Goal: Information Seeking & Learning: Learn about a topic

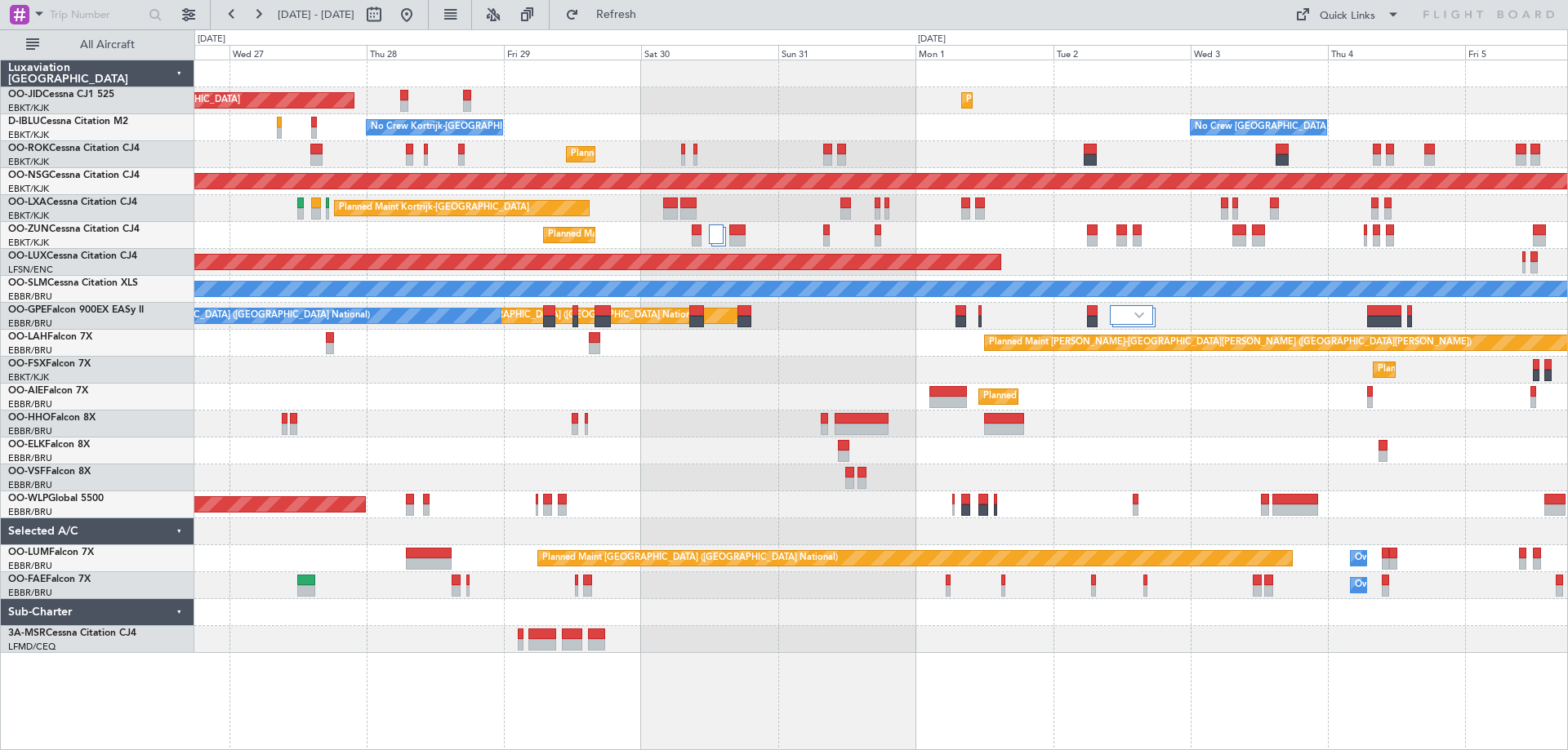
click at [728, 634] on div "AOG Maint Kortrijk-[GEOGRAPHIC_DATA] Planned Maint [GEOGRAPHIC_DATA]-[GEOGRAPHI…" at bounding box center [880, 356] width 1372 height 592
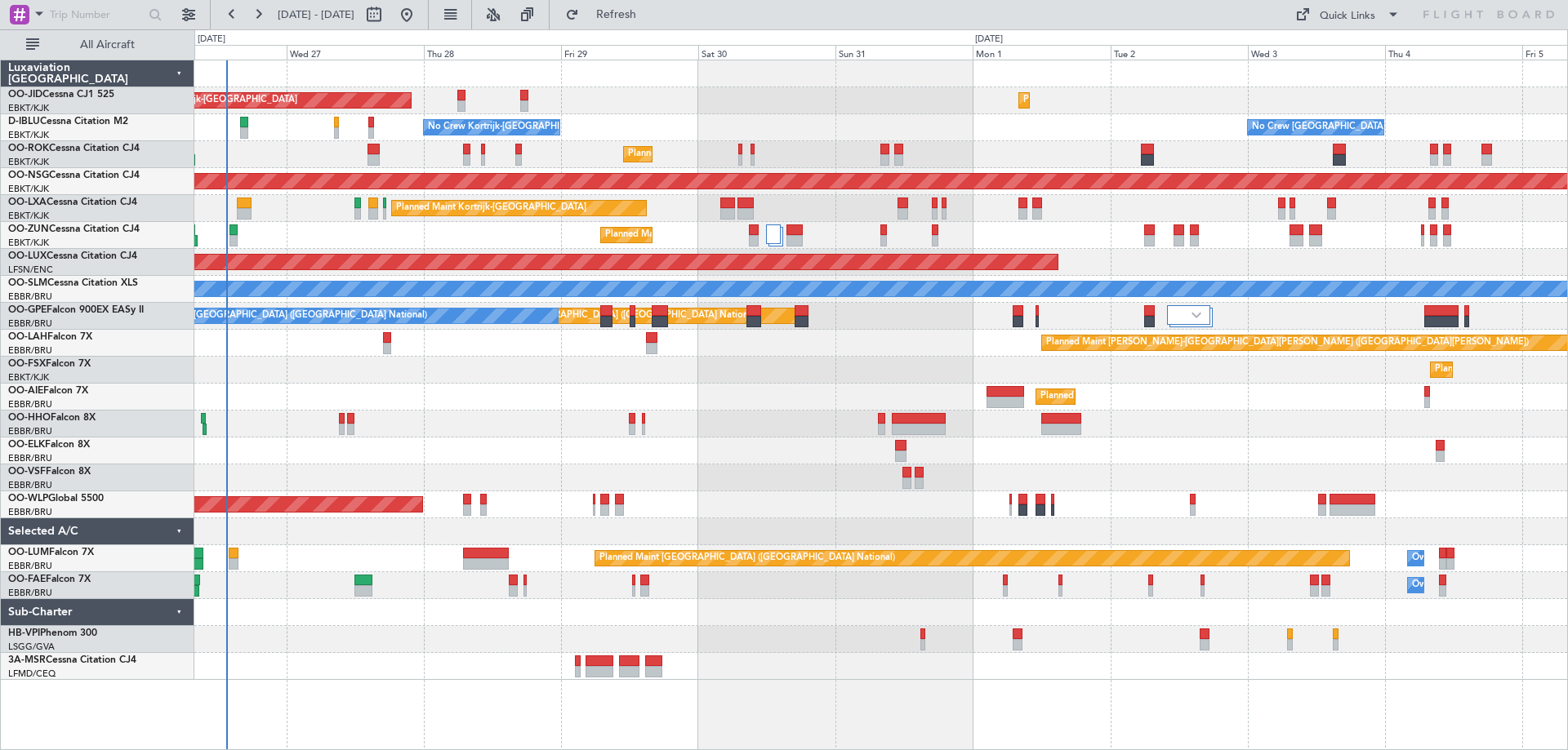
click at [527, 443] on div at bounding box center [880, 450] width 1372 height 27
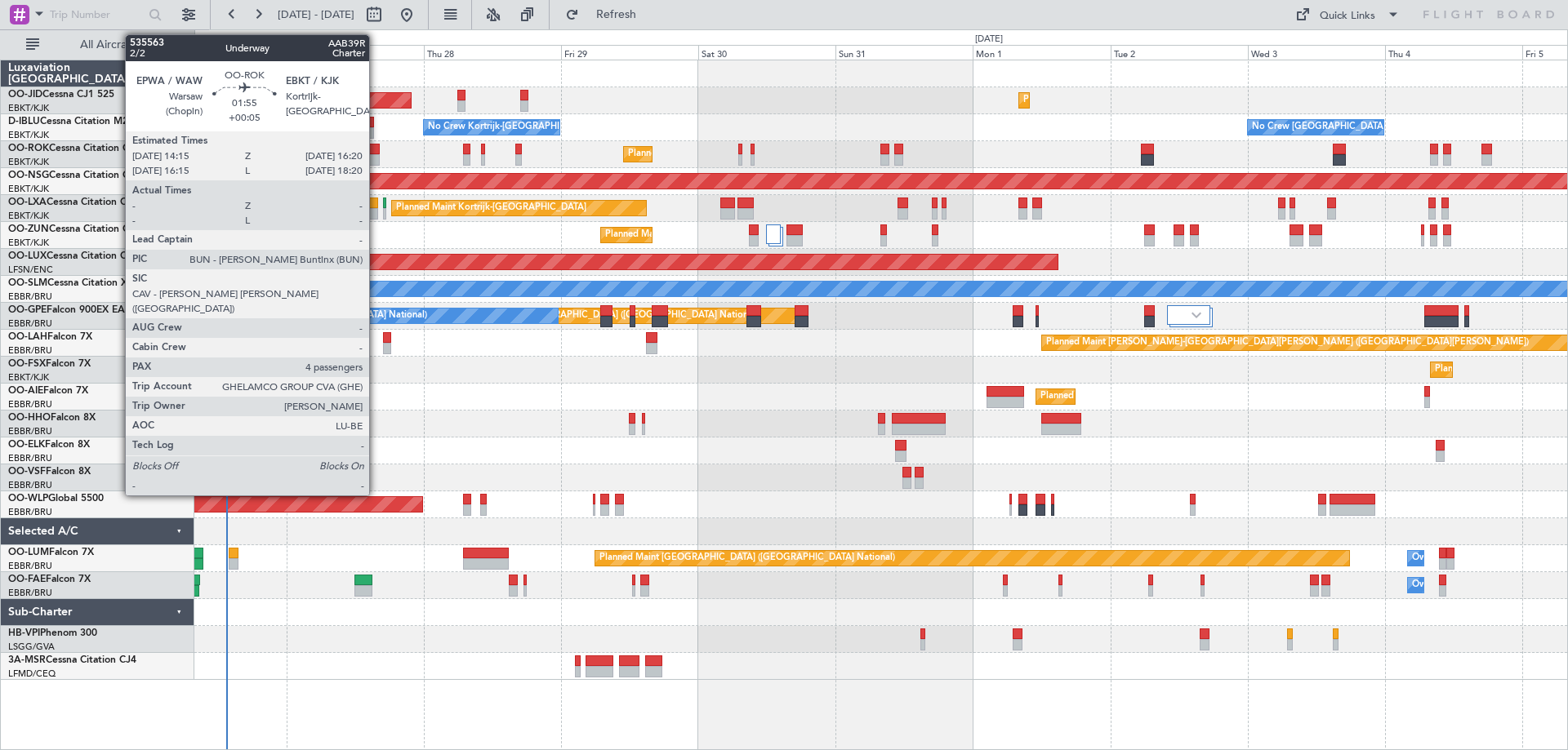
click at [377, 155] on div at bounding box center [373, 160] width 12 height 11
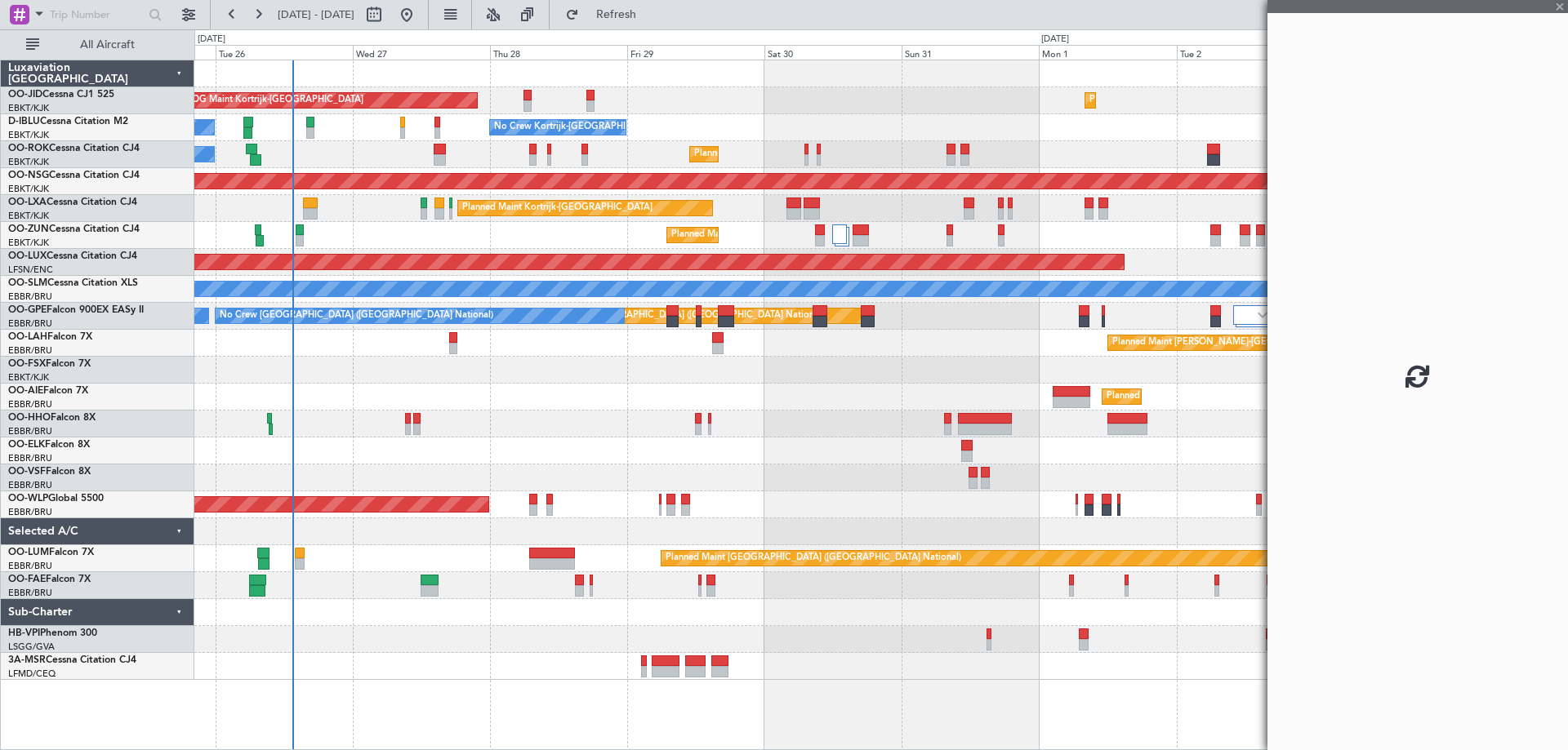
click at [397, 301] on div "A/C Unavailable [GEOGRAPHIC_DATA]" at bounding box center [880, 289] width 1372 height 27
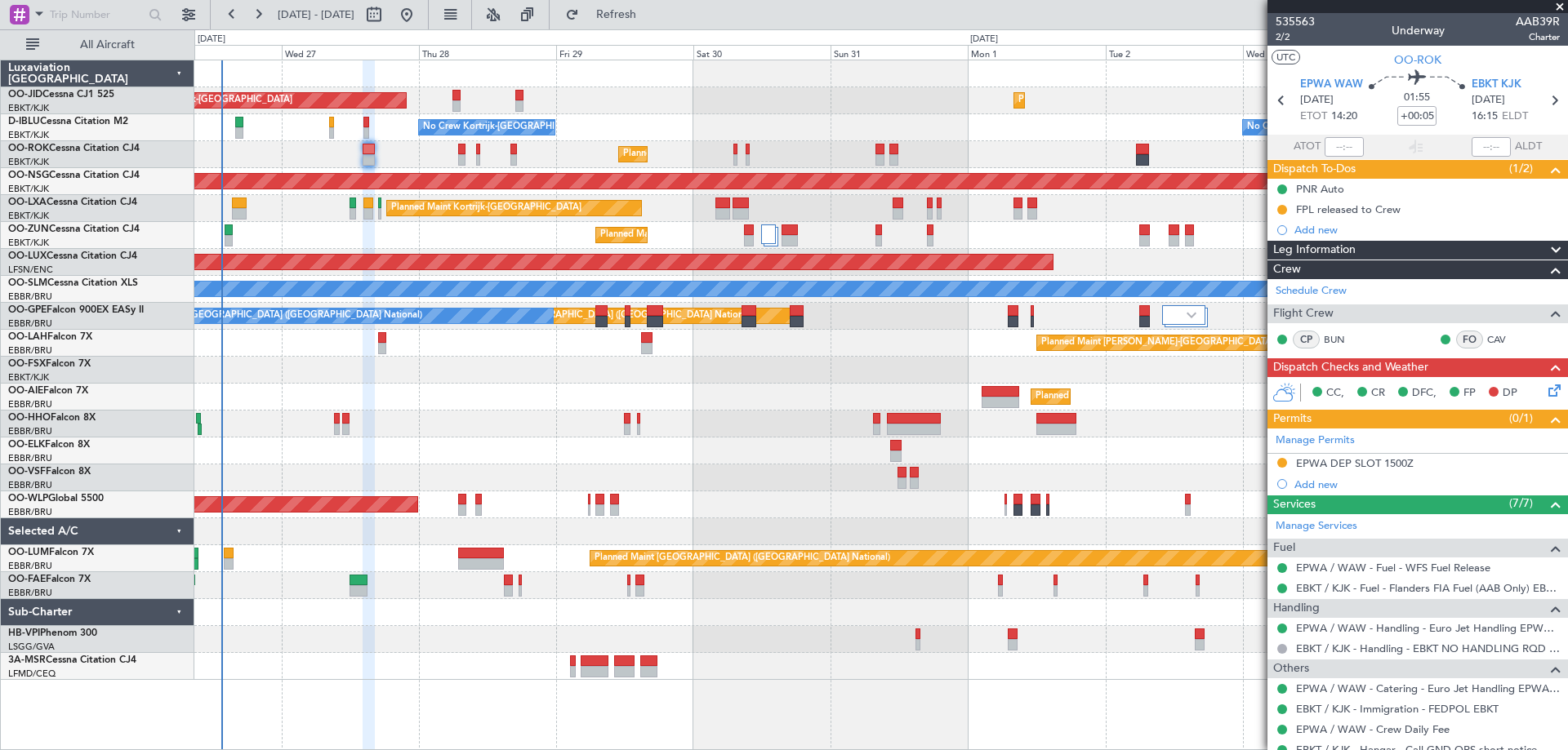
click at [447, 403] on div "AOG Maint Kortrijk-[GEOGRAPHIC_DATA] Planned Maint [GEOGRAPHIC_DATA]-[GEOGRAPHI…" at bounding box center [880, 370] width 1372 height 620
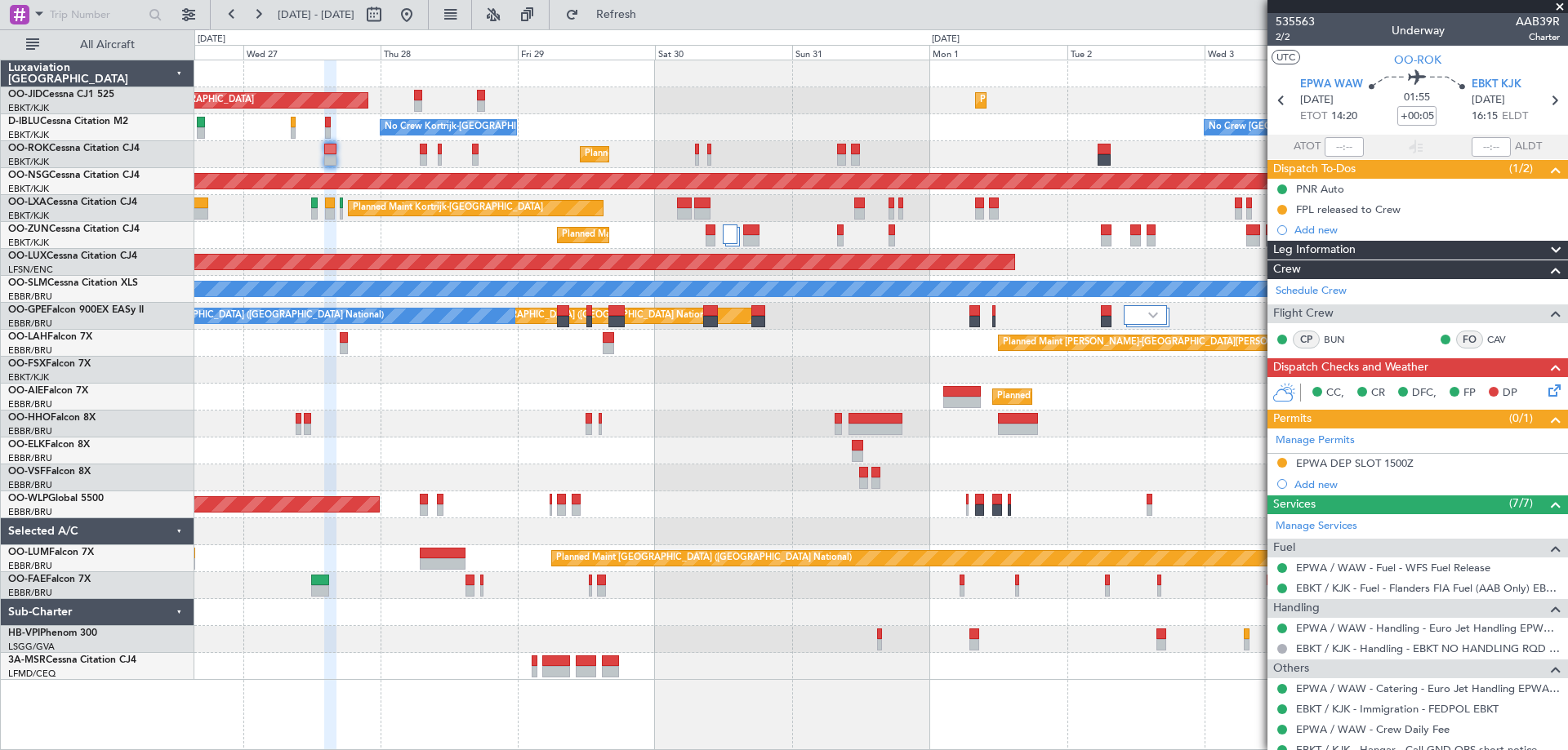
click at [705, 395] on div "Planned Maint [GEOGRAPHIC_DATA] ([GEOGRAPHIC_DATA])" at bounding box center [880, 397] width 1372 height 27
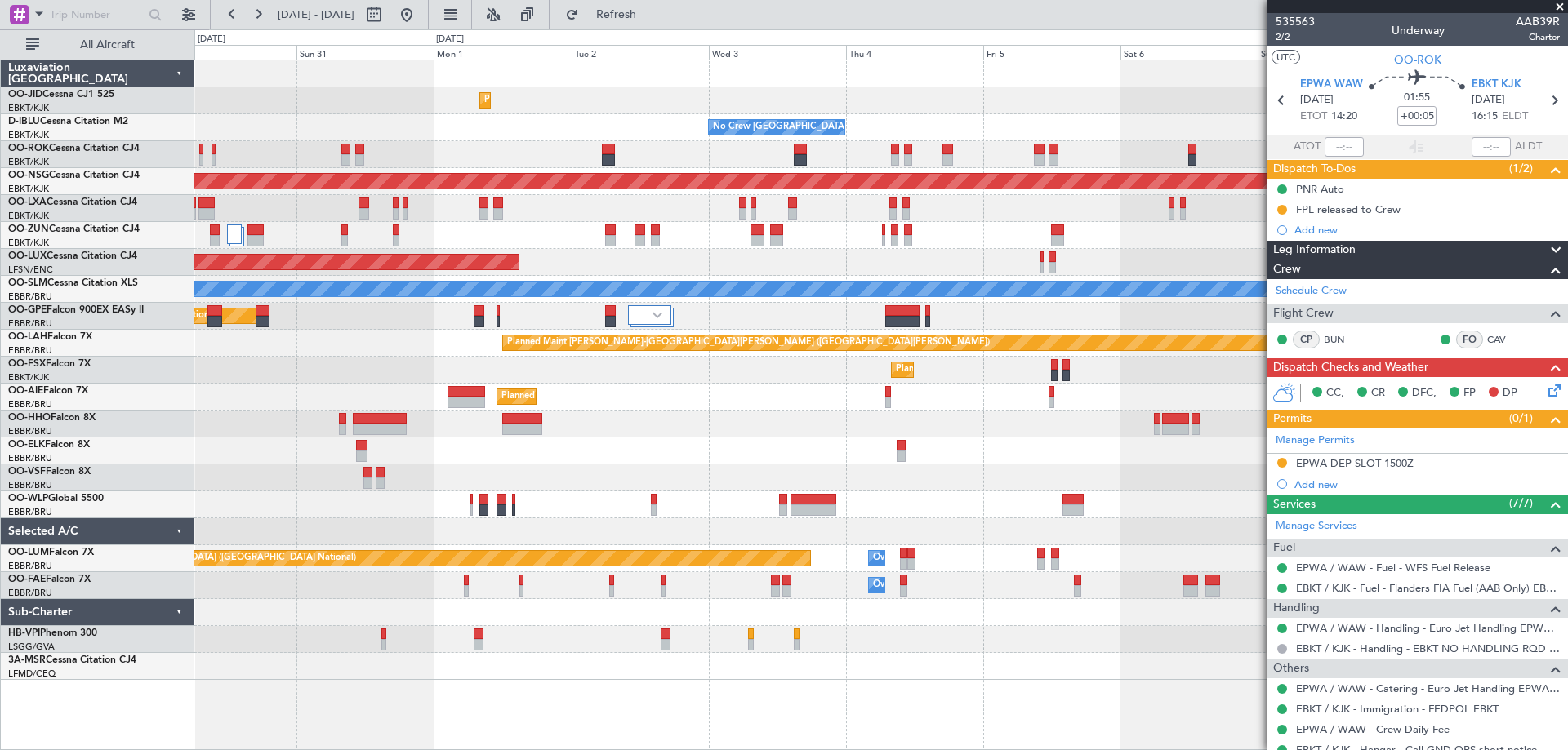
click at [447, 494] on div "Planned Maint Kortrijk-[GEOGRAPHIC_DATA] AOG Maint [GEOGRAPHIC_DATA]-[GEOGRAPHI…" at bounding box center [880, 370] width 1372 height 620
click at [1088, 130] on div "Planned Maint Kortrijk-[GEOGRAPHIC_DATA] AOG Maint [GEOGRAPHIC_DATA]-[GEOGRAPHI…" at bounding box center [880, 356] width 1372 height 592
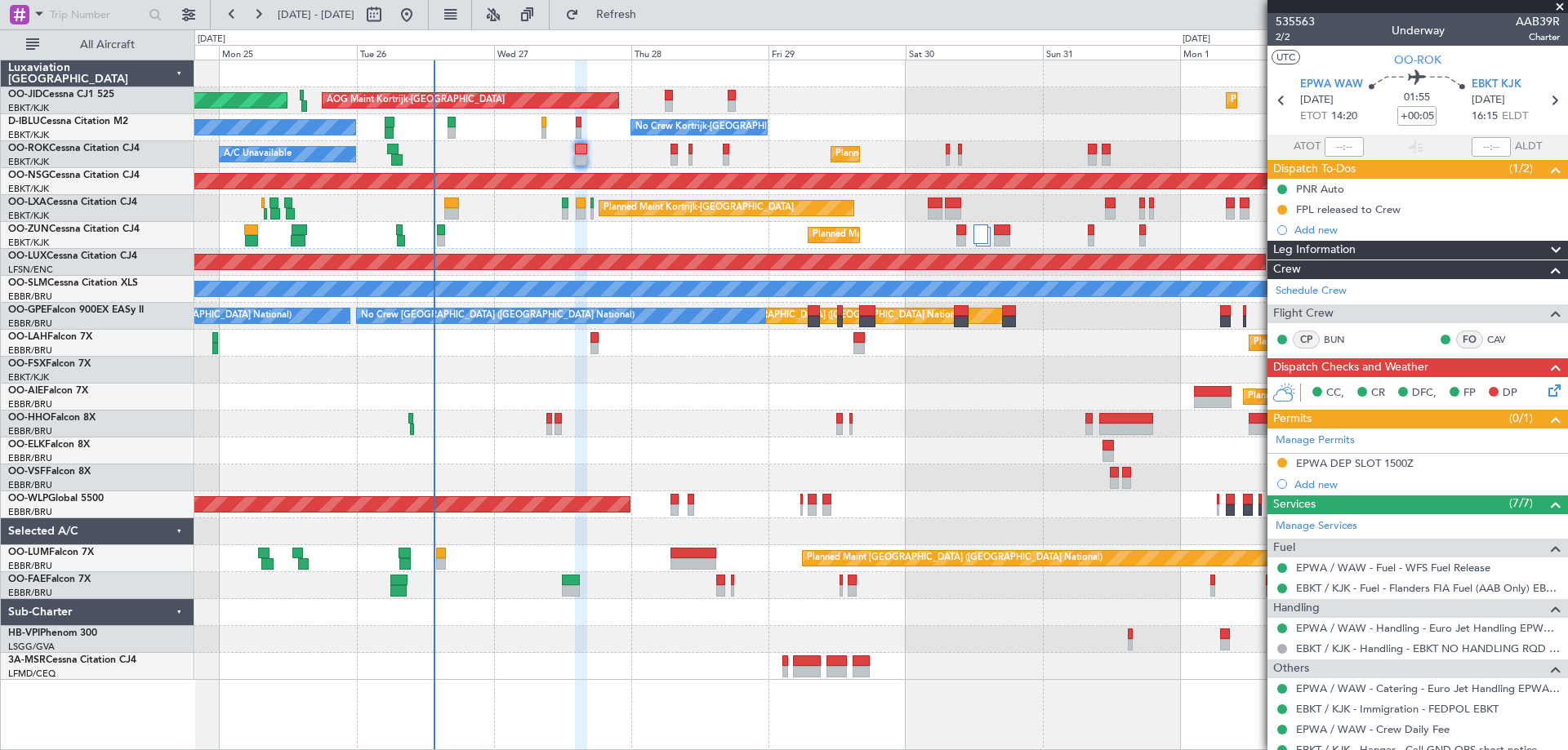
click at [303, 427] on div "Planned Maint Kortrijk-[GEOGRAPHIC_DATA] AOG Maint [GEOGRAPHIC_DATA]-[GEOGRAPHI…" at bounding box center [880, 370] width 1372 height 620
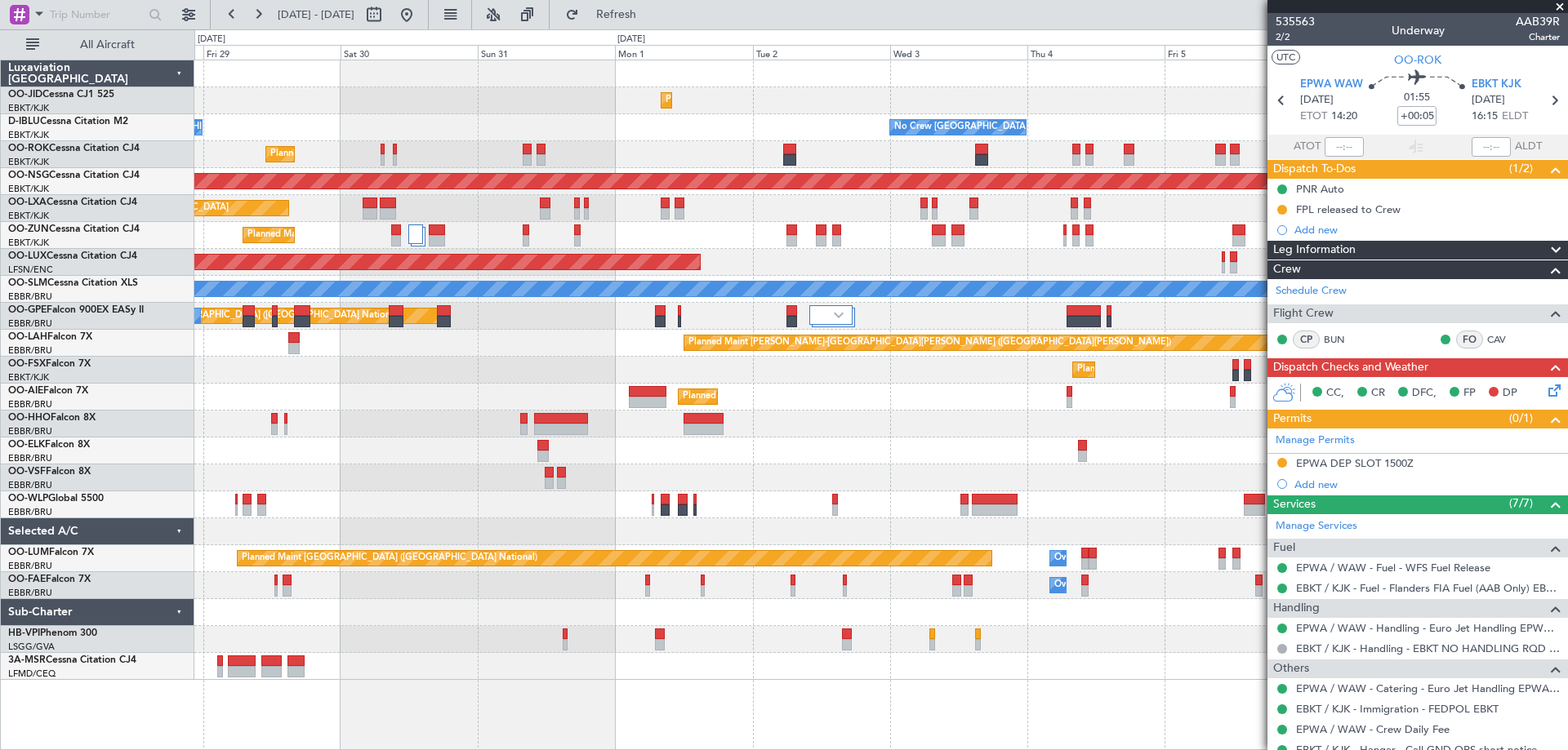
click at [676, 371] on div "Planned Maint Kortrijk-[GEOGRAPHIC_DATA] AOG Maint [GEOGRAPHIC_DATA]-[GEOGRAPHI…" at bounding box center [880, 370] width 1372 height 620
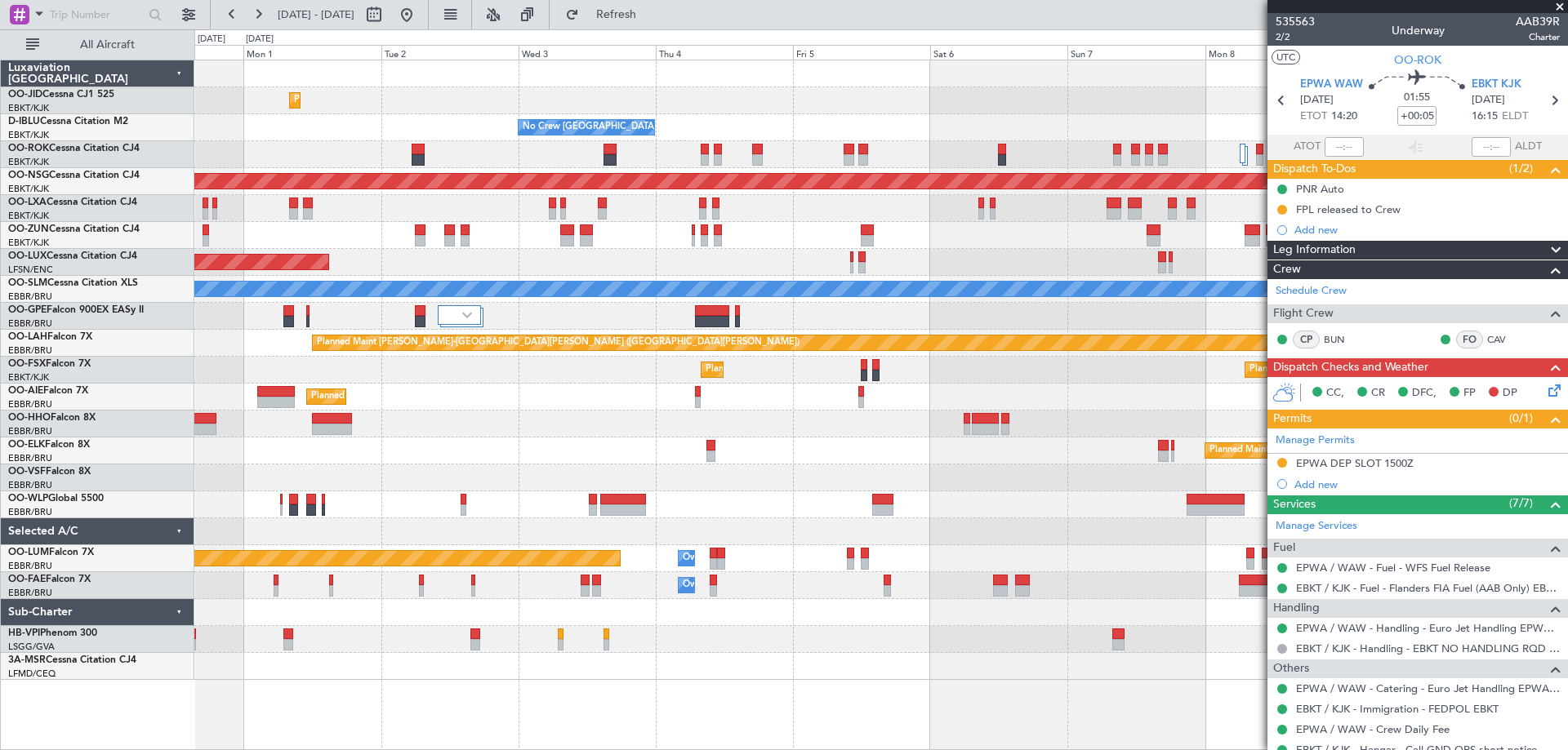
click at [621, 396] on div "Planned Maint [GEOGRAPHIC_DATA] ([GEOGRAPHIC_DATA])" at bounding box center [880, 397] width 1372 height 27
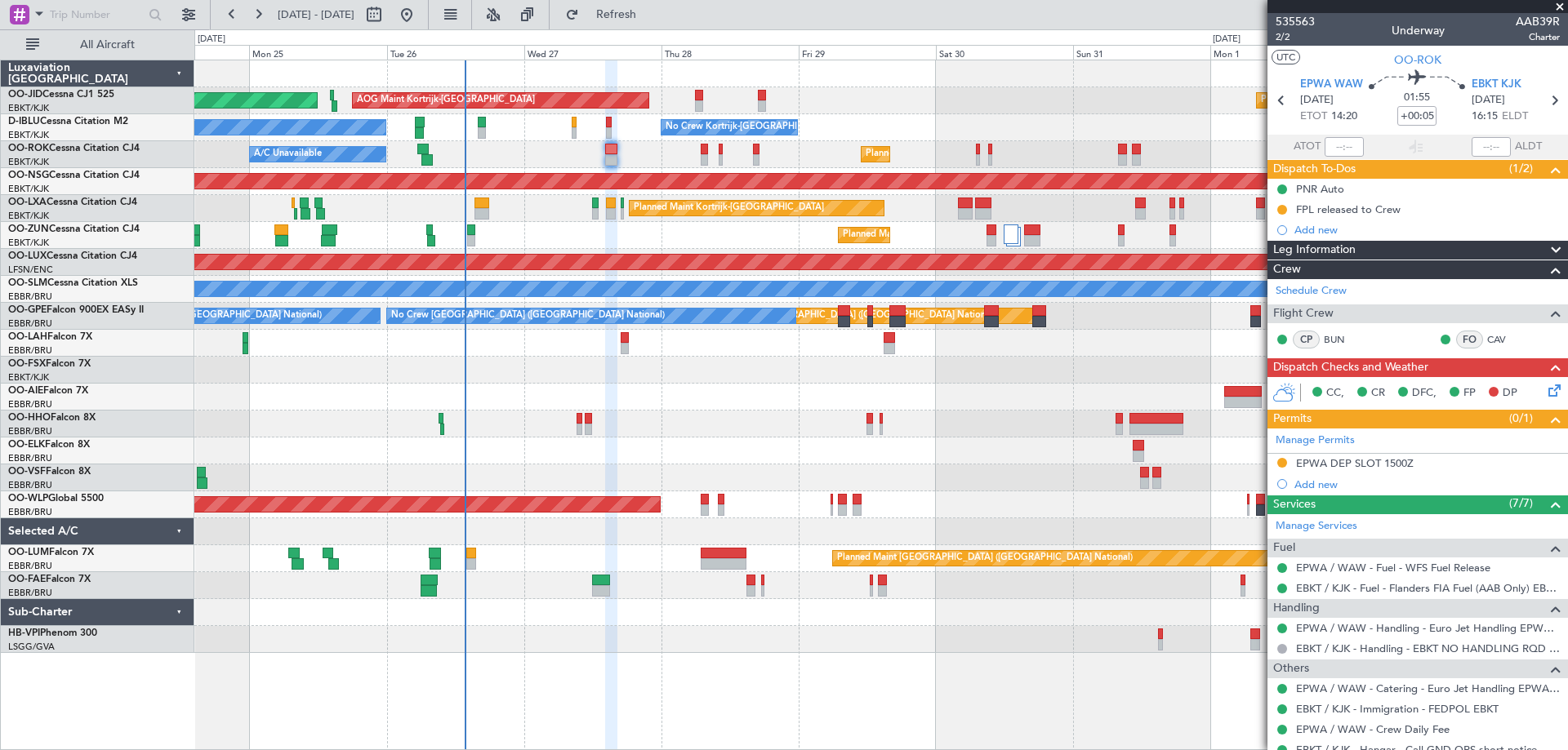
click at [1069, 341] on div "Planned Maint [PERSON_NAME]-[GEOGRAPHIC_DATA][PERSON_NAME] ([GEOGRAPHIC_DATA][P…" at bounding box center [880, 342] width 1372 height 27
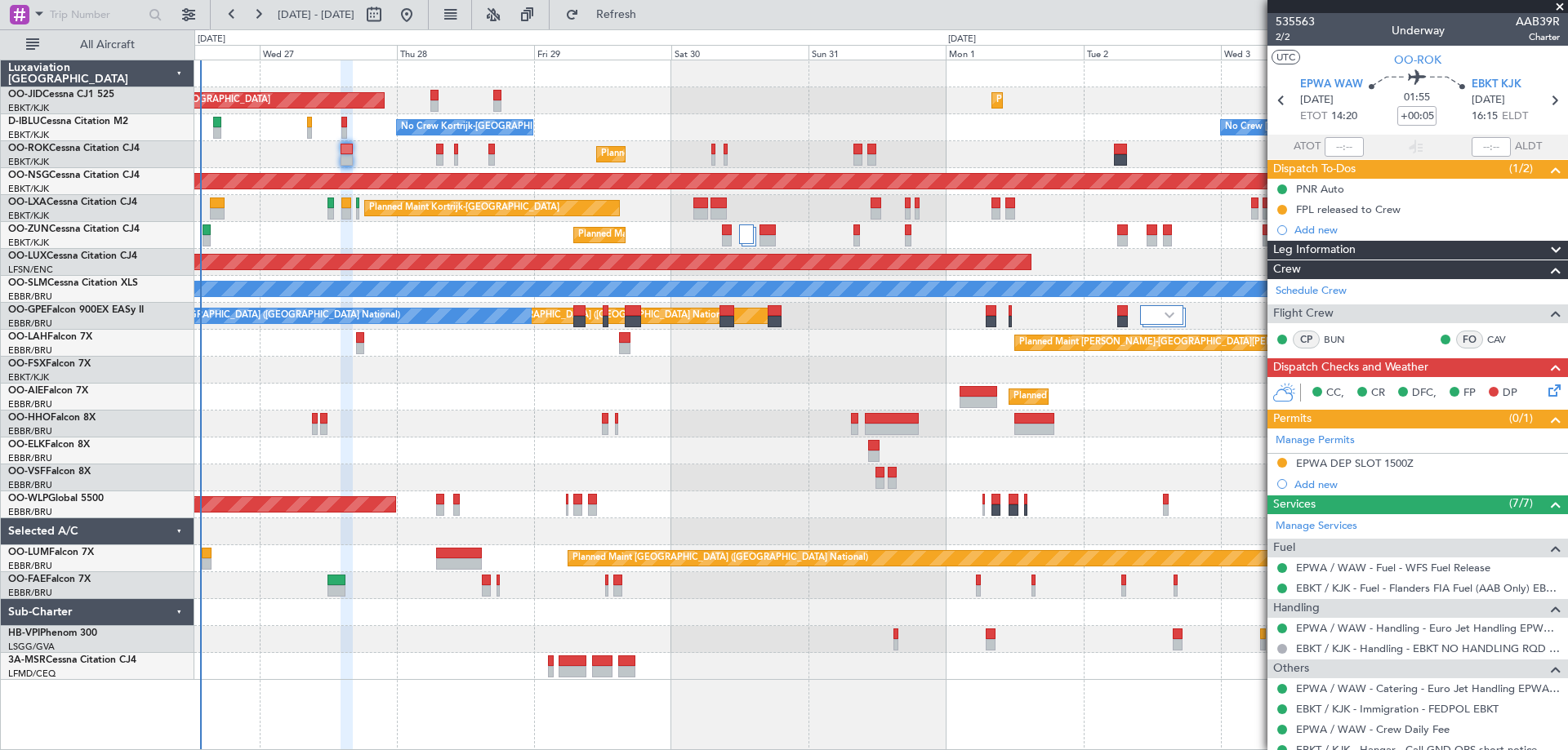
click at [547, 462] on div "Planned Maint Kortrijk-[GEOGRAPHIC_DATA] AOG Maint [GEOGRAPHIC_DATA]-[GEOGRAPHI…" at bounding box center [880, 370] width 1372 height 620
click at [183, 8] on button at bounding box center [188, 15] width 26 height 26
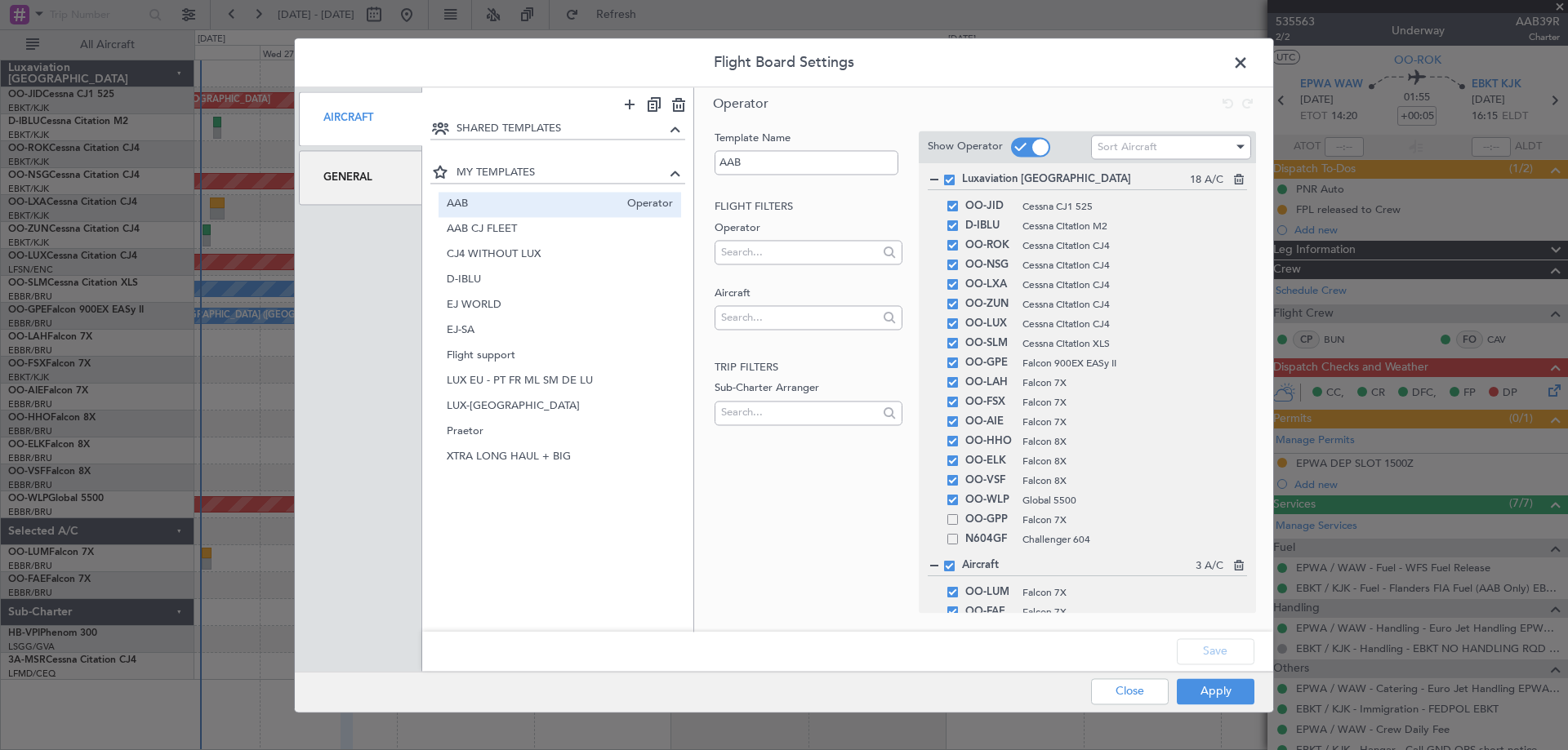
click at [340, 182] on div "General" at bounding box center [361, 177] width 124 height 54
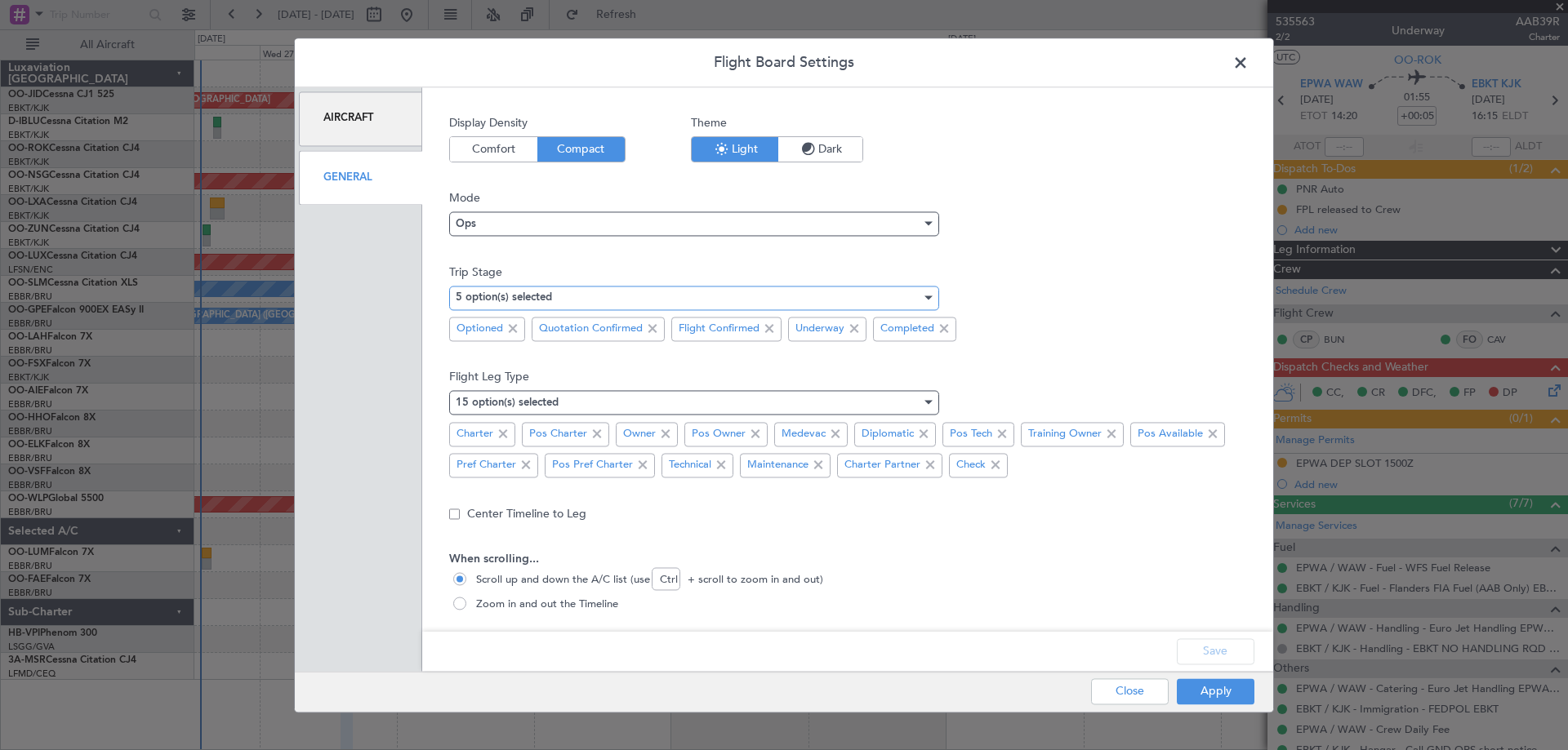
click at [490, 287] on div "5 option(s) selected" at bounding box center [688, 298] width 465 height 25
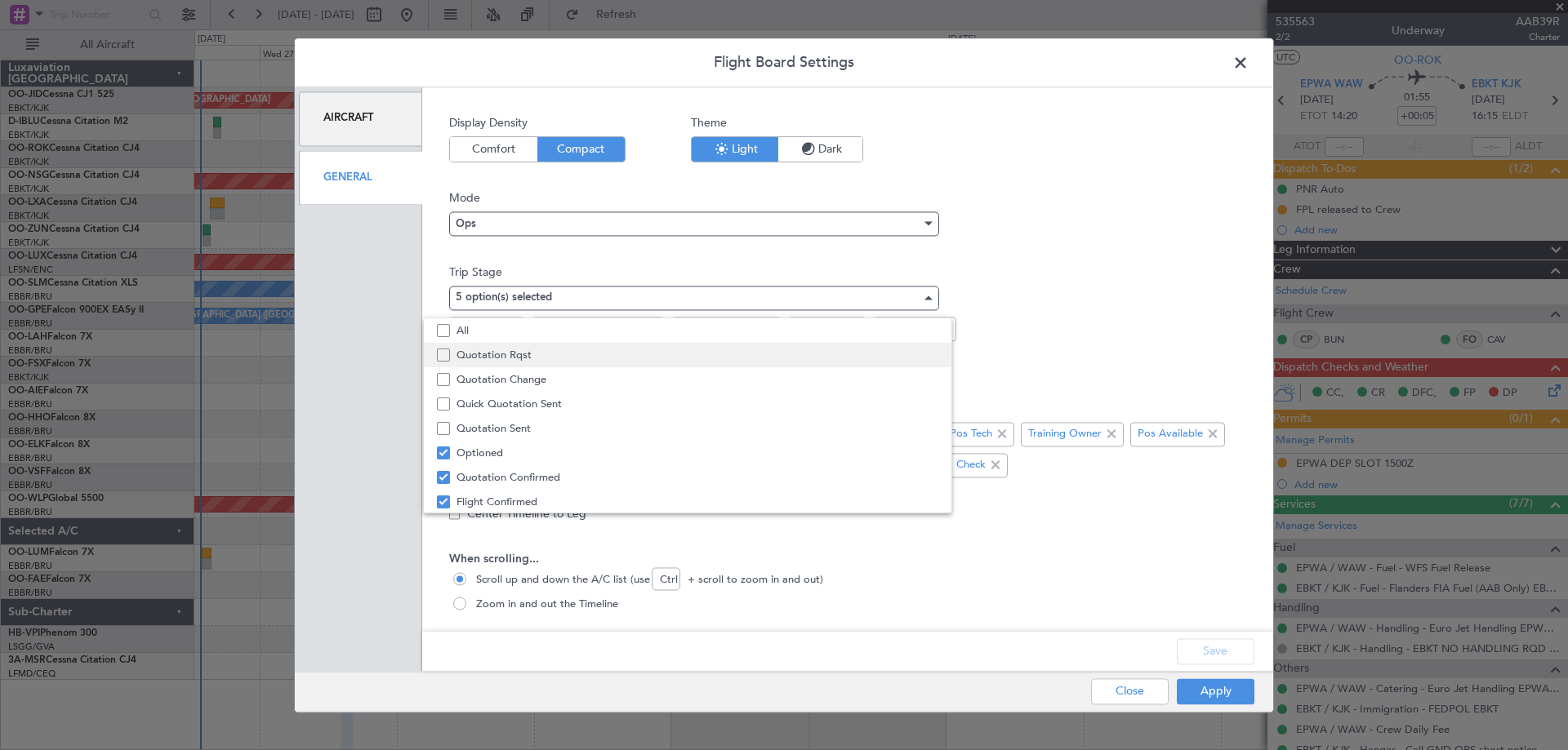
click at [556, 352] on span "Quotation Rqst" at bounding box center [698, 355] width 482 height 25
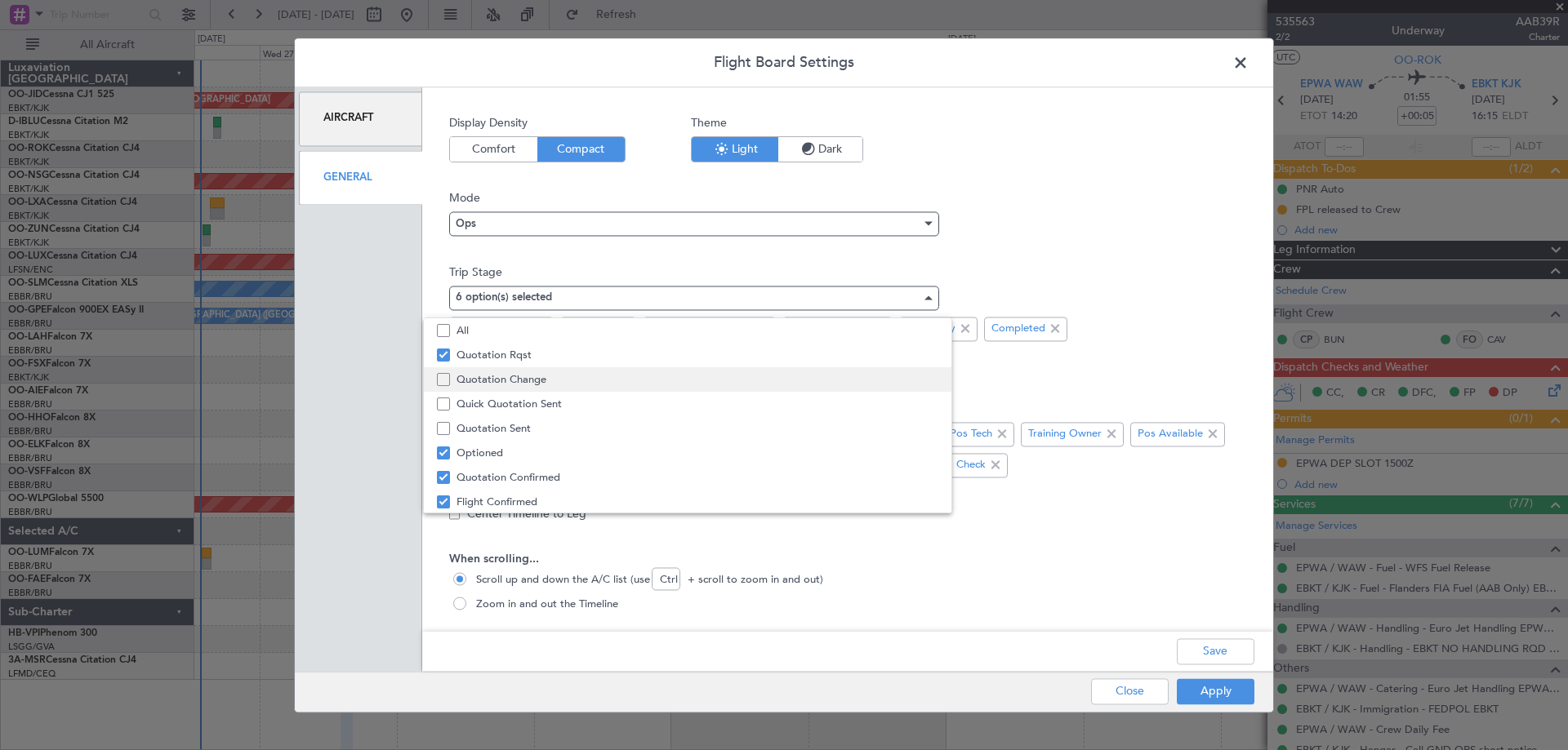
click at [557, 381] on span "Quotation Change" at bounding box center [698, 379] width 482 height 25
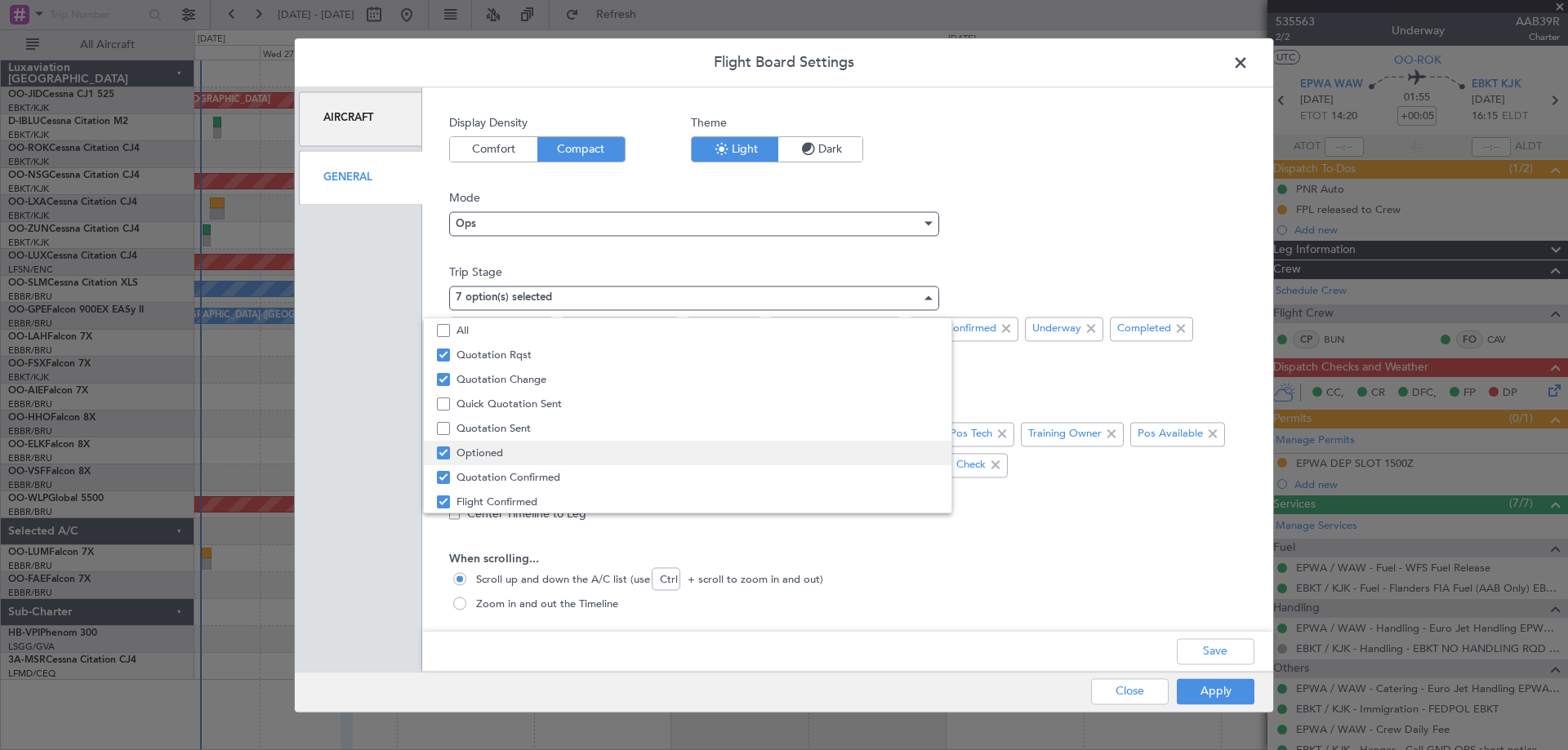
drag, startPoint x: 557, startPoint y: 402, endPoint x: 543, endPoint y: 462, distance: 61.6
click at [557, 404] on span "Quick Quotation Sent" at bounding box center [698, 404] width 482 height 25
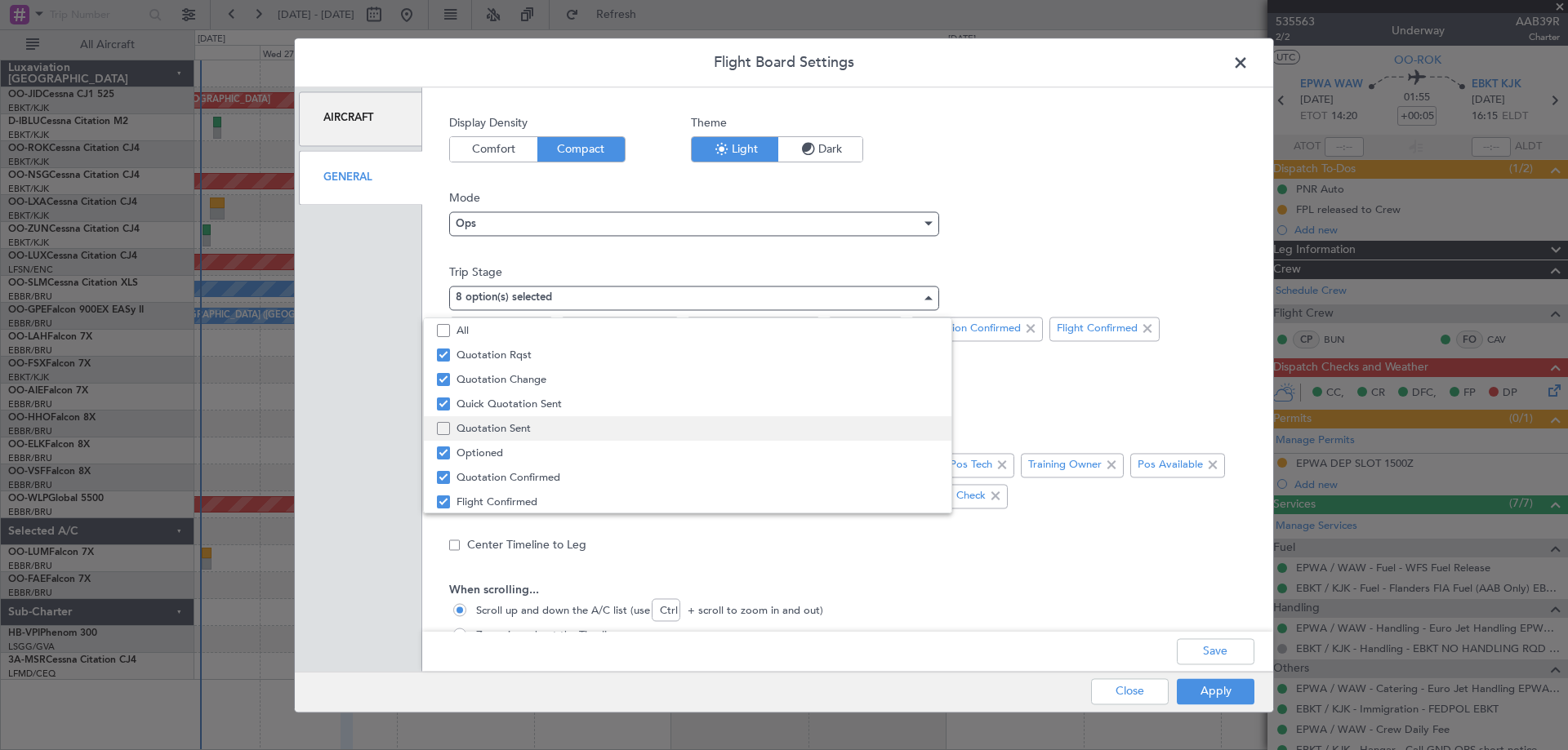
click at [557, 423] on span "Quotation Sent" at bounding box center [698, 428] width 482 height 25
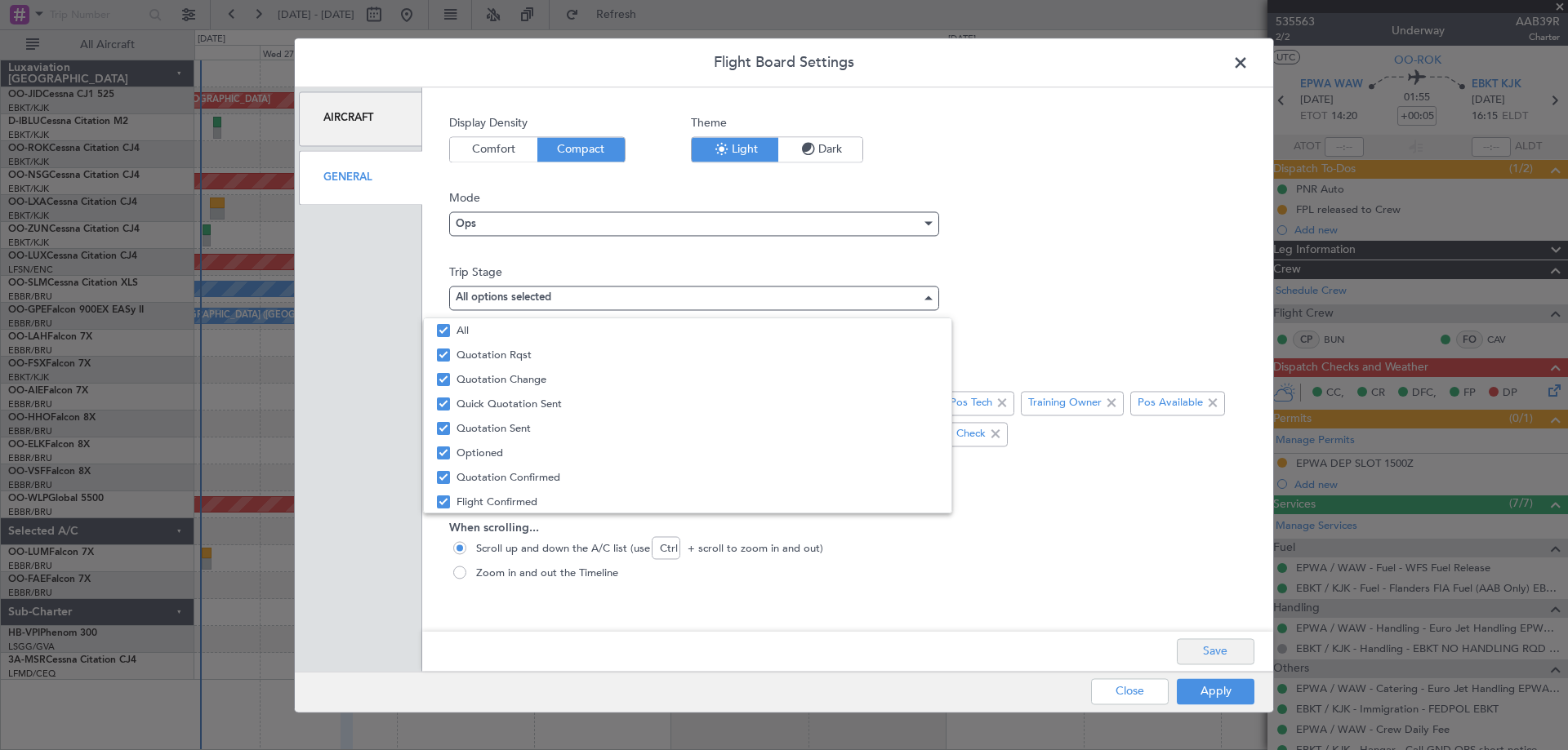
drag, startPoint x: 1202, startPoint y: 685, endPoint x: 1218, endPoint y: 640, distance: 47.8
click at [1204, 680] on div at bounding box center [784, 375] width 1568 height 750
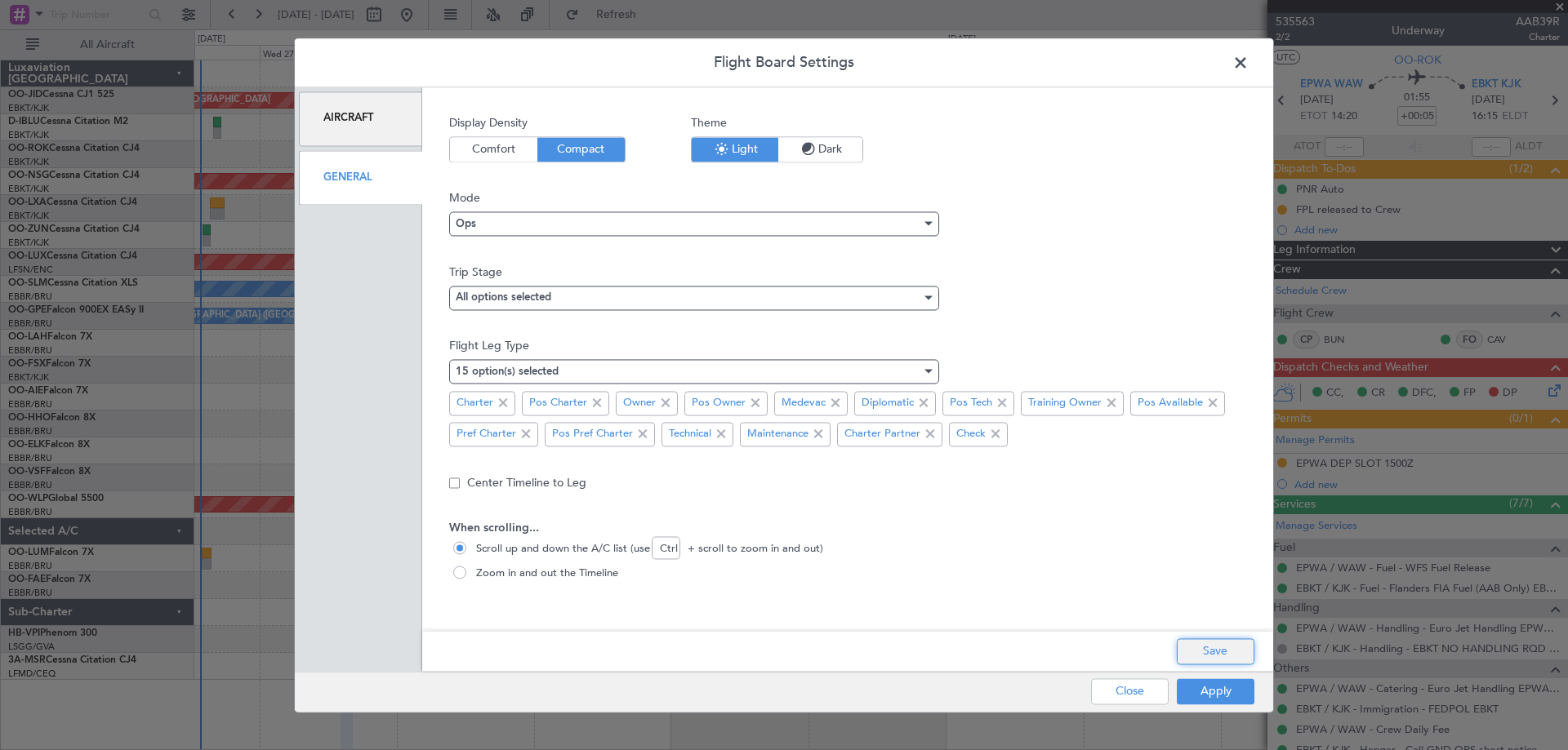
click at [1218, 639] on button "Save" at bounding box center [1215, 651] width 78 height 26
click at [1212, 687] on button "Apply" at bounding box center [1215, 691] width 78 height 26
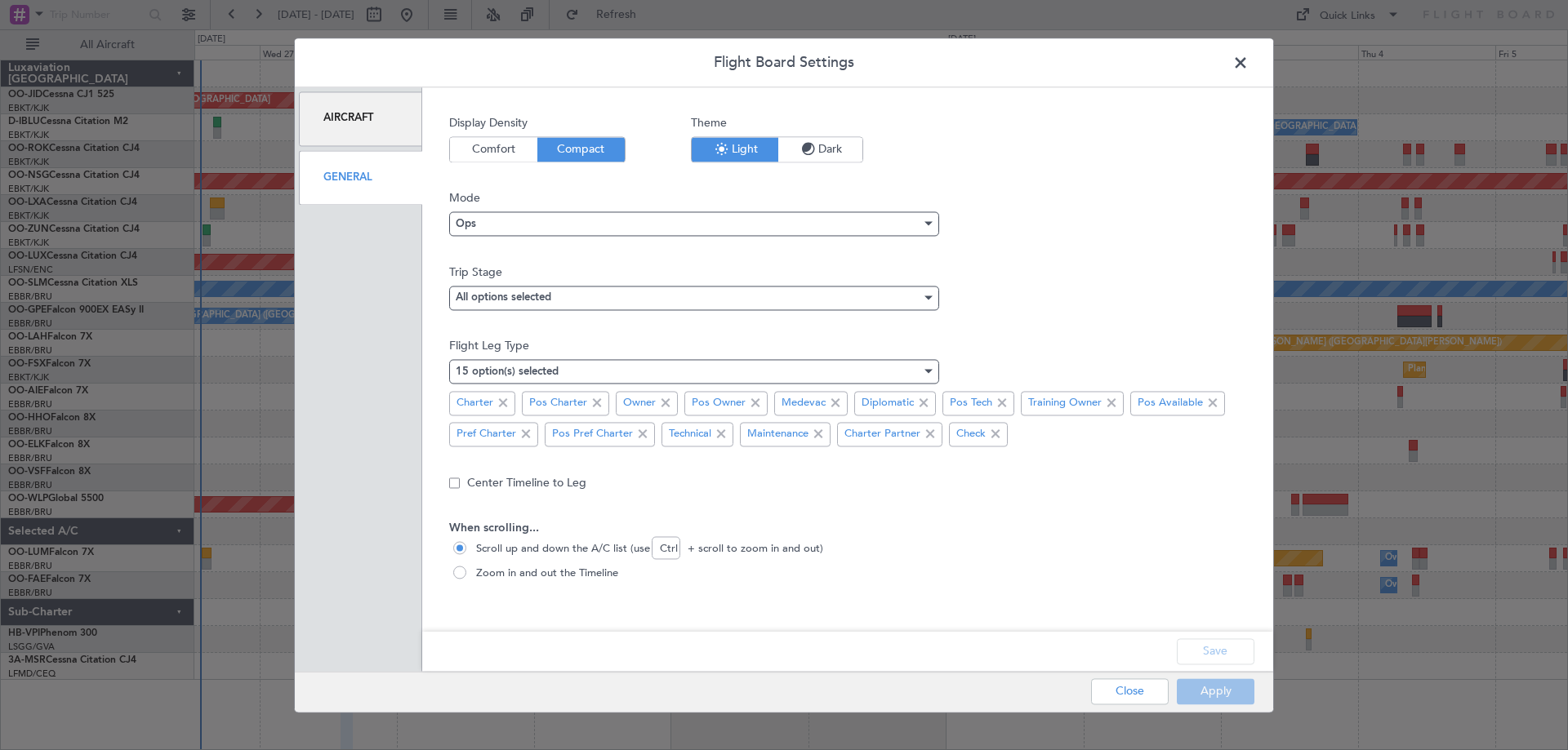
type input "0"
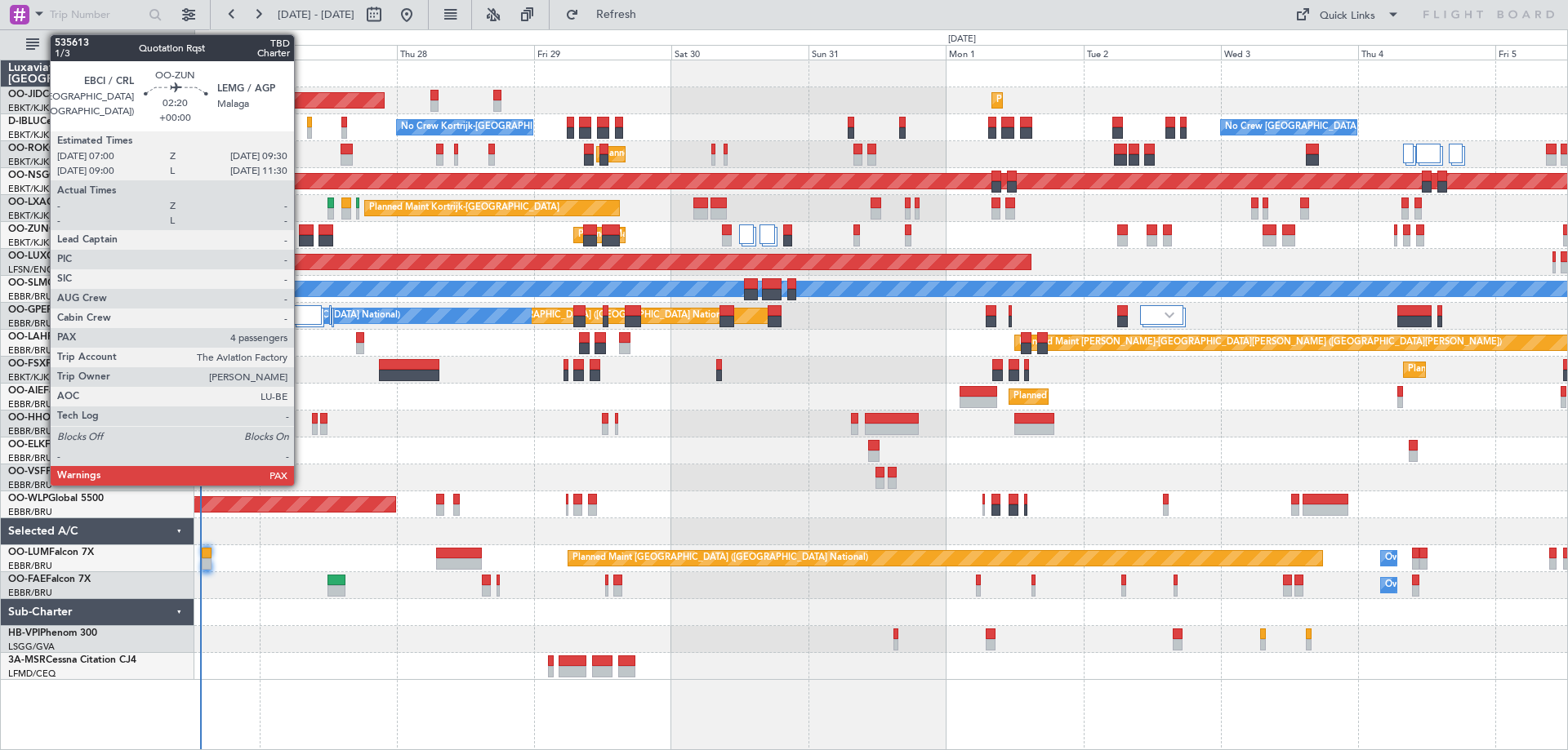
click at [301, 237] on div at bounding box center [306, 241] width 15 height 11
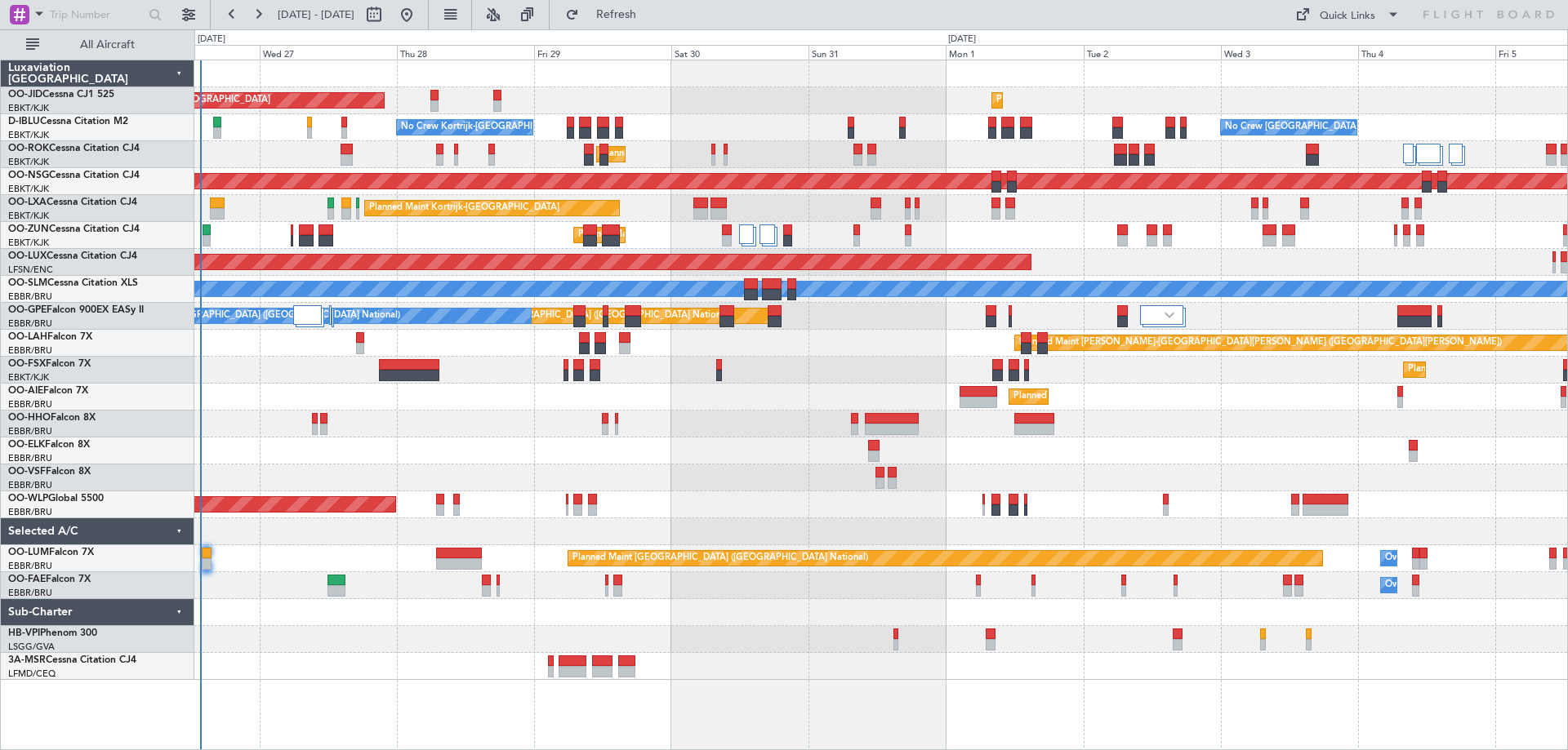
click at [741, 236] on div at bounding box center [746, 233] width 14 height 19
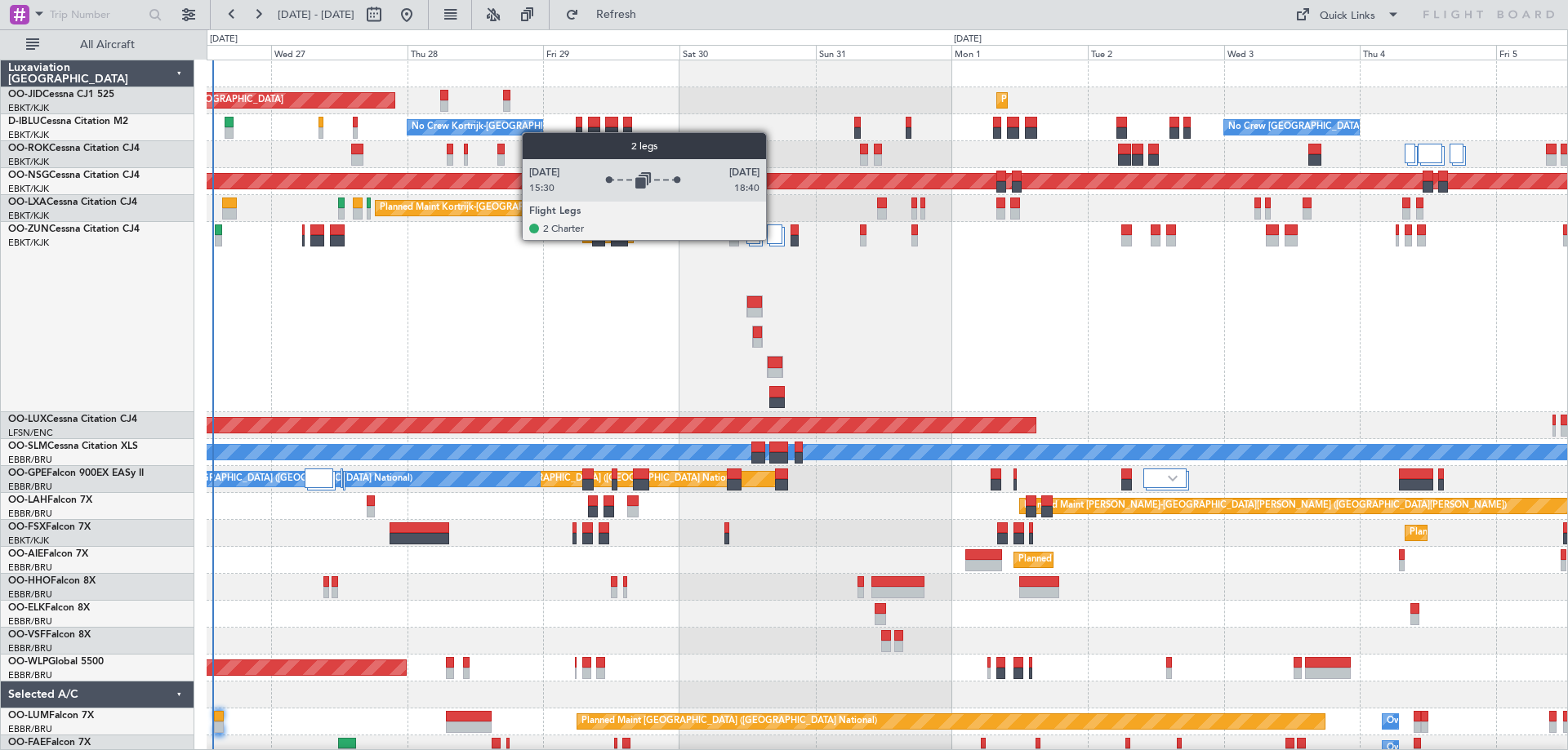
click at [774, 239] on div at bounding box center [774, 233] width 16 height 19
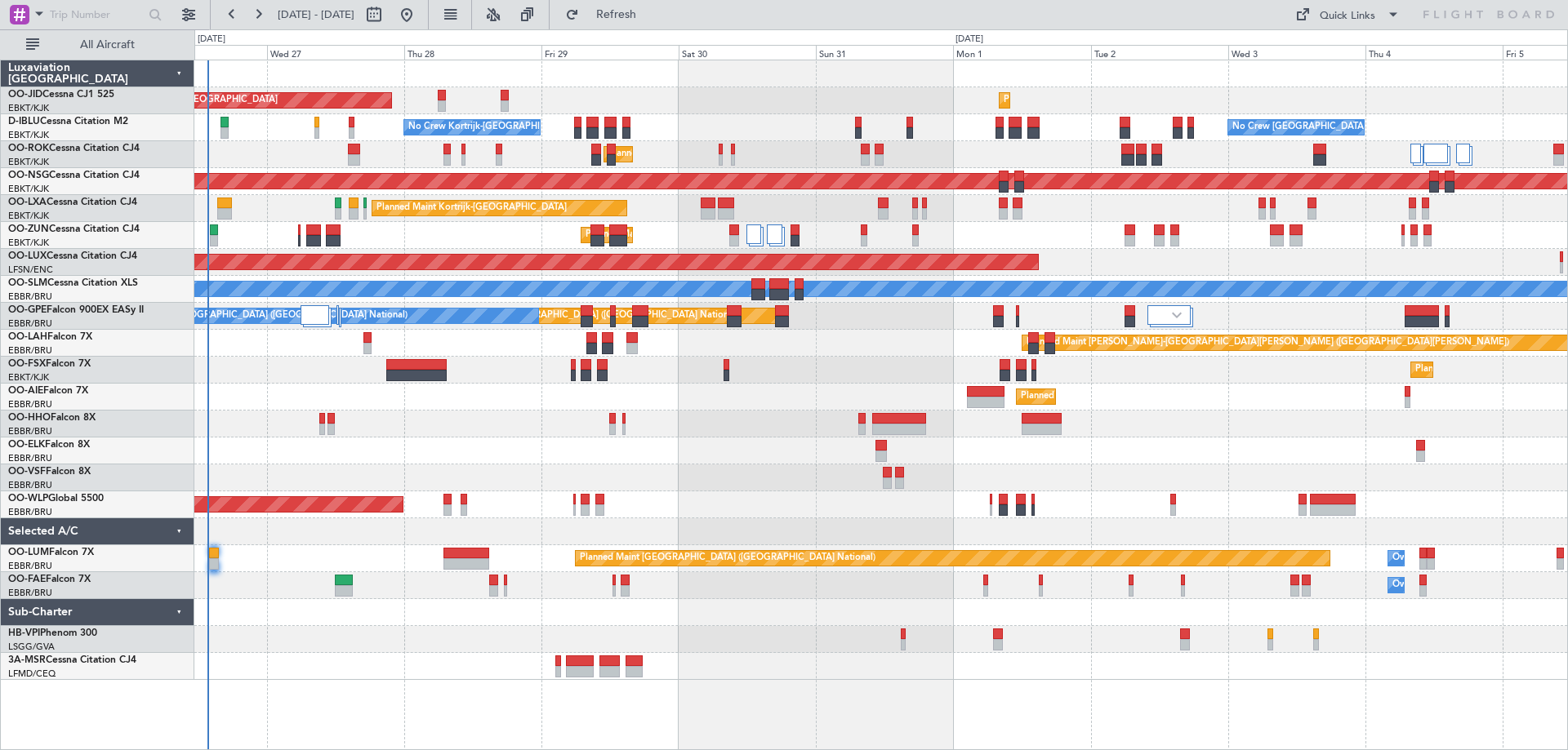
click at [1215, 400] on div "Planned Maint Kortrijk-[GEOGRAPHIC_DATA] AOG Maint [GEOGRAPHIC_DATA]-[GEOGRAPHI…" at bounding box center [880, 370] width 1372 height 620
click at [589, 408] on div "Planned Maint Kortrijk-[GEOGRAPHIC_DATA] AOG Maint [GEOGRAPHIC_DATA]-[GEOGRAPHI…" at bounding box center [880, 370] width 1372 height 620
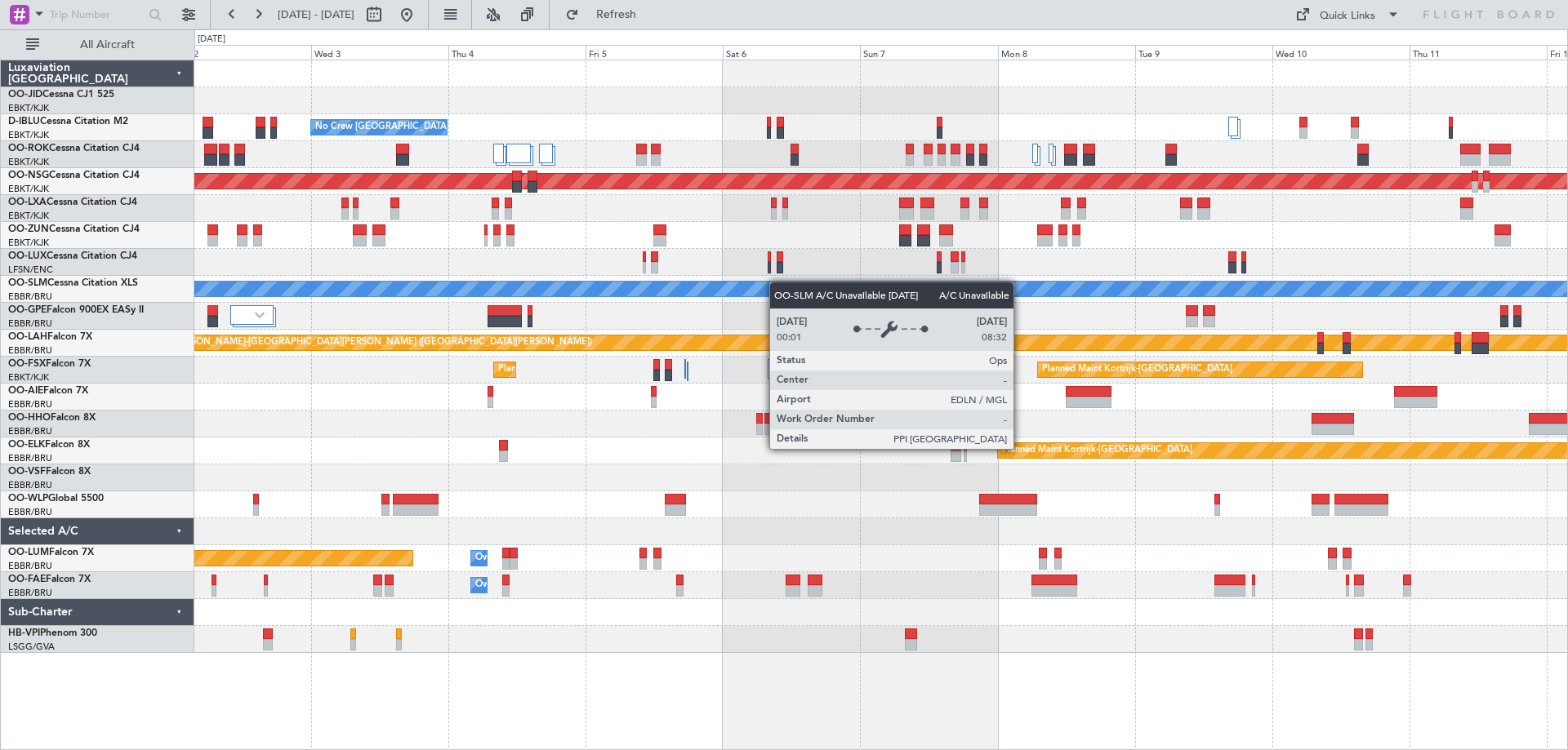
click at [1514, 212] on div "Planned Maint Kortrijk-[GEOGRAPHIC_DATA] No Crew [GEOGRAPHIC_DATA] (Brussels Na…" at bounding box center [880, 356] width 1372 height 592
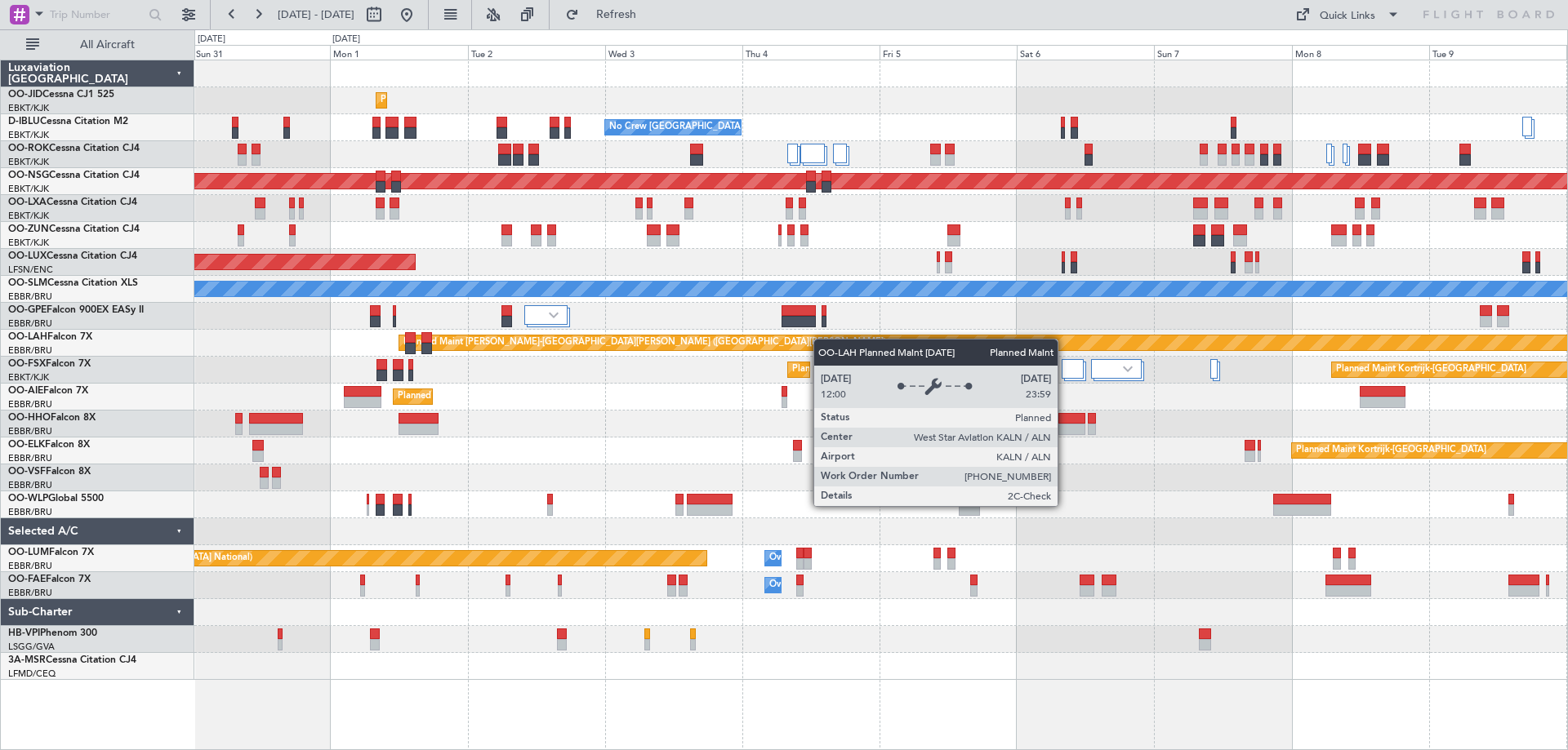
click at [599, 372] on div "Planned Maint Kortrijk-[GEOGRAPHIC_DATA] No Crew [GEOGRAPHIC_DATA] (Brussels Na…" at bounding box center [880, 370] width 1372 height 620
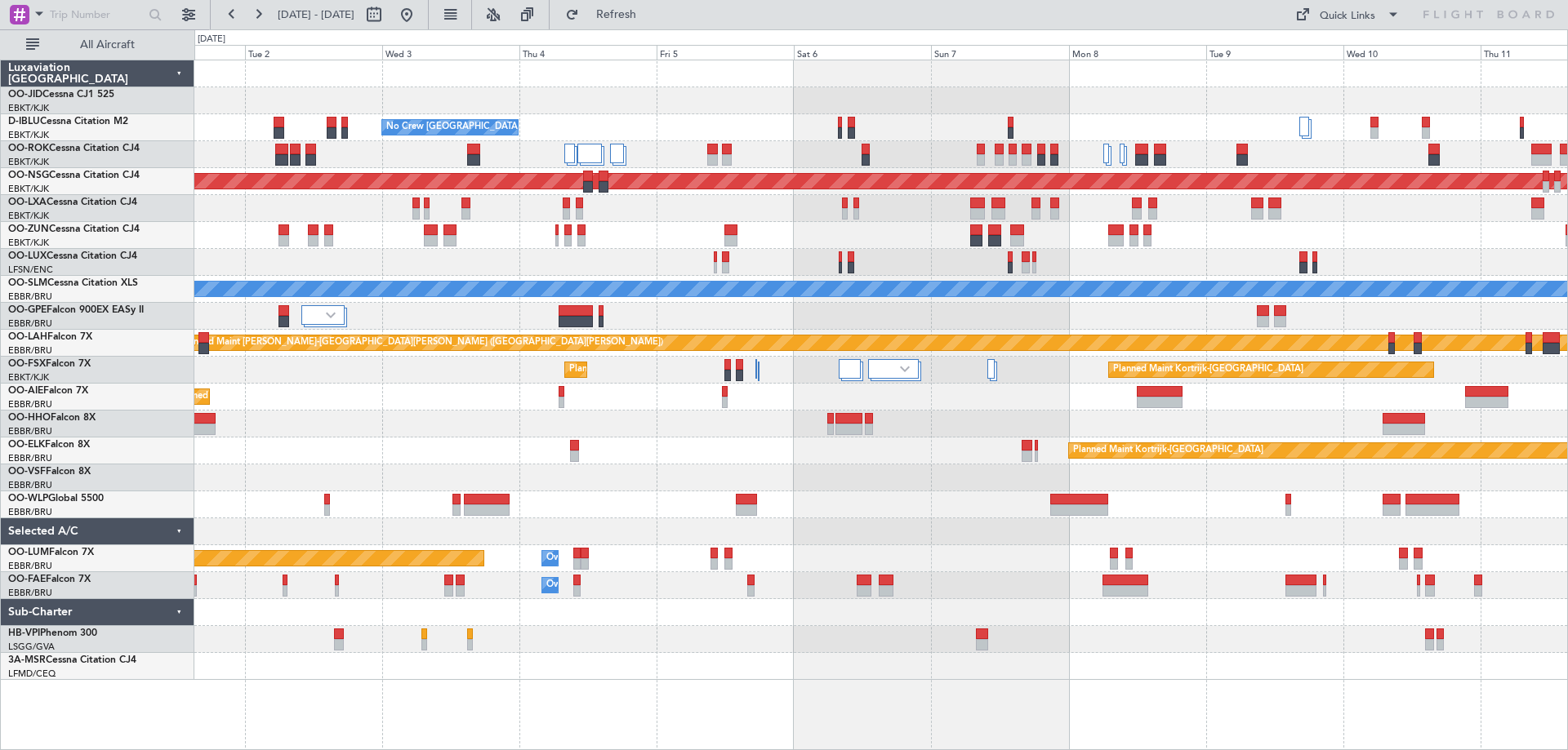
click at [789, 351] on div "Planned Maint [PERSON_NAME]-[GEOGRAPHIC_DATA][PERSON_NAME] ([GEOGRAPHIC_DATA][P…" at bounding box center [1558, 343] width 2765 height 17
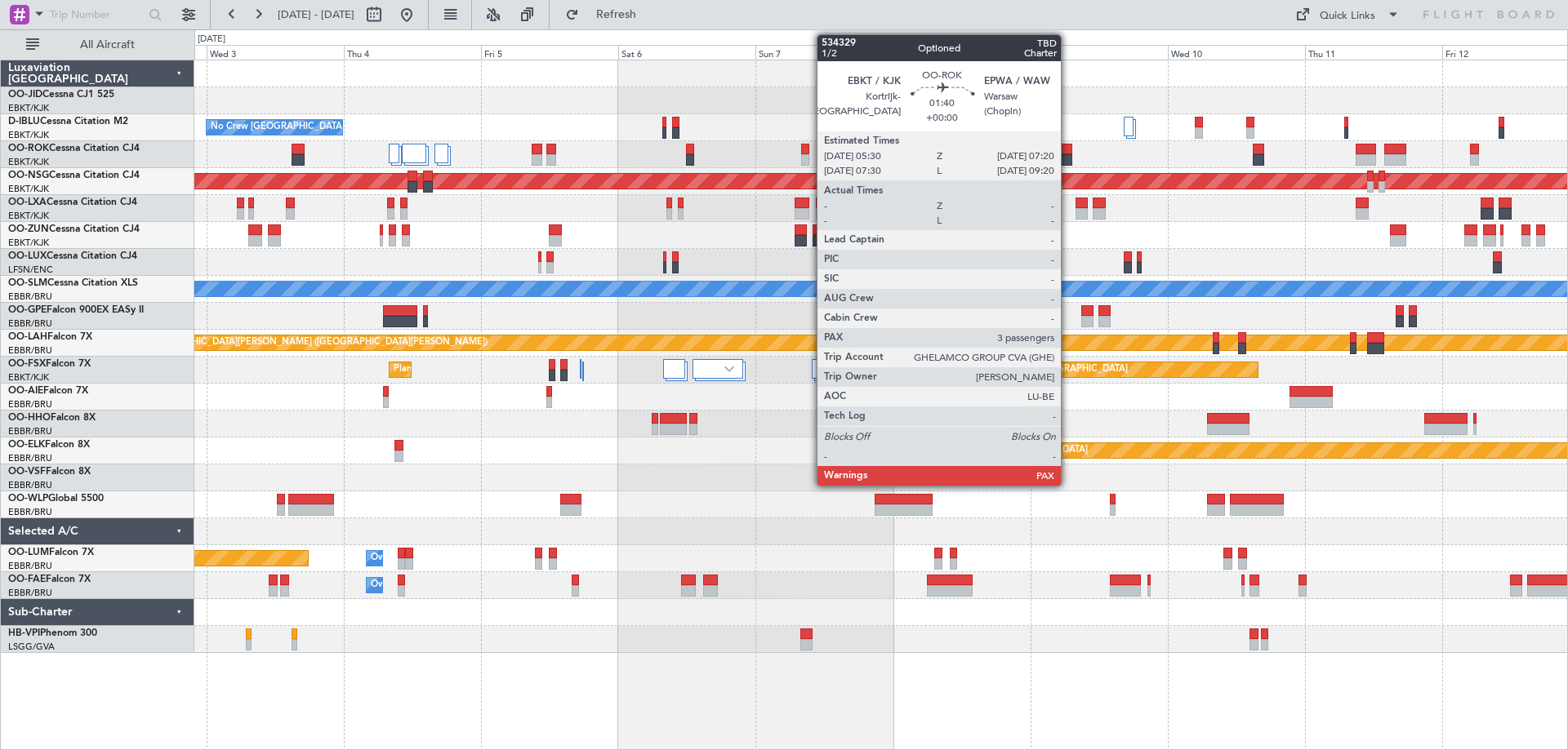
click at [500, 259] on div "Planned Maint Kortrijk-[GEOGRAPHIC_DATA] No Crew [GEOGRAPHIC_DATA] (Brussels Na…" at bounding box center [880, 356] width 1372 height 592
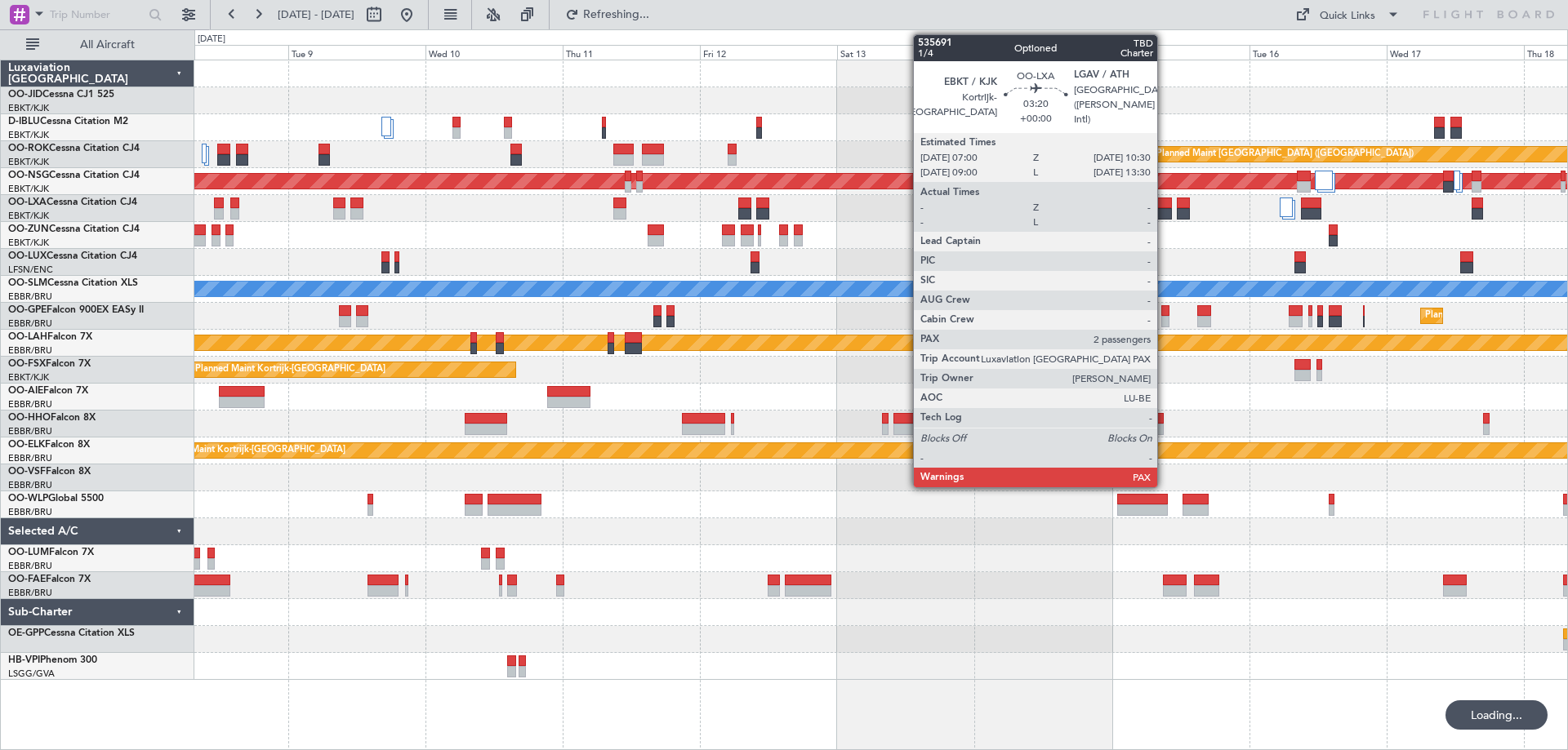
click at [319, 280] on div "Planned Maint [GEOGRAPHIC_DATA] ([GEOGRAPHIC_DATA]) Planned Maint [GEOGRAPHIC_D…" at bounding box center [880, 370] width 1372 height 620
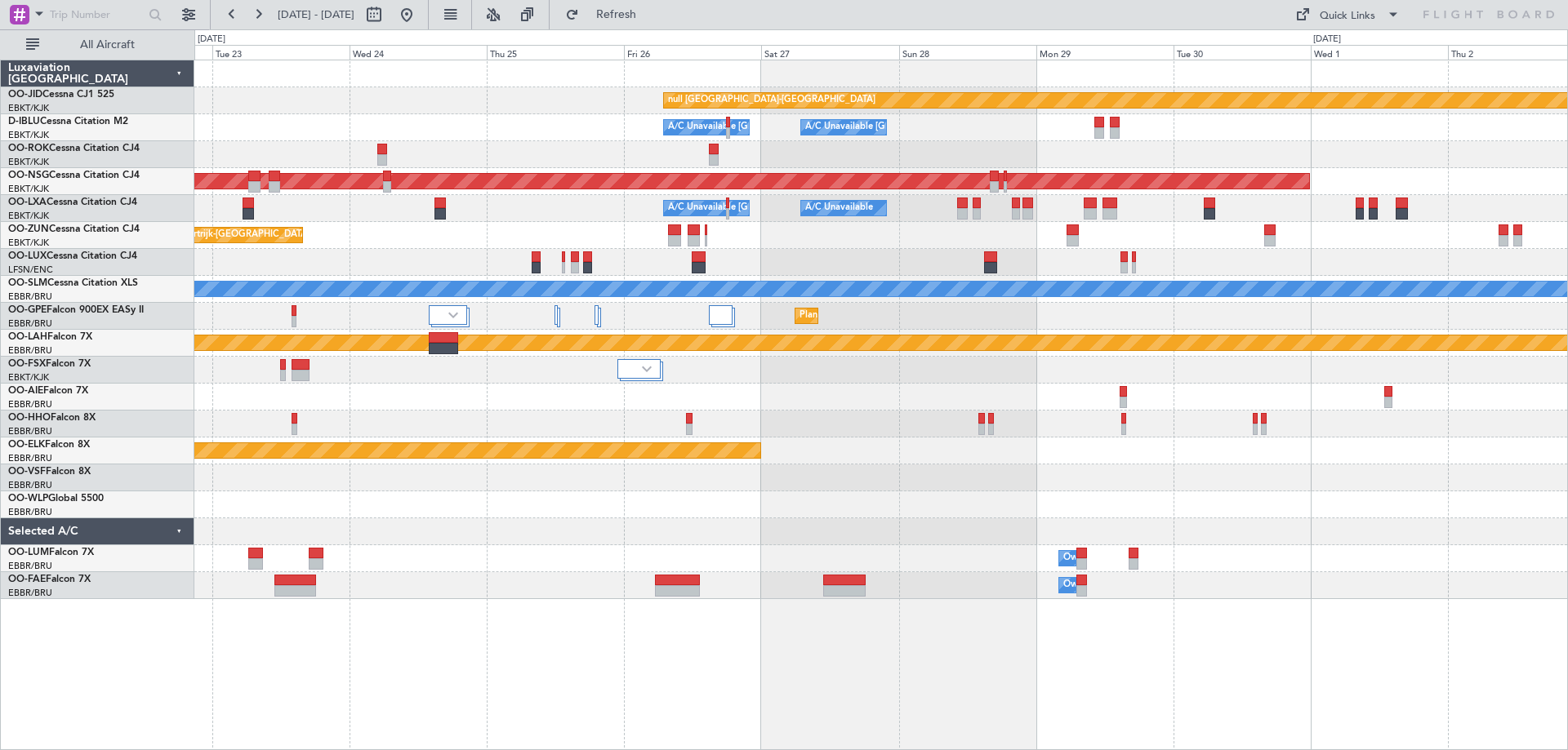
click at [401, 286] on div "Planned Maint Kortrijk-[GEOGRAPHIC_DATA] null [GEOGRAPHIC_DATA]-[GEOGRAPHIC_DAT…" at bounding box center [880, 329] width 1372 height 539
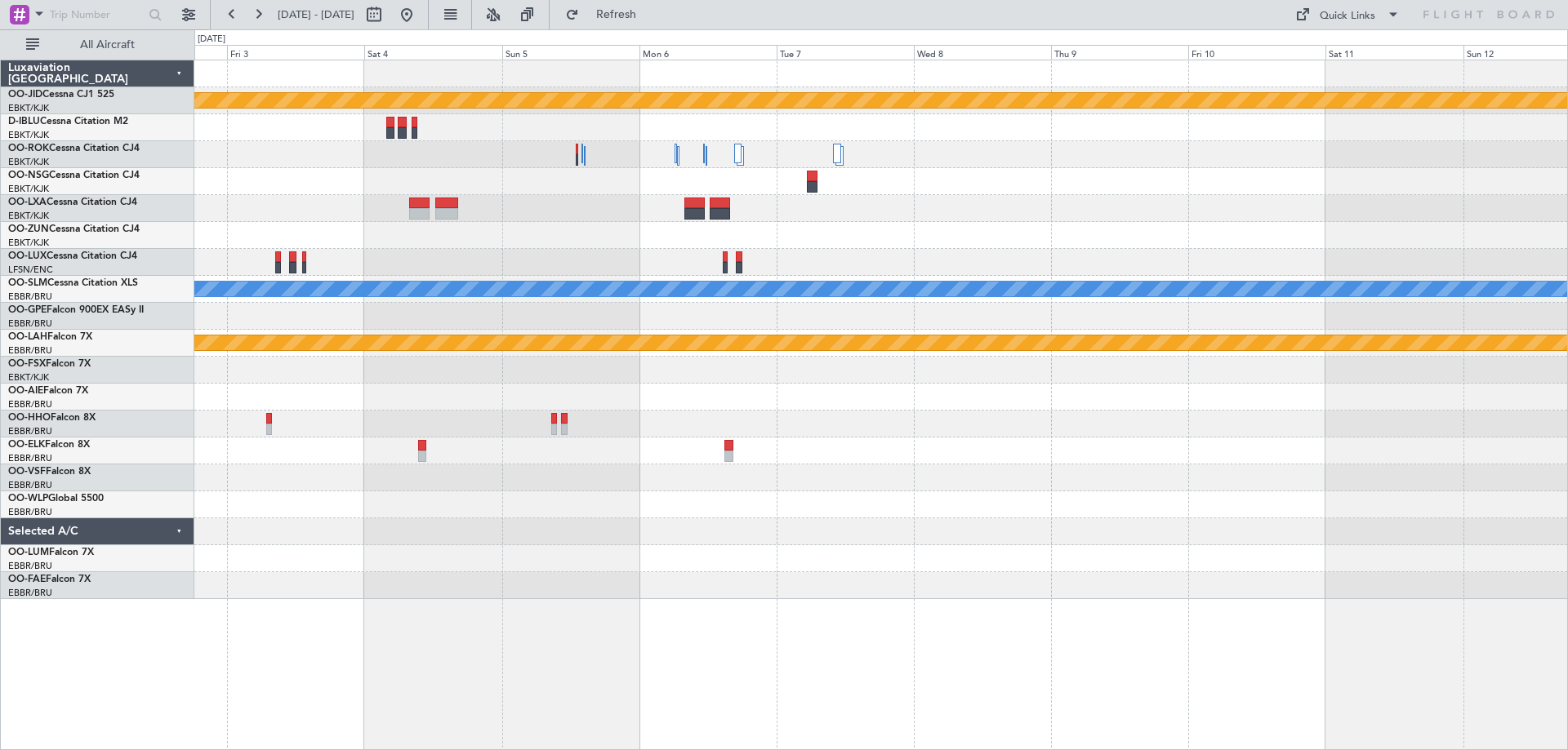
click at [235, 291] on div "null [GEOGRAPHIC_DATA]-[GEOGRAPHIC_DATA] Planned Maint [GEOGRAPHIC_DATA] ([GEOG…" at bounding box center [880, 329] width 1372 height 539
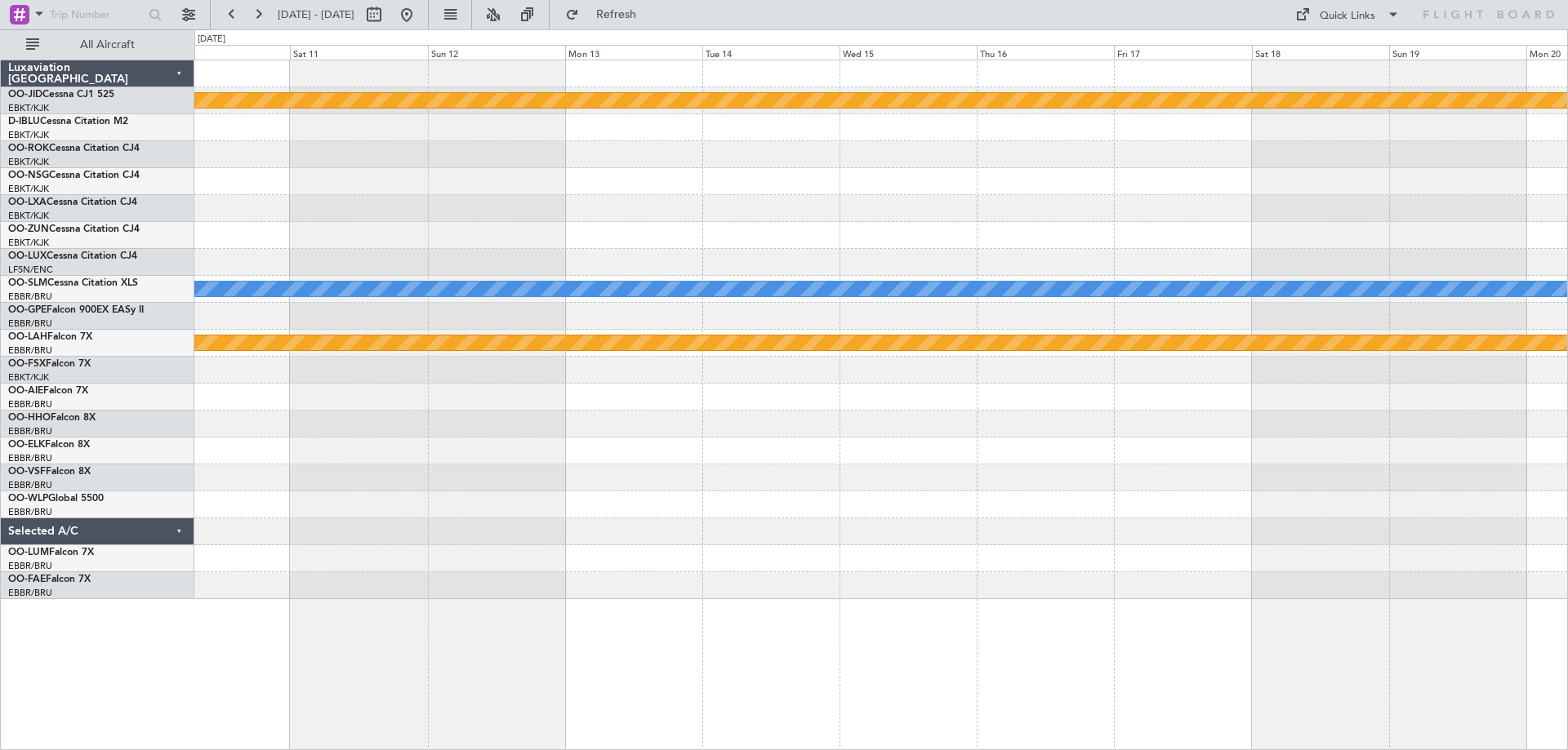
click at [422, 309] on div "null [GEOGRAPHIC_DATA]-[GEOGRAPHIC_DATA] A/C Unavailable [GEOGRAPHIC_DATA] Plan…" at bounding box center [880, 329] width 1372 height 539
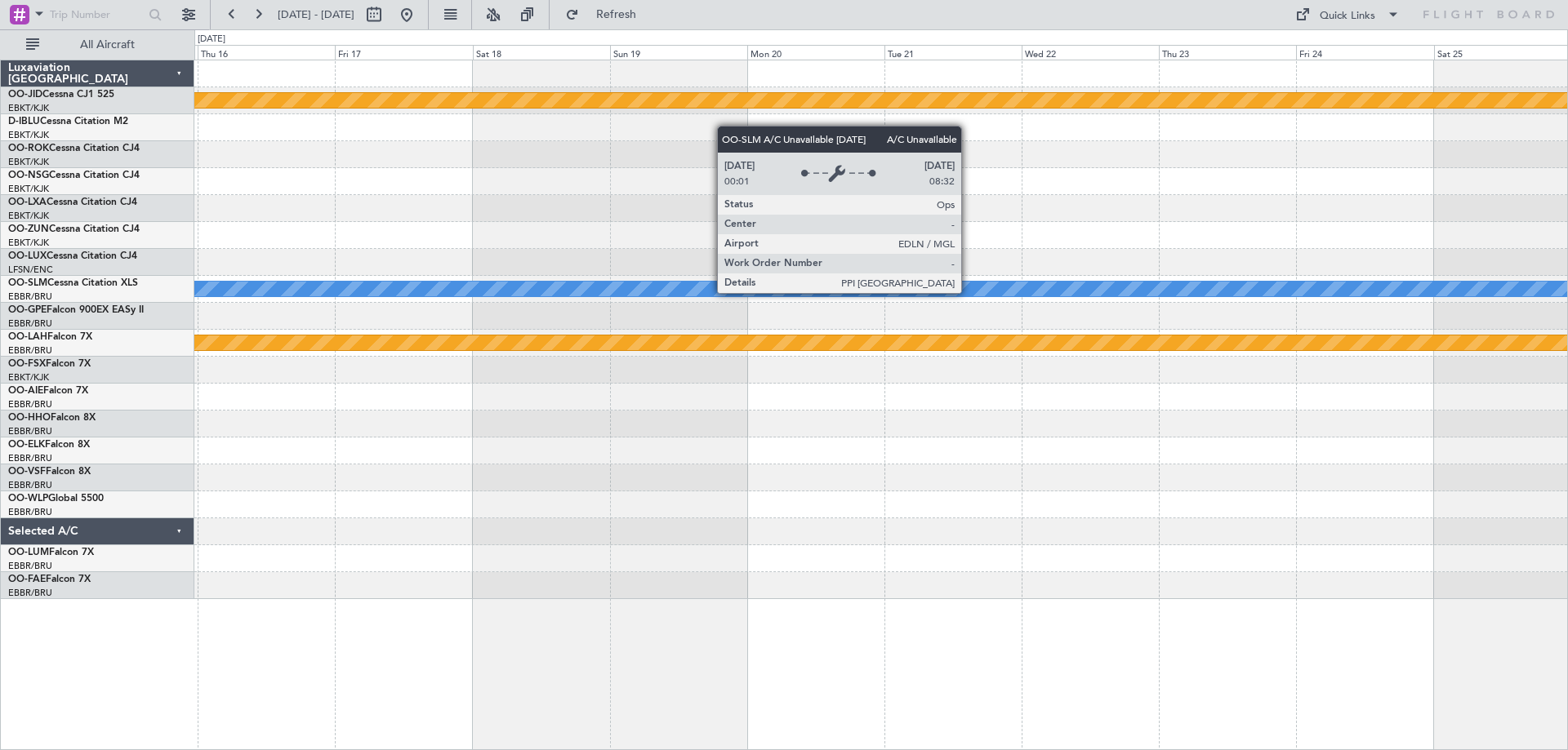
click at [357, 293] on div "null [GEOGRAPHIC_DATA]-[GEOGRAPHIC_DATA] A/C Unavailable [GEOGRAPHIC_DATA] Plan…" at bounding box center [880, 329] width 1372 height 539
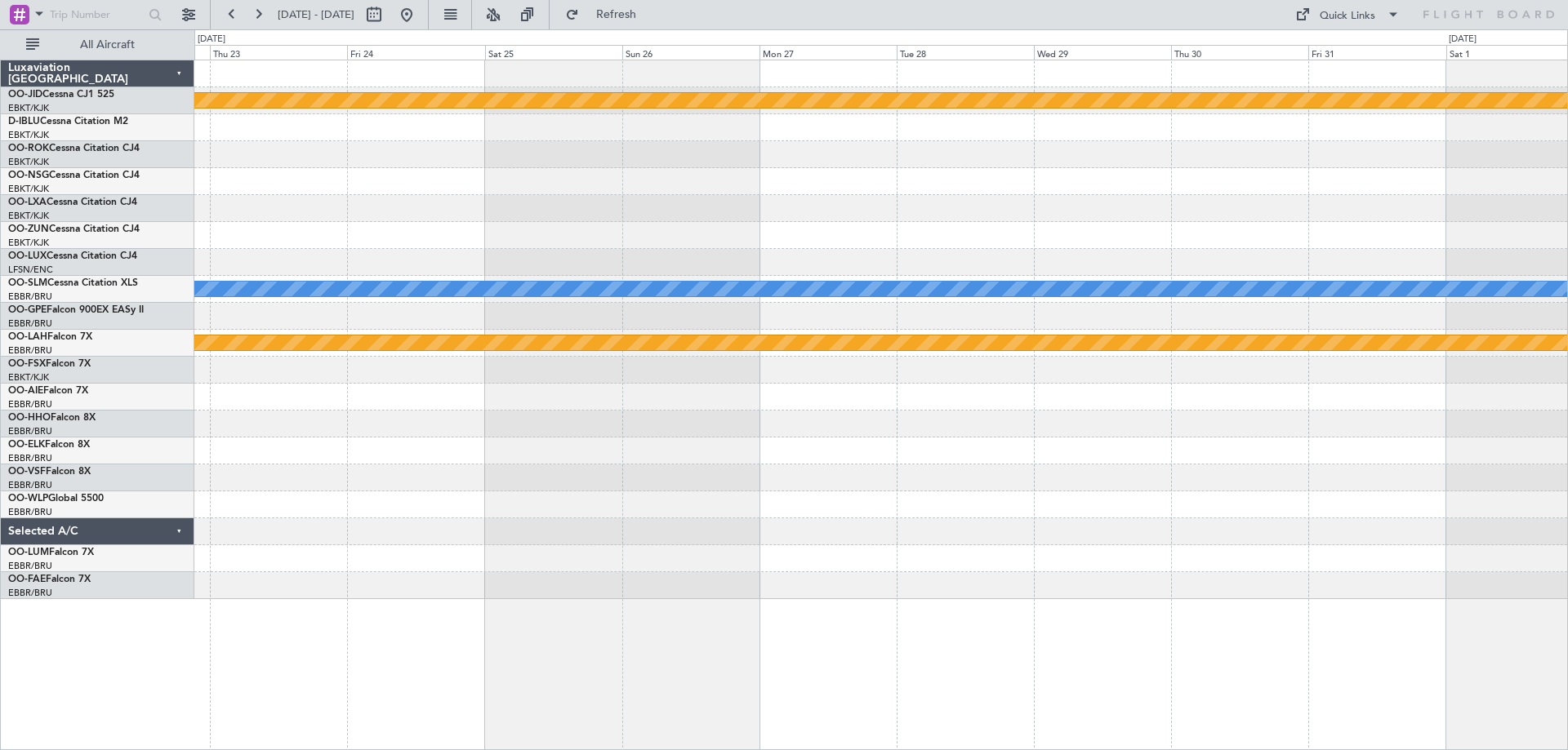
click at [676, 258] on div "null [GEOGRAPHIC_DATA]-[GEOGRAPHIC_DATA] A/C Unavailable [GEOGRAPHIC_DATA] Plan…" at bounding box center [880, 329] width 1372 height 539
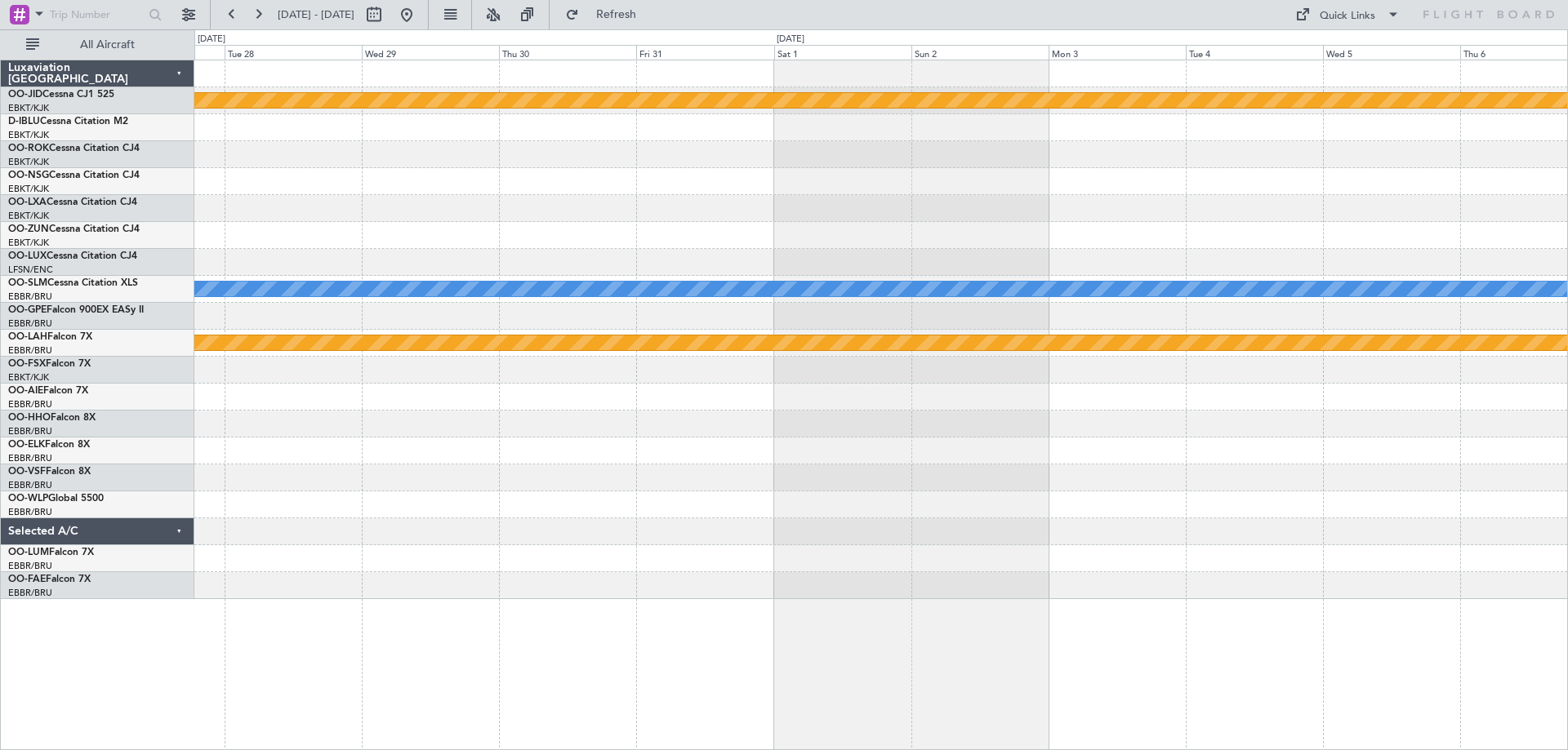
click at [341, 333] on div "null [GEOGRAPHIC_DATA]-[GEOGRAPHIC_DATA] A/C Unavailable [GEOGRAPHIC_DATA] Plan…" at bounding box center [880, 329] width 1372 height 539
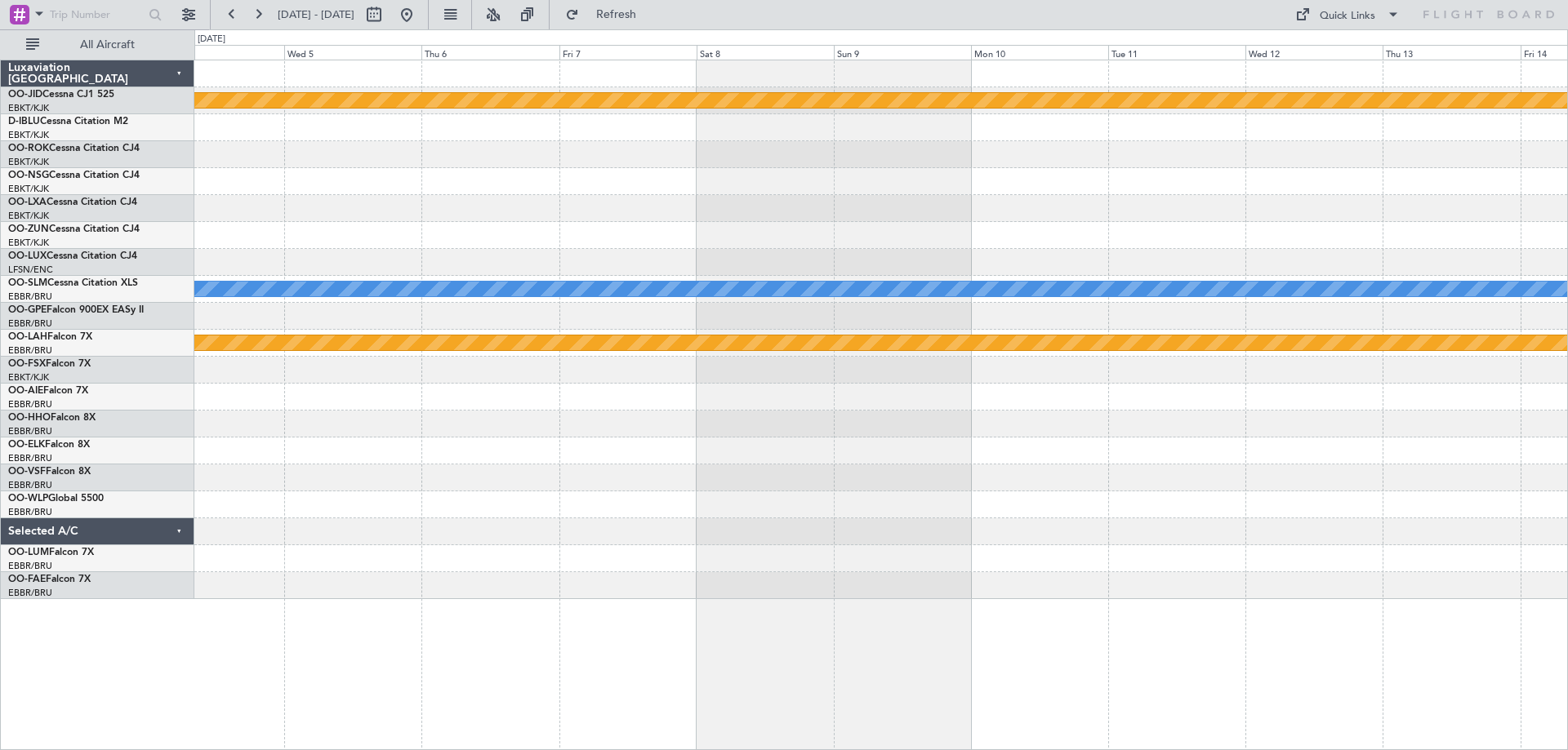
click at [604, 391] on div "null [GEOGRAPHIC_DATA]-[GEOGRAPHIC_DATA] A/C Unavailable [GEOGRAPHIC_DATA] Plan…" at bounding box center [880, 329] width 1372 height 539
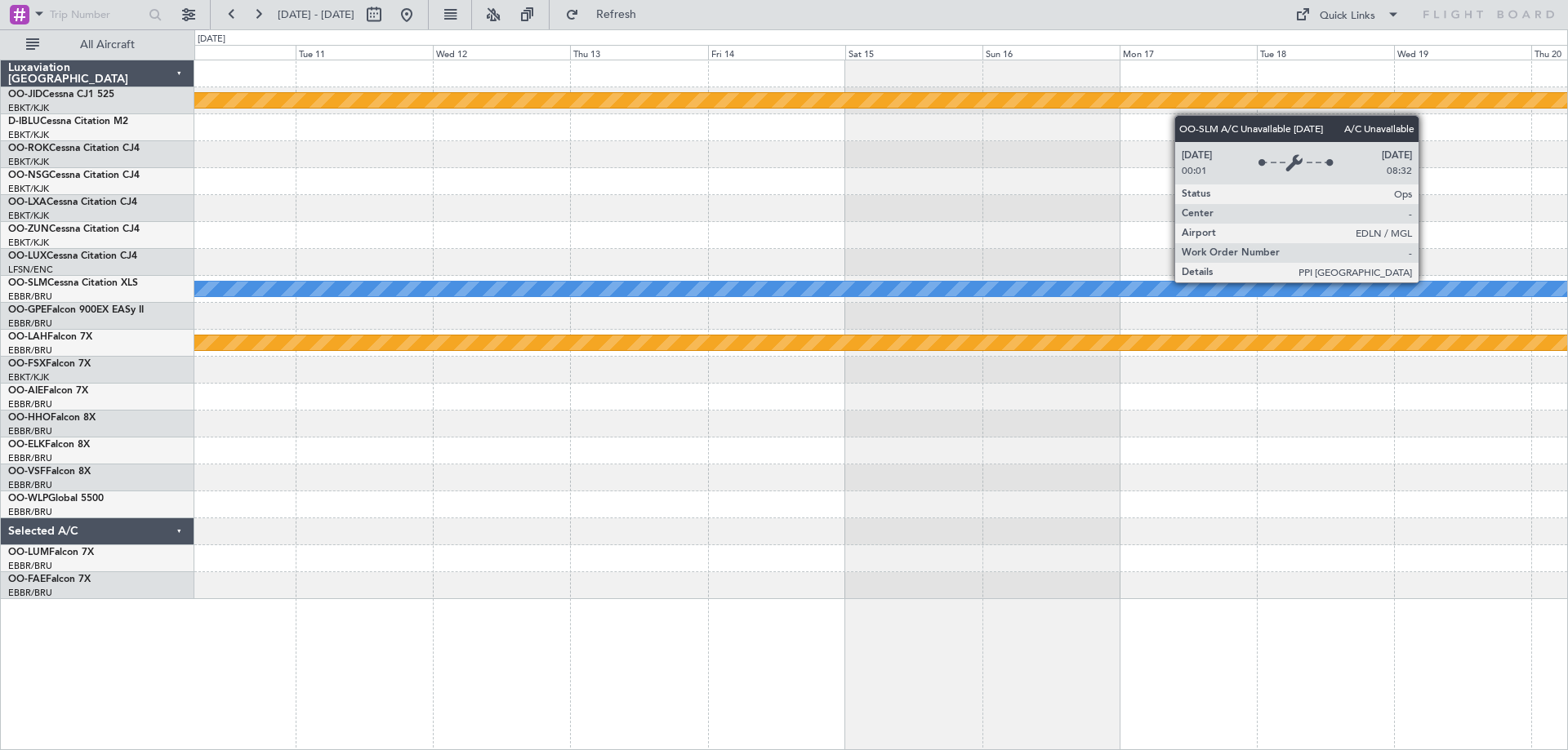
click at [620, 333] on div "null [GEOGRAPHIC_DATA]-[GEOGRAPHIC_DATA] A/C Unavailable [GEOGRAPHIC_DATA] Plan…" at bounding box center [880, 329] width 1372 height 539
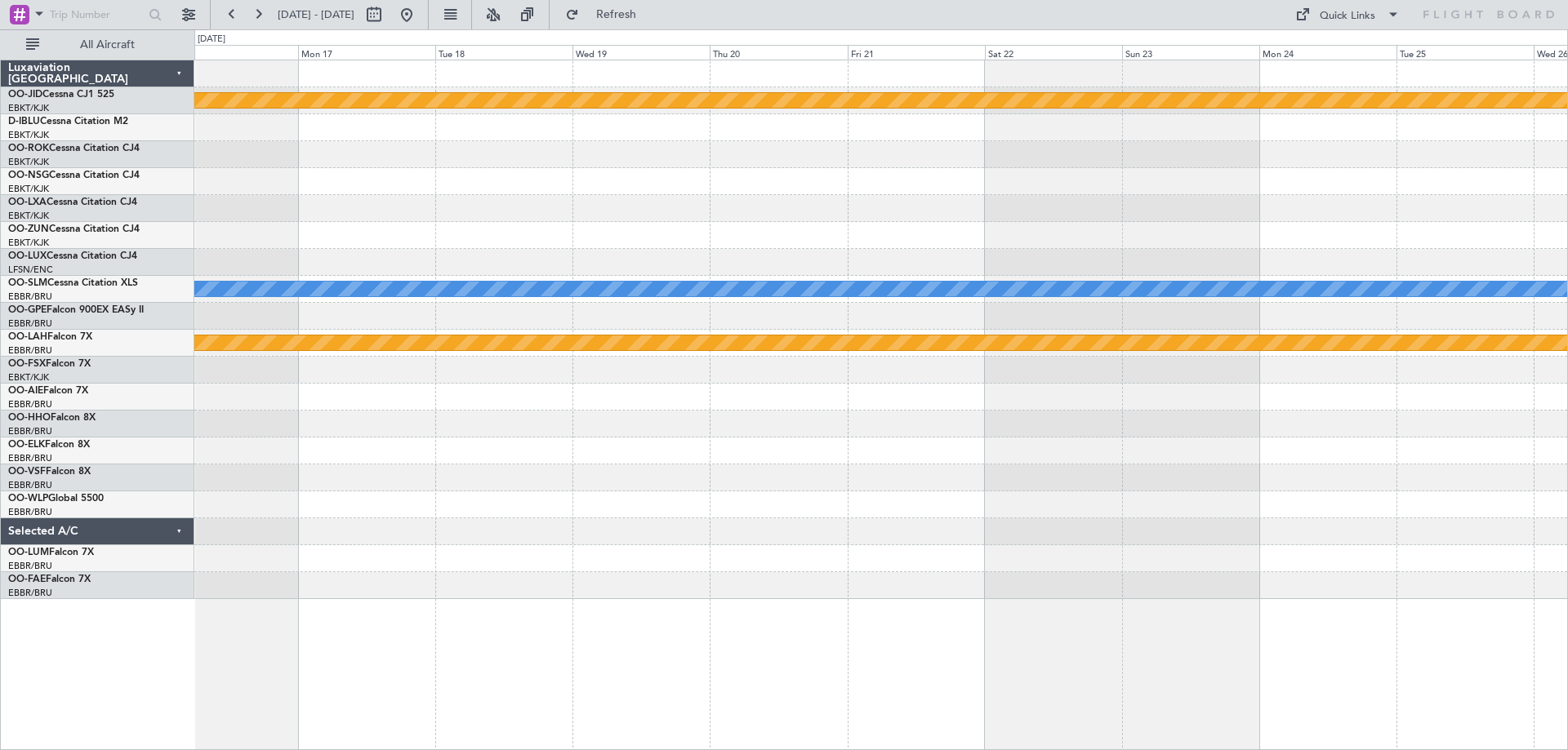
click at [684, 331] on div "null [GEOGRAPHIC_DATA]-[GEOGRAPHIC_DATA] A/C Unavailable [GEOGRAPHIC_DATA] Plan…" at bounding box center [880, 329] width 1372 height 539
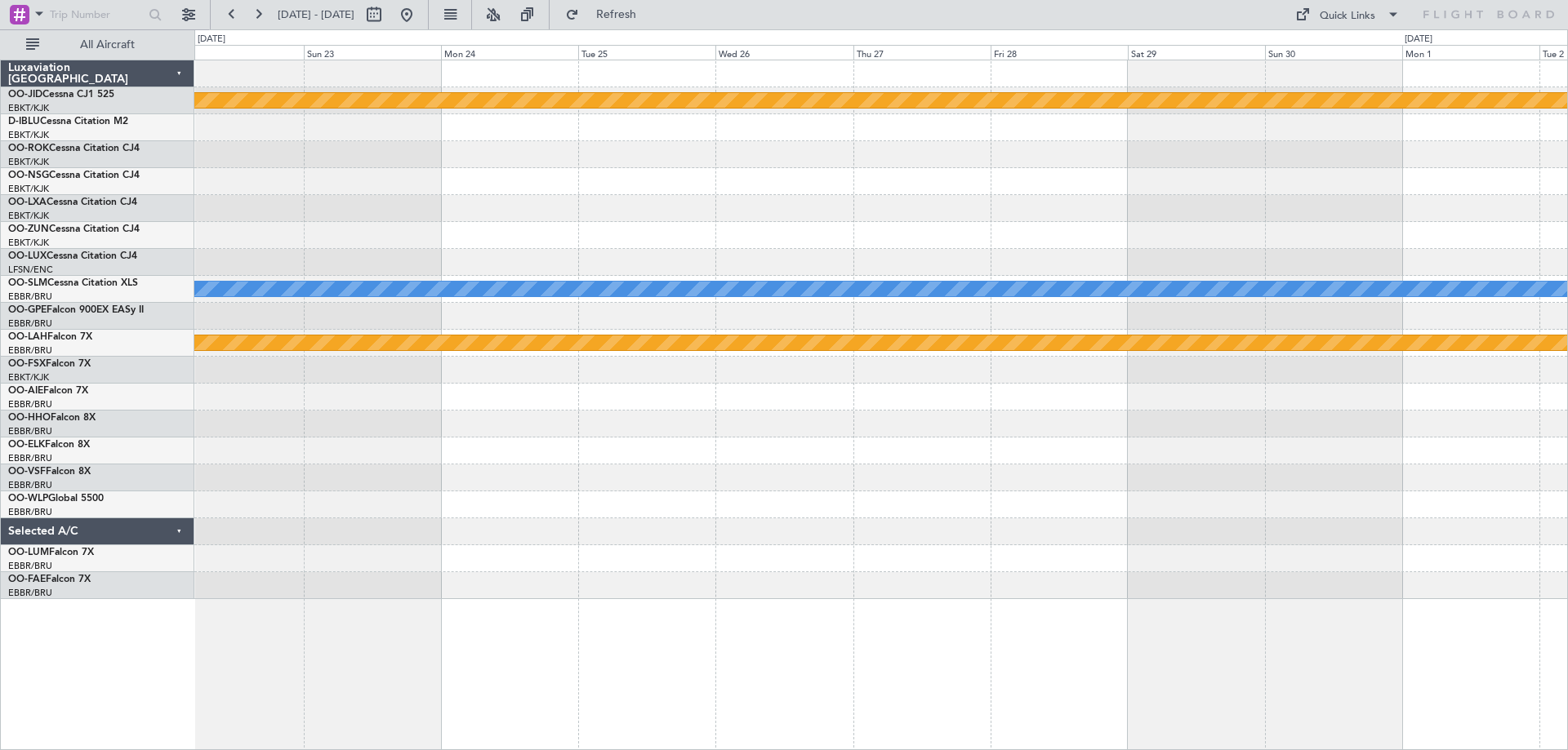
click at [952, 296] on div "null [GEOGRAPHIC_DATA]-[GEOGRAPHIC_DATA] A/C Unavailable [GEOGRAPHIC_DATA] Plan…" at bounding box center [784, 389] width 1568 height 720
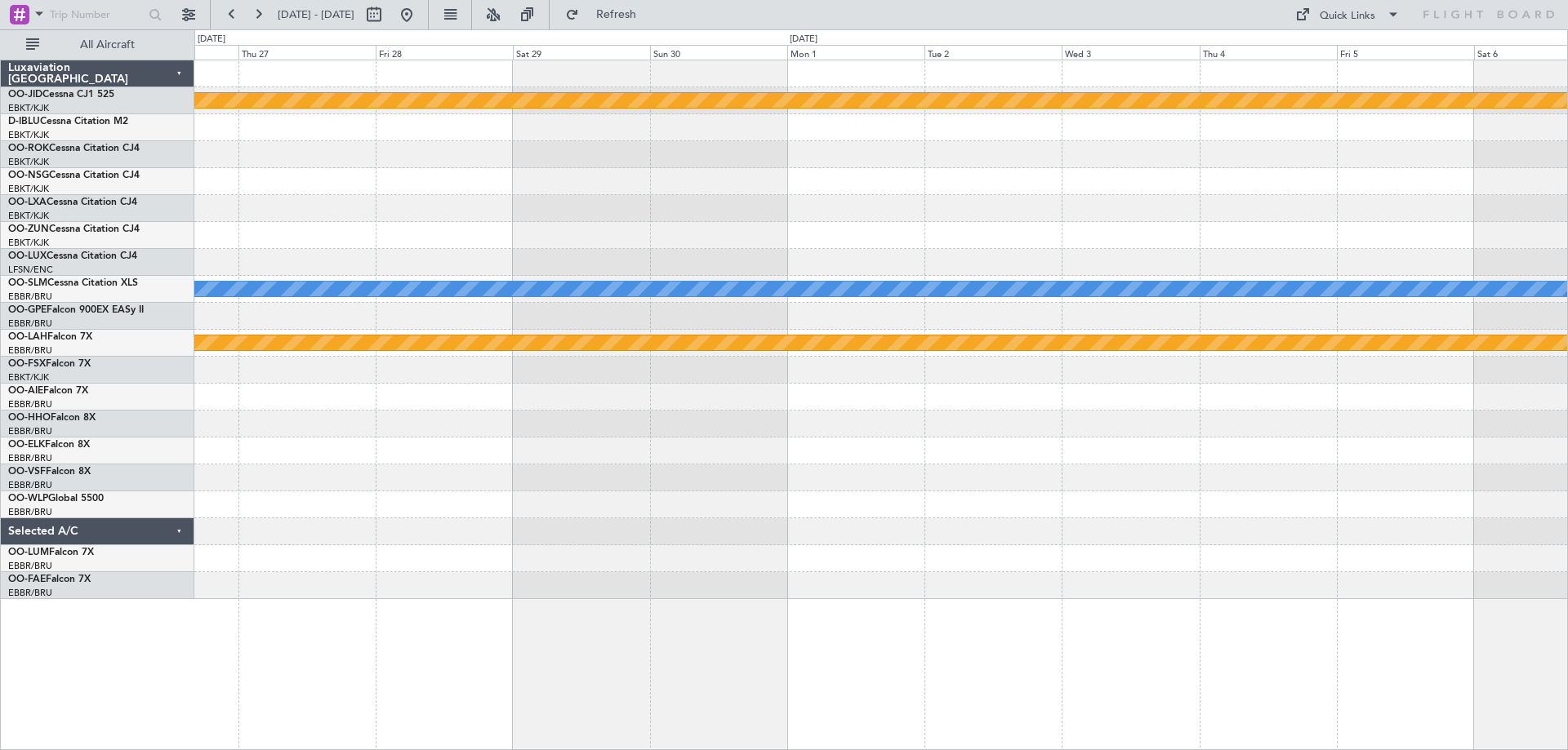
click at [920, 316] on div "null [GEOGRAPHIC_DATA]-[GEOGRAPHIC_DATA] A/C Unavailable [GEOGRAPHIC_DATA] Plan…" at bounding box center [880, 329] width 1372 height 539
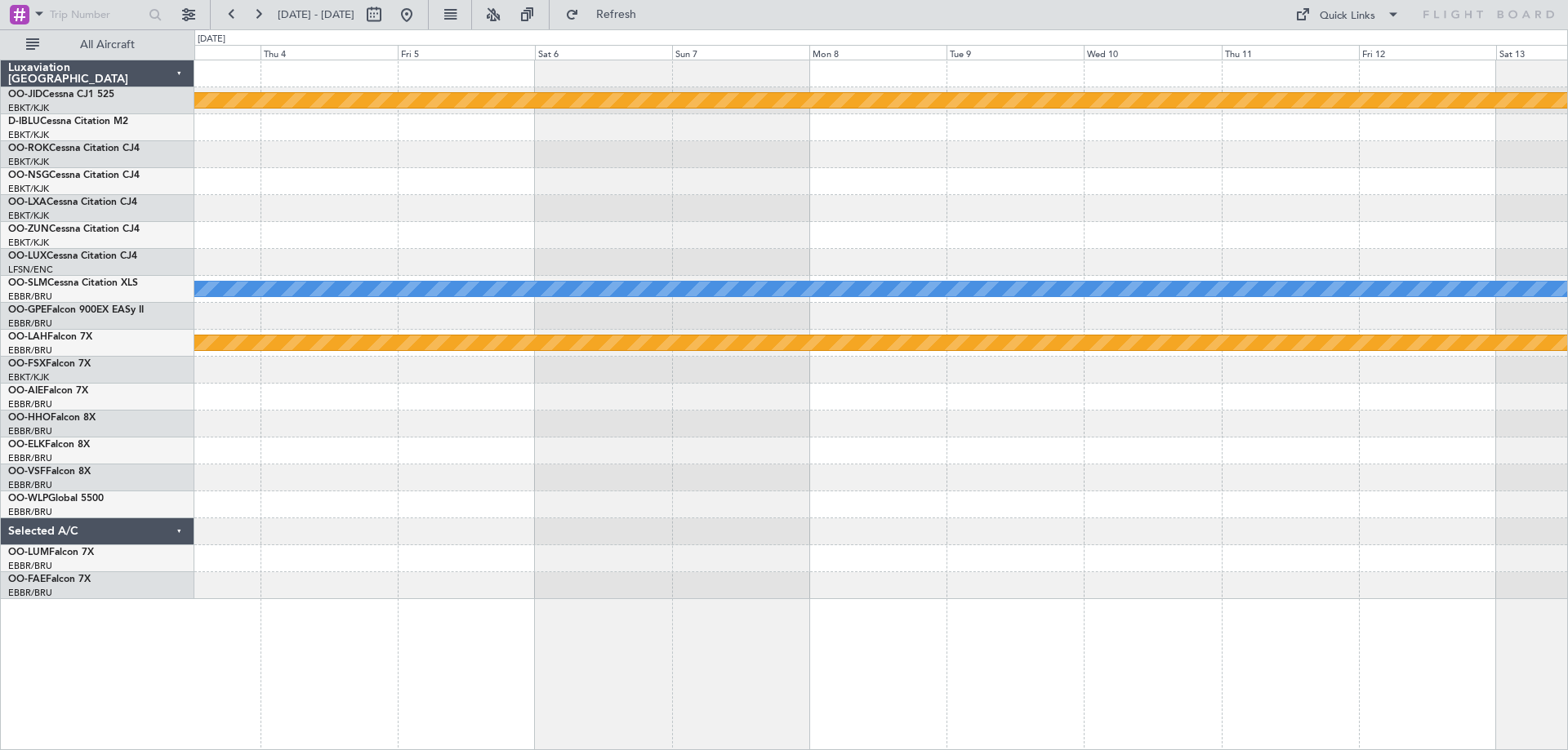
click at [740, 344] on div "null [GEOGRAPHIC_DATA]-[GEOGRAPHIC_DATA] A/C Unavailable [GEOGRAPHIC_DATA] Plan…" at bounding box center [880, 329] width 1372 height 539
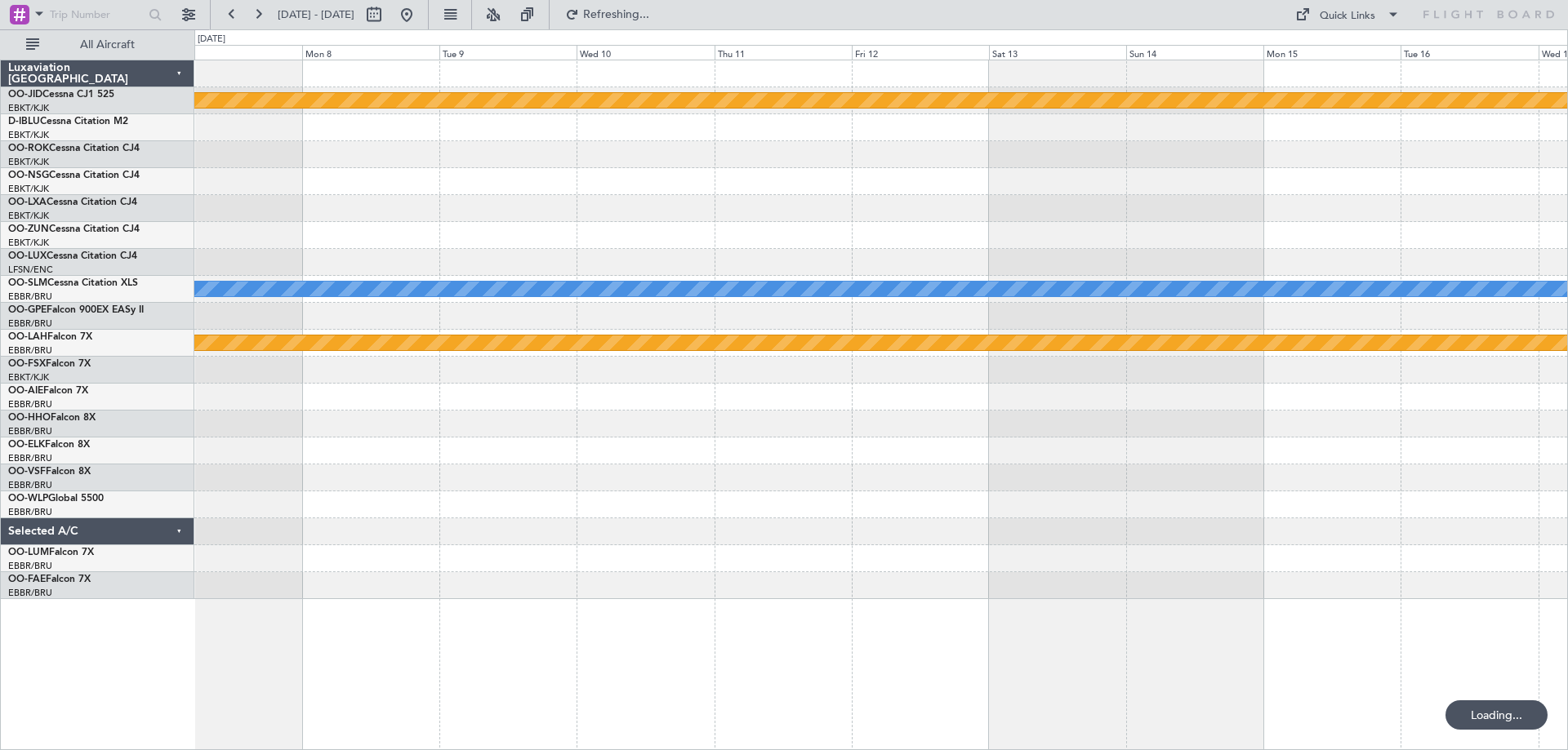
click at [399, 329] on div "null [GEOGRAPHIC_DATA]-[GEOGRAPHIC_DATA] A/C Unavailable [GEOGRAPHIC_DATA] Plan…" at bounding box center [880, 329] width 1372 height 539
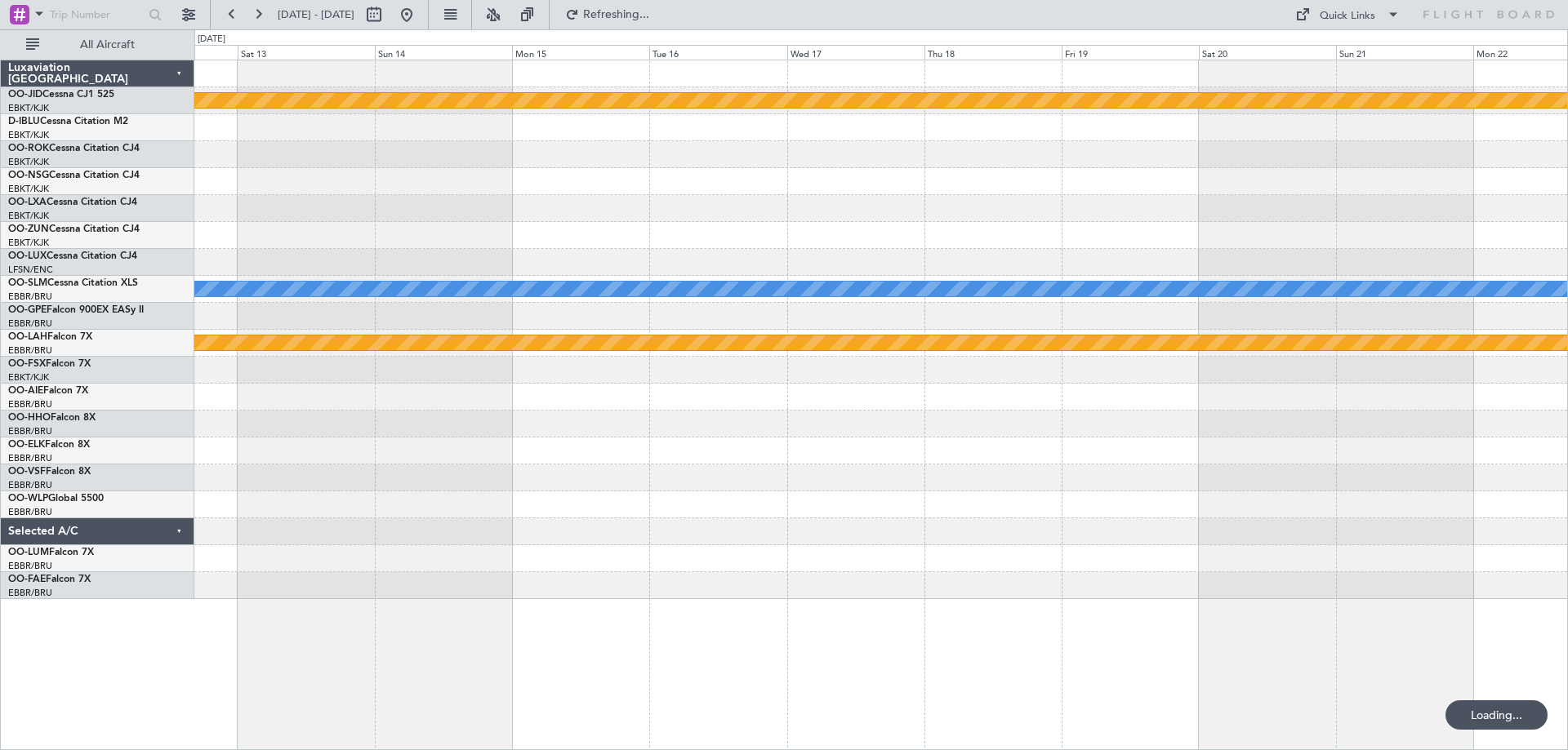
click at [1101, 311] on div "null [GEOGRAPHIC_DATA]-[GEOGRAPHIC_DATA] A/C Unavailable [GEOGRAPHIC_DATA] Plan…" at bounding box center [880, 329] width 1372 height 539
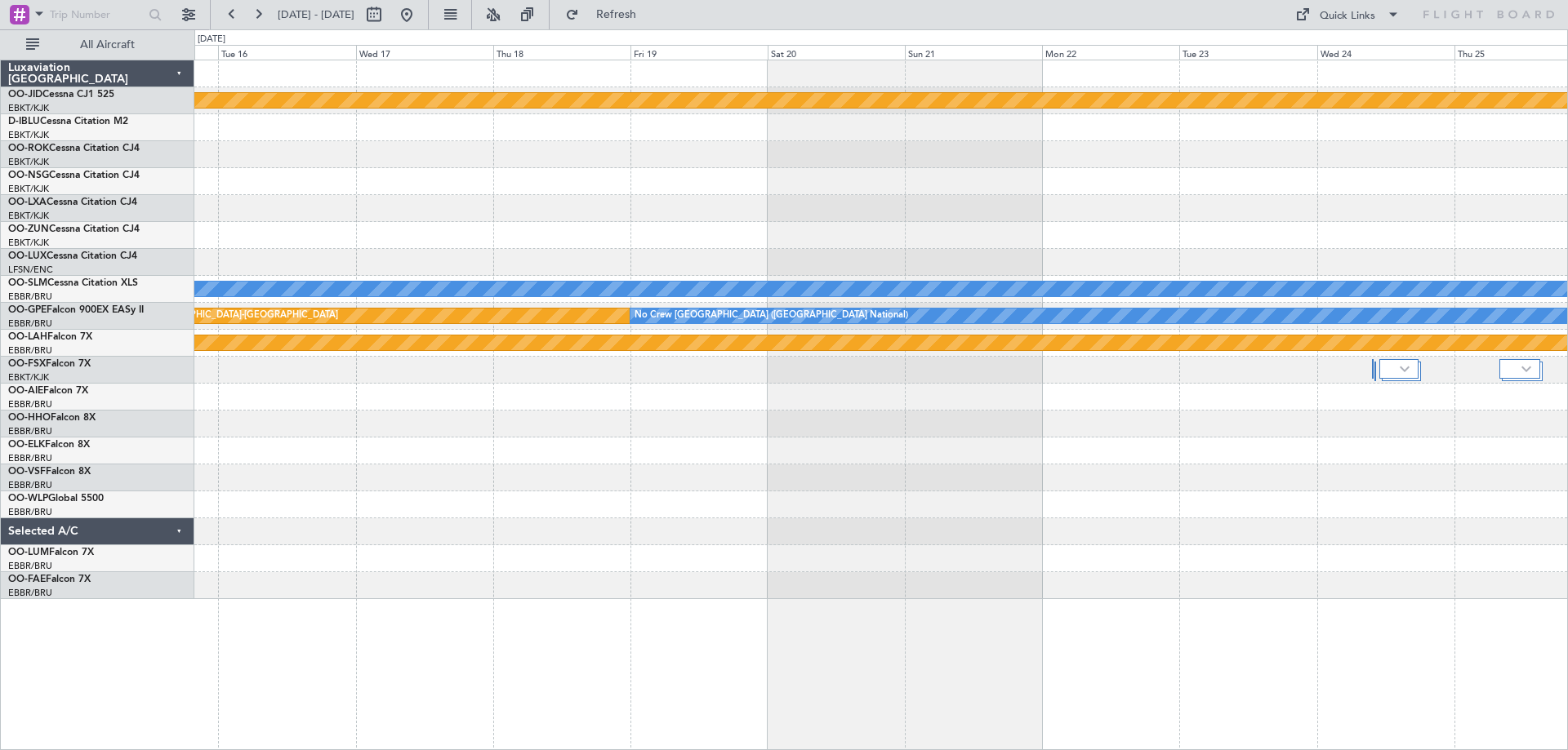
click at [485, 365] on div "null [GEOGRAPHIC_DATA]-[GEOGRAPHIC_DATA] A/C Unavailable [GEOGRAPHIC_DATA] null…" at bounding box center [880, 329] width 1372 height 539
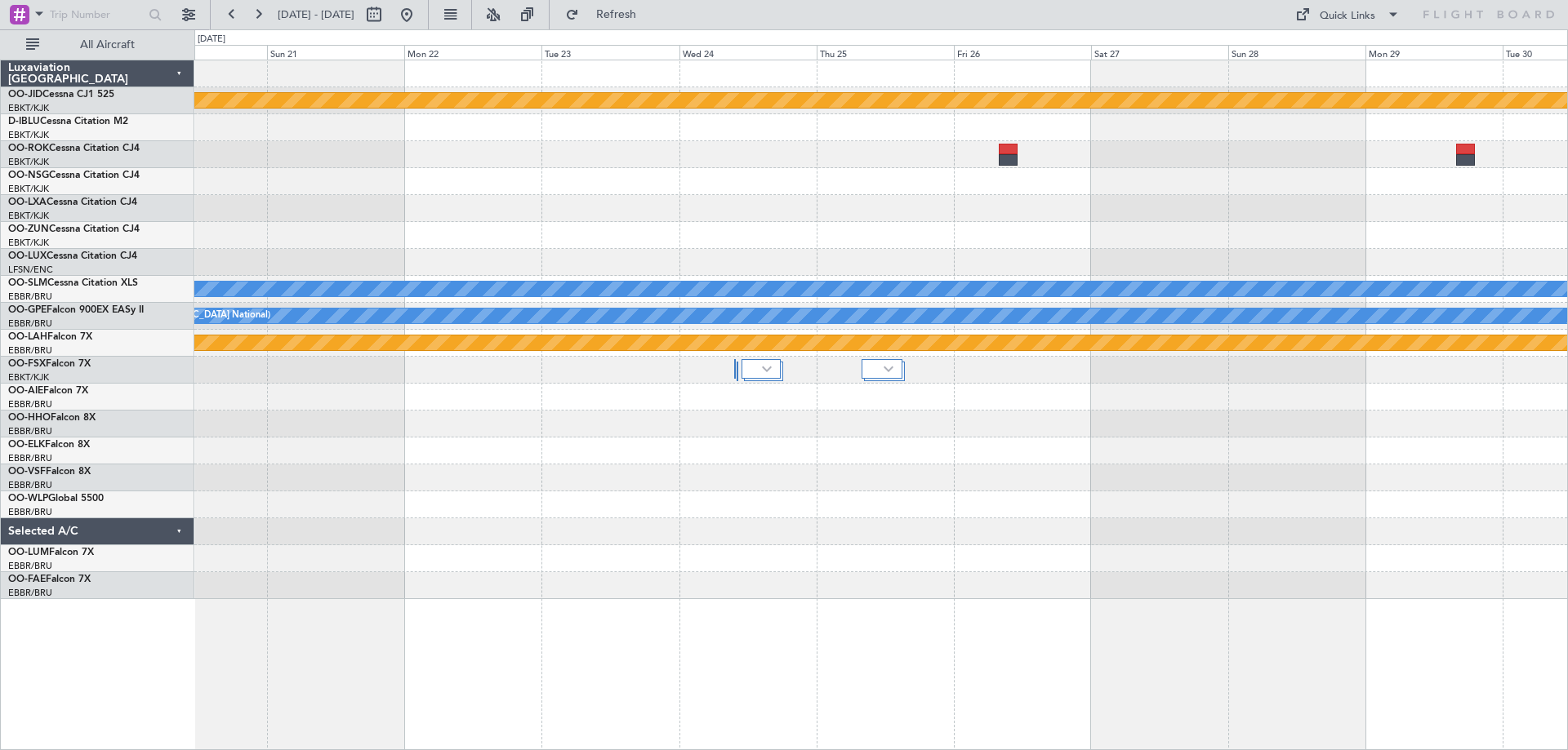
click at [833, 261] on div "null [GEOGRAPHIC_DATA]-[GEOGRAPHIC_DATA] A/C Unavailable [GEOGRAPHIC_DATA] null…" at bounding box center [880, 329] width 1372 height 539
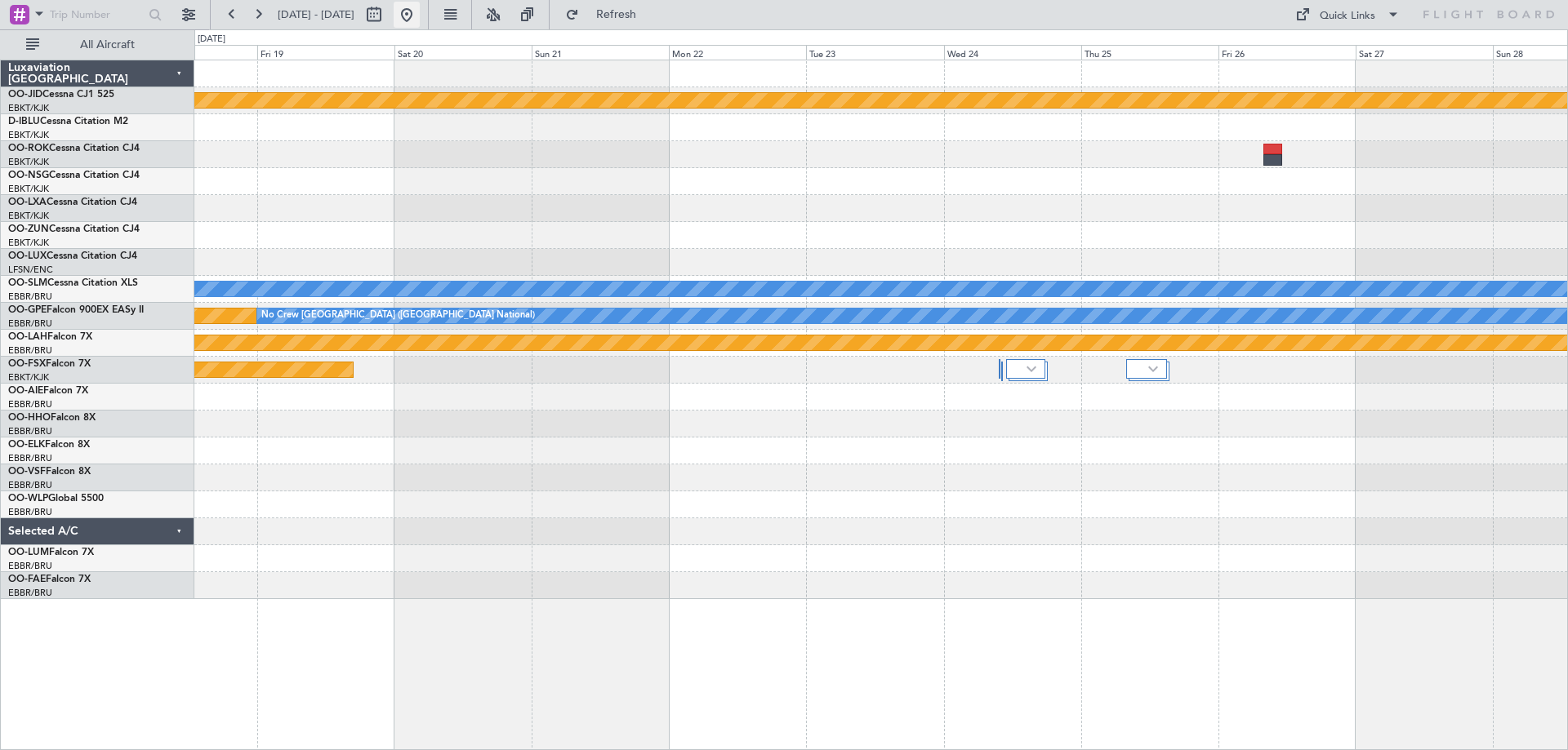
click at [420, 15] on button at bounding box center [406, 15] width 26 height 26
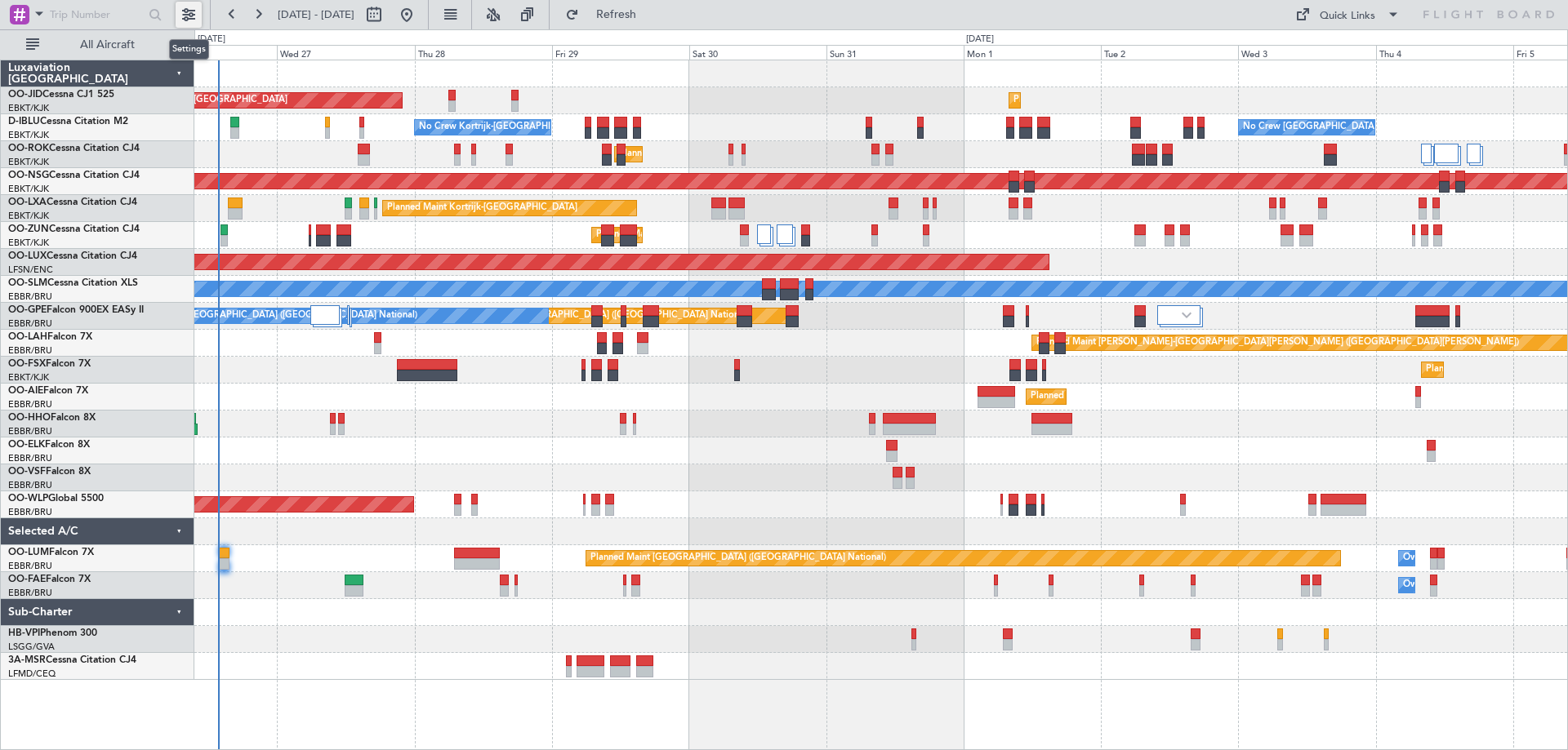
click at [184, 14] on button at bounding box center [188, 15] width 26 height 26
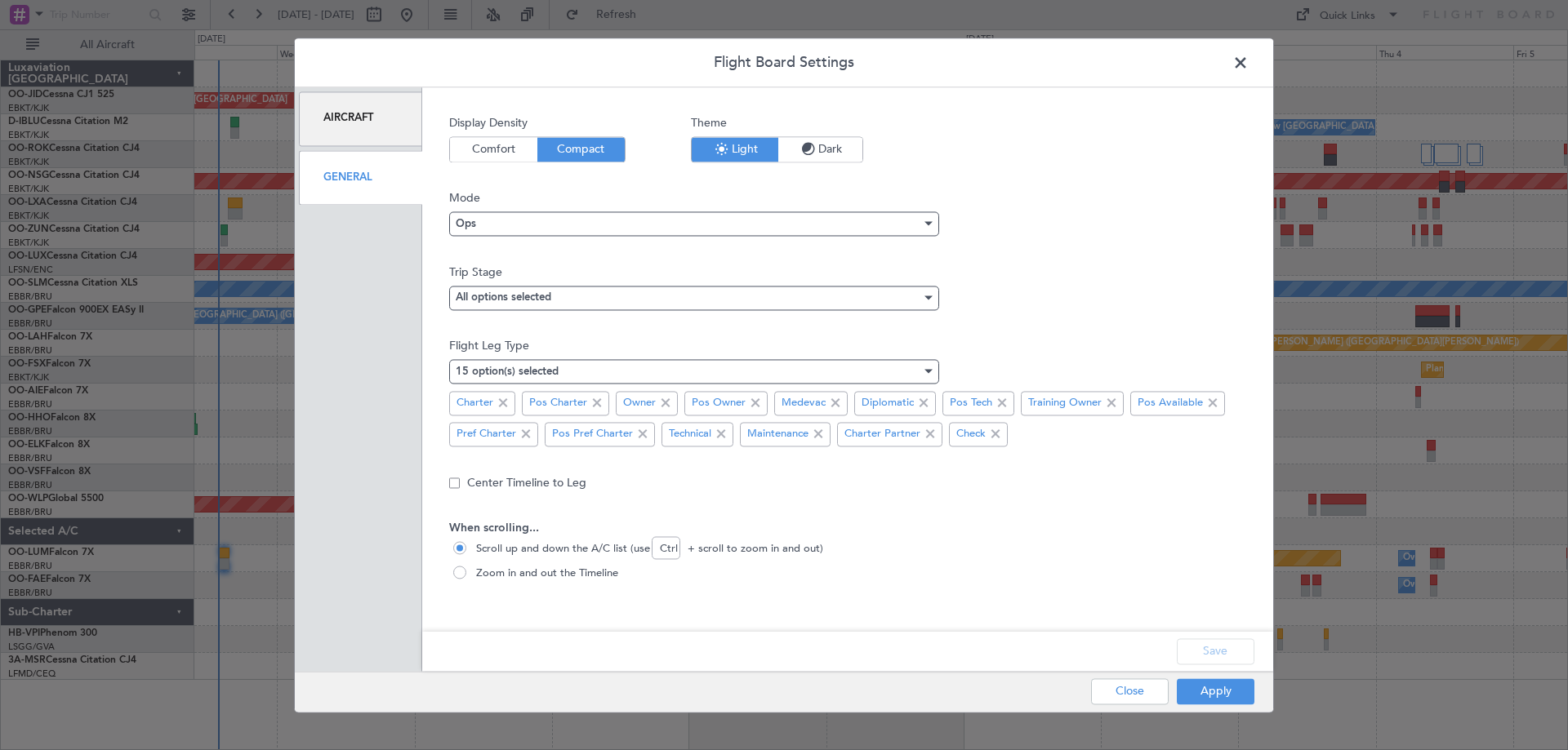
click at [356, 125] on div "Aircraft" at bounding box center [361, 118] width 124 height 54
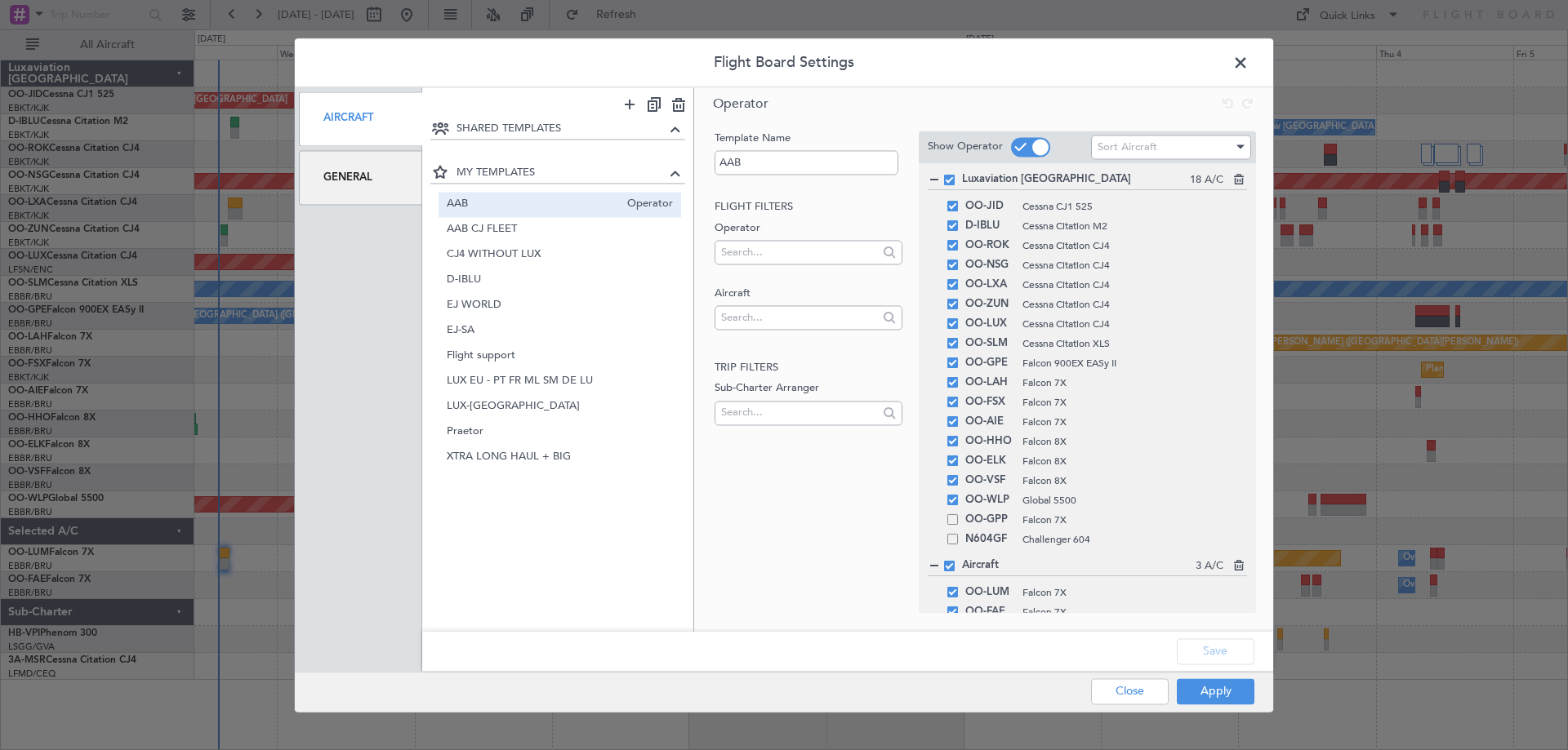
click at [351, 178] on div "General" at bounding box center [361, 177] width 124 height 54
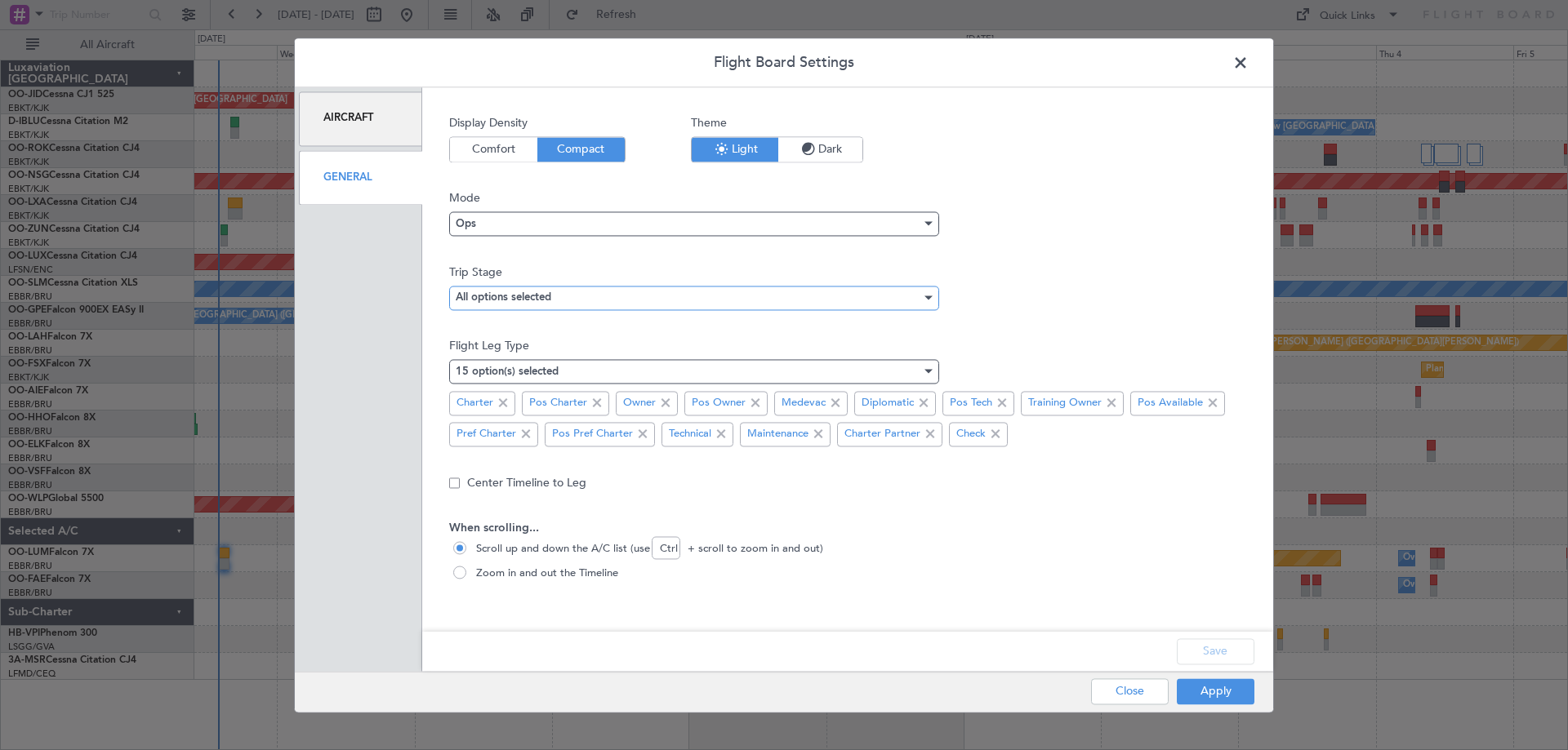
click at [569, 304] on div "All options selected" at bounding box center [688, 298] width 465 height 25
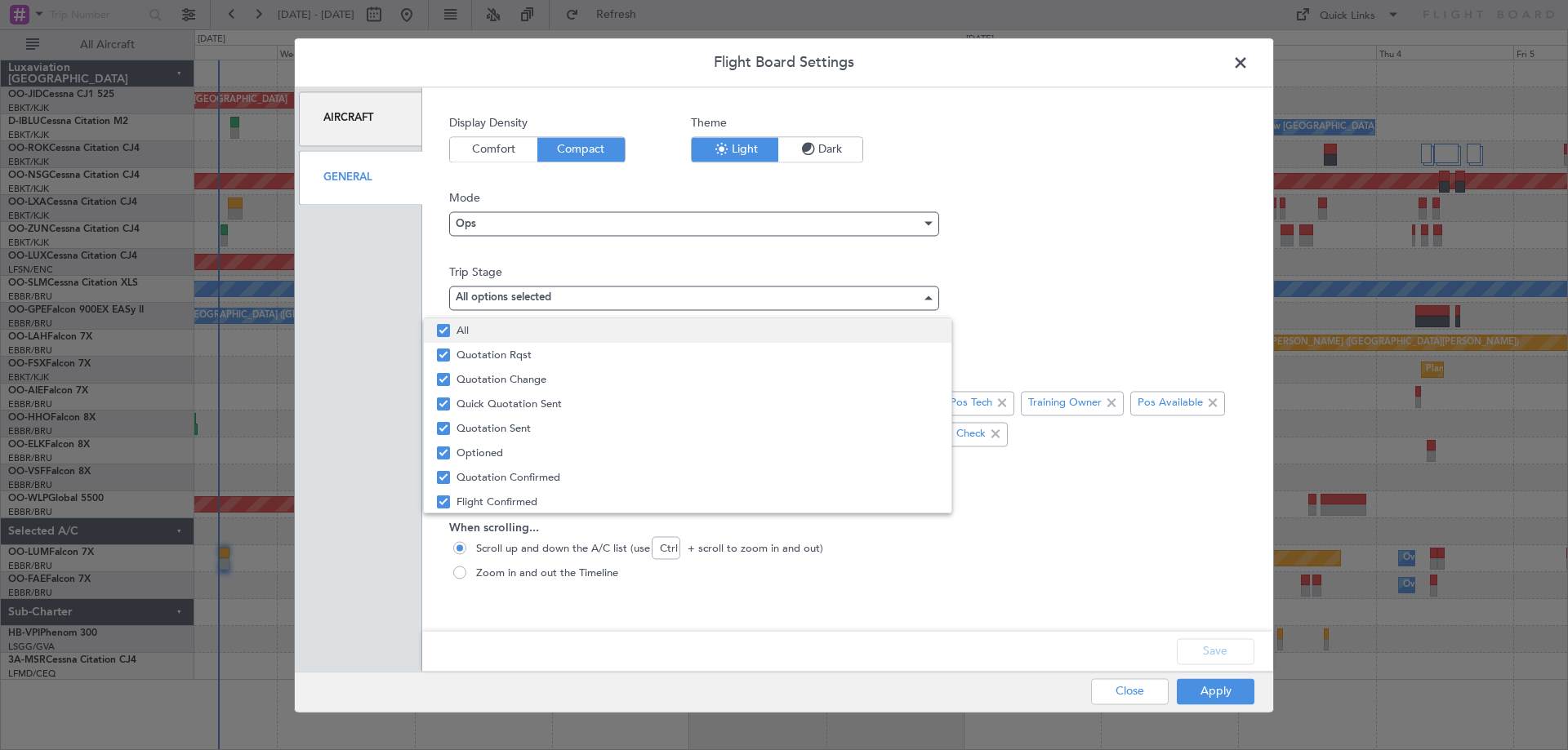
click at [561, 338] on span "All" at bounding box center [698, 330] width 482 height 25
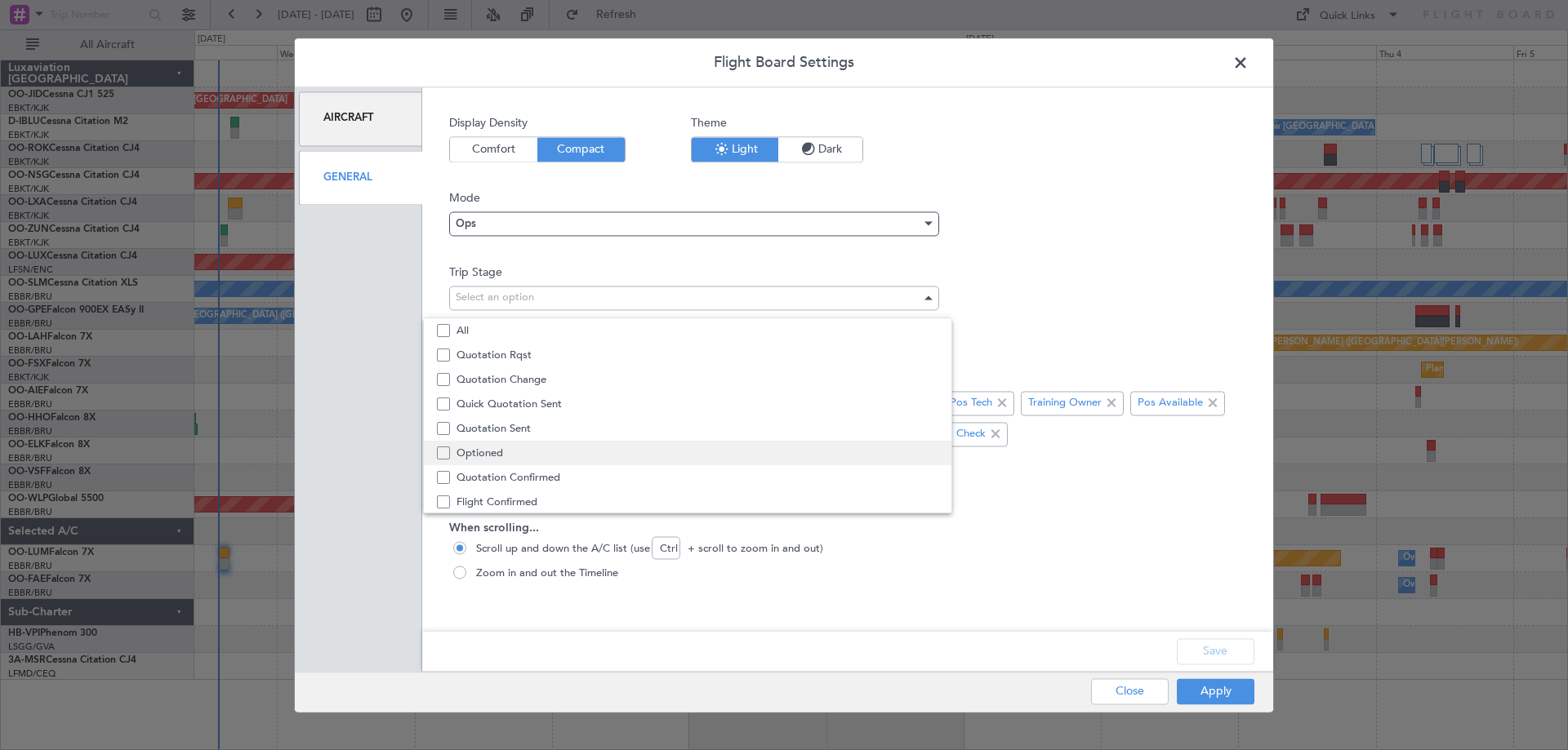
click at [581, 450] on span "Optioned" at bounding box center [698, 453] width 482 height 25
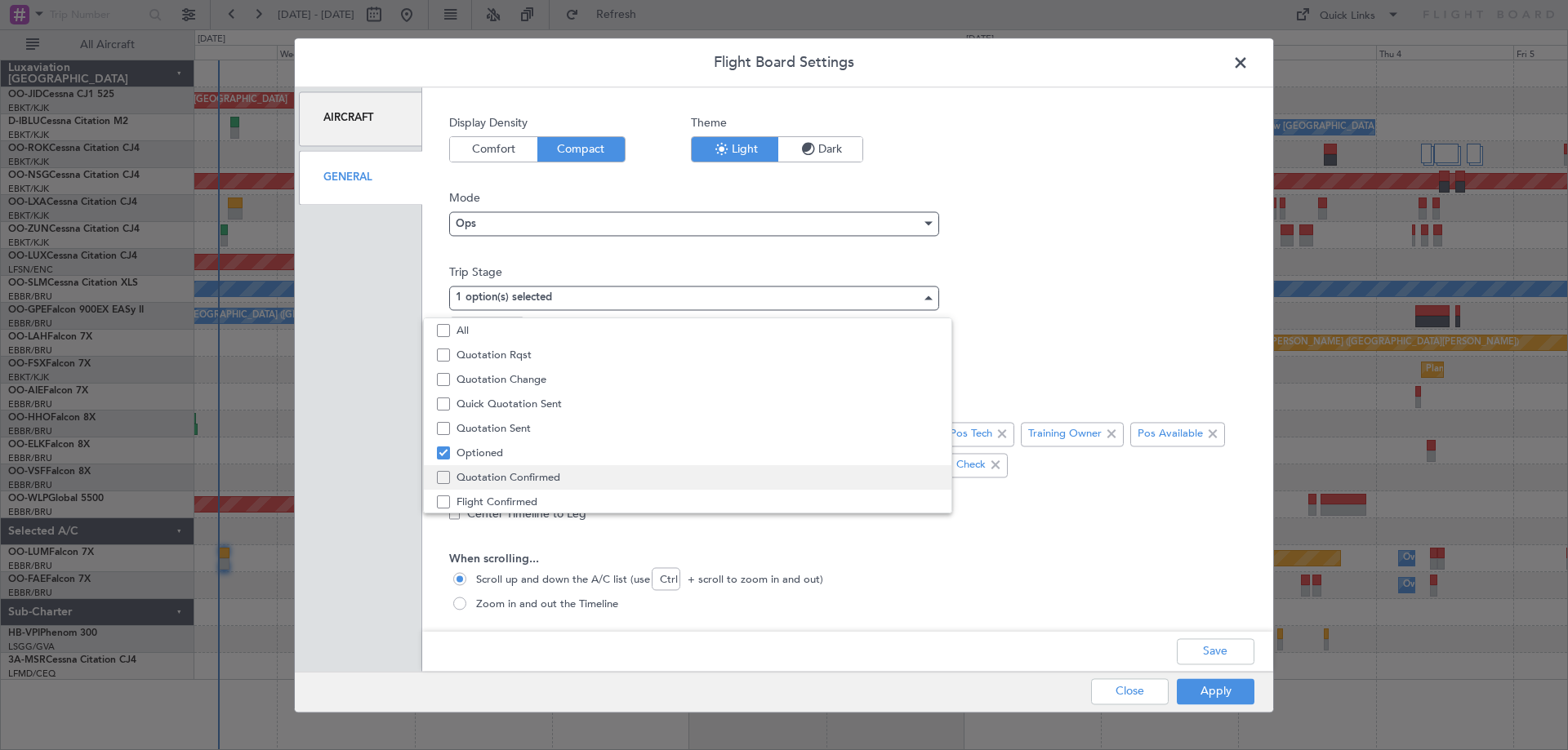
click at [584, 478] on span "Quotation Confirmed" at bounding box center [698, 477] width 482 height 25
click at [585, 496] on span "Flight Confirmed" at bounding box center [698, 488] width 482 height 25
click at [585, 495] on span "Completed" at bounding box center [698, 505] width 482 height 25
click at [596, 472] on span "Underway" at bounding box center [698, 476] width 482 height 25
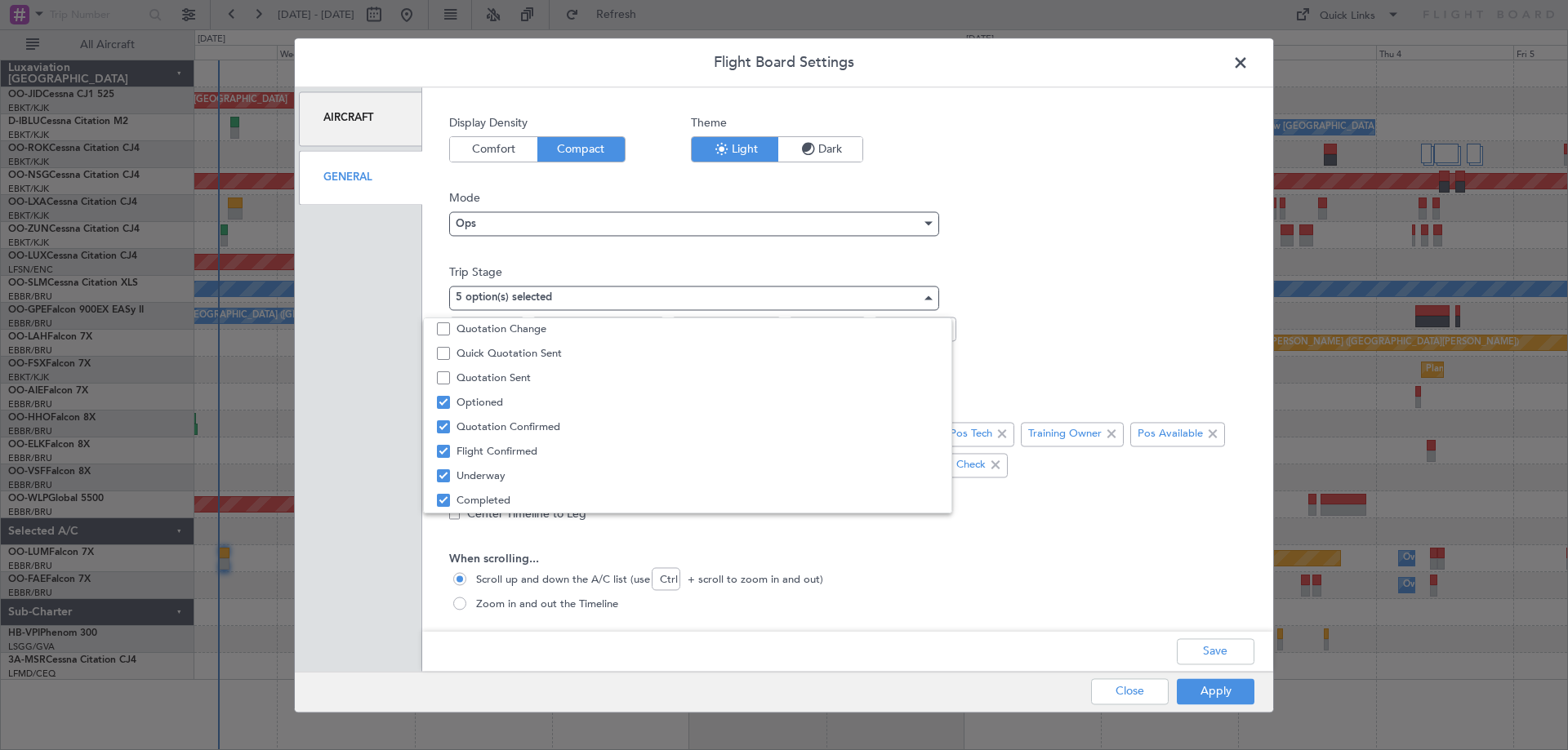
click at [1155, 547] on div at bounding box center [784, 375] width 1568 height 750
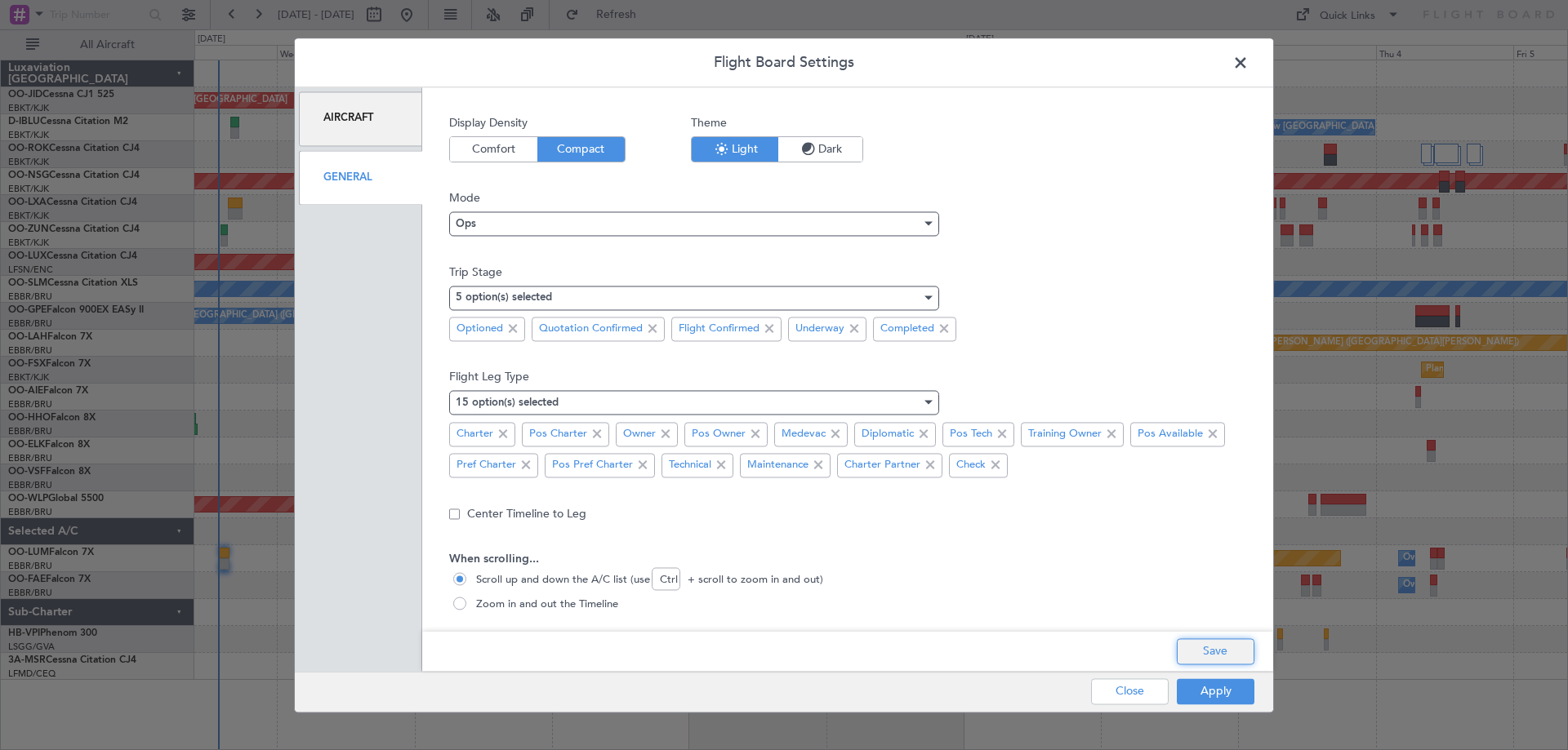
click at [1228, 656] on button "Save" at bounding box center [1215, 651] width 78 height 26
click at [1235, 704] on button "Apply" at bounding box center [1215, 691] width 78 height 26
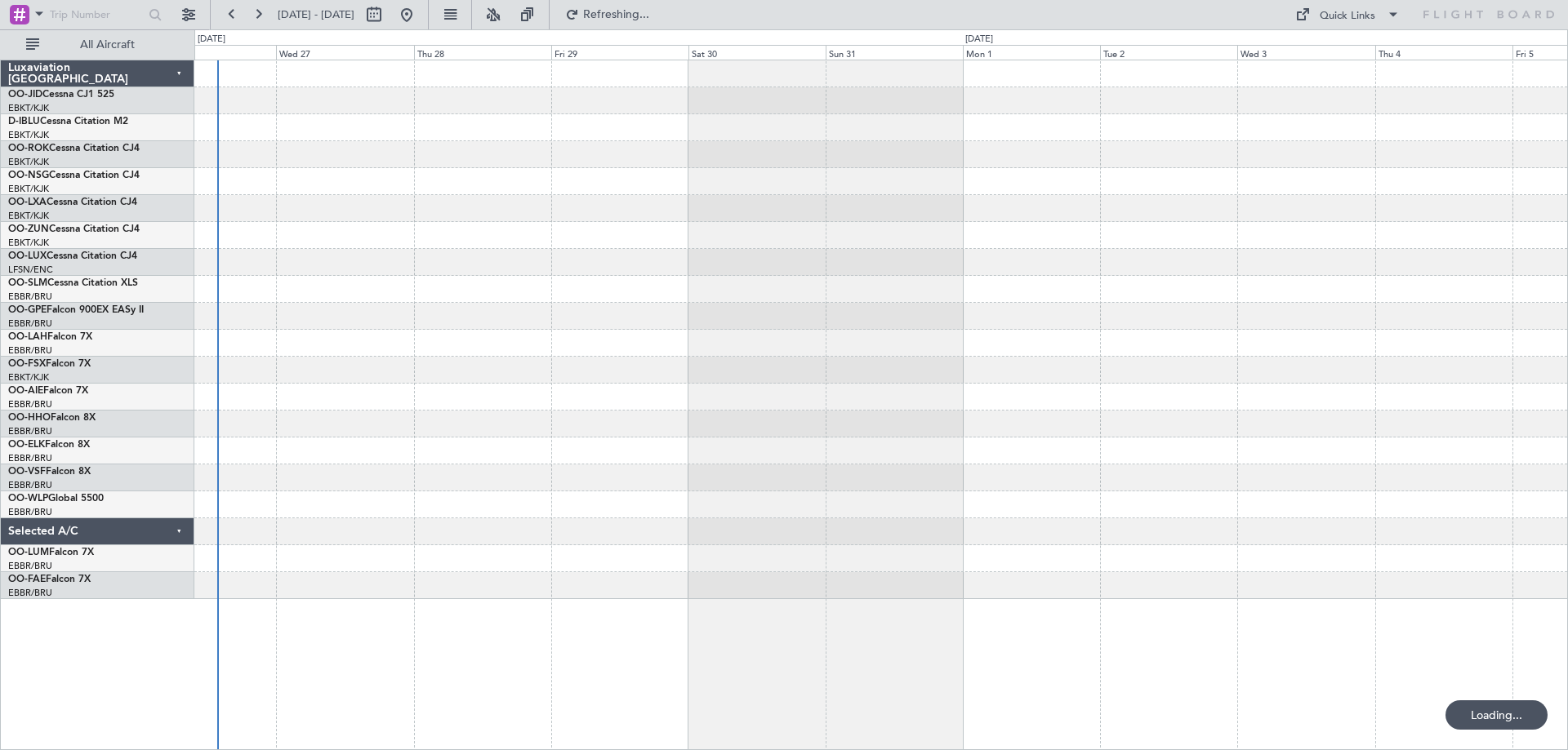
click at [1077, 652] on div at bounding box center [881, 405] width 1373 height 691
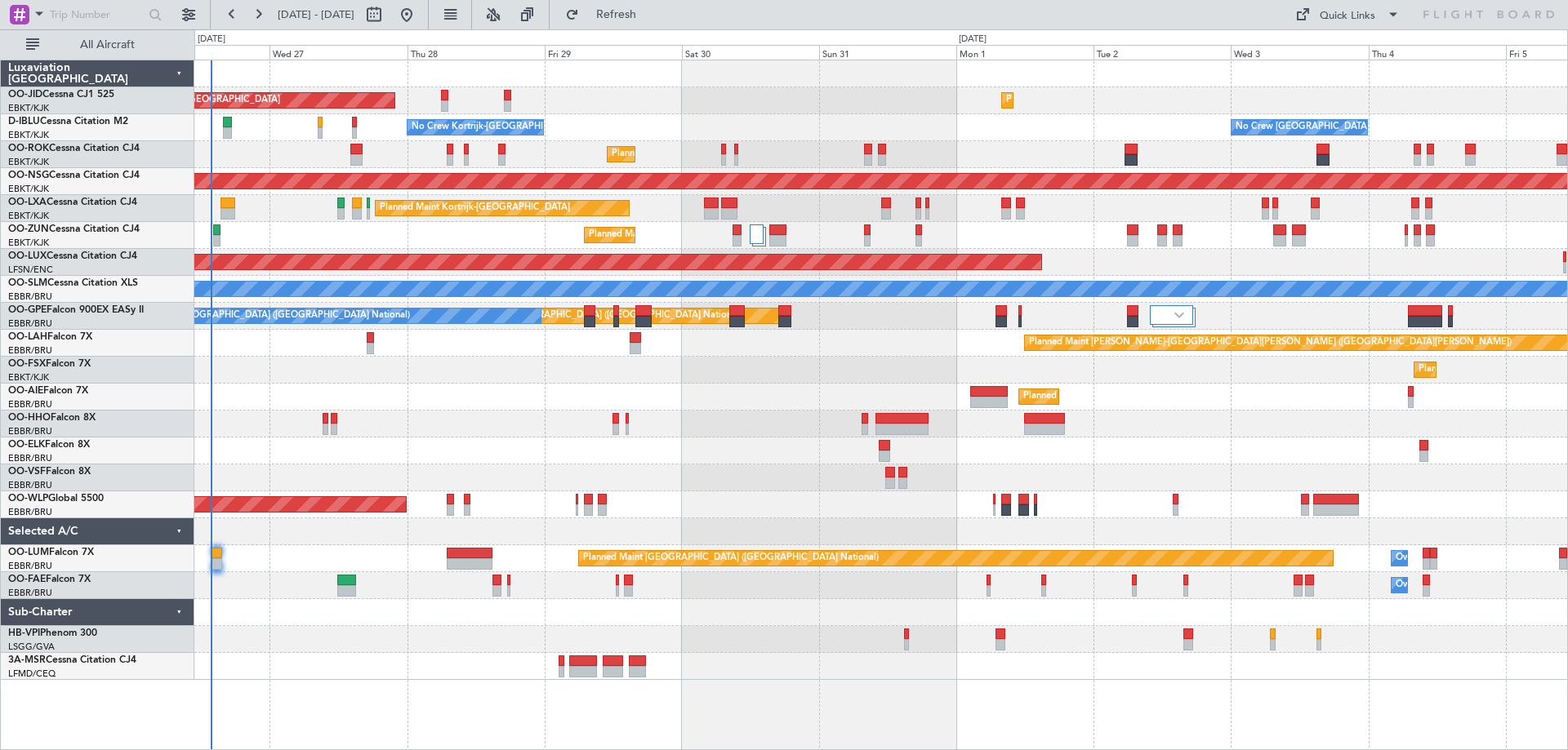
click at [787, 445] on div at bounding box center [880, 450] width 1372 height 27
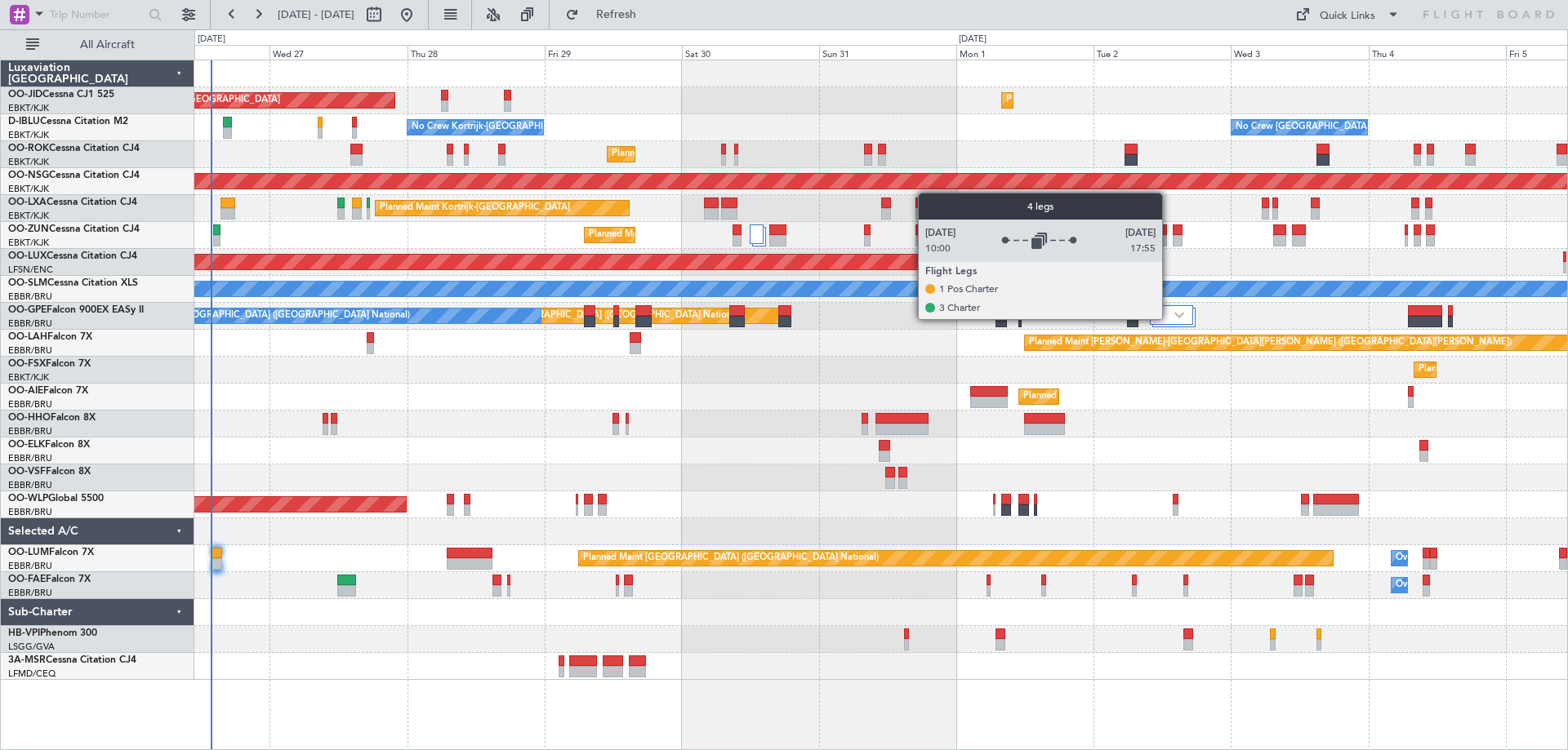
click at [1171, 318] on div at bounding box center [1171, 315] width 43 height 19
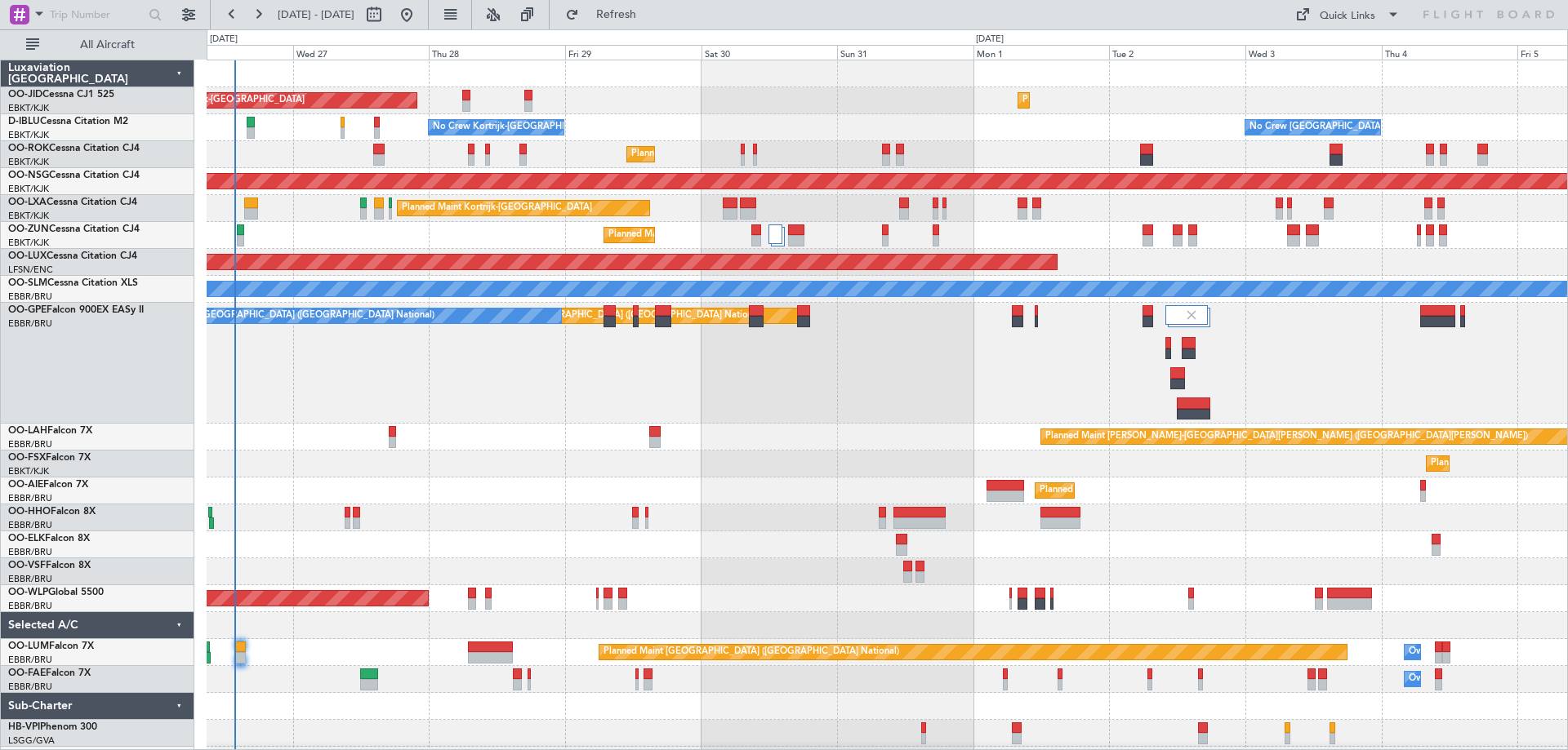
click at [845, 368] on div "Planned Maint [GEOGRAPHIC_DATA] ([GEOGRAPHIC_DATA] National) No Crew [GEOGRAPHI…" at bounding box center [887, 363] width 1360 height 121
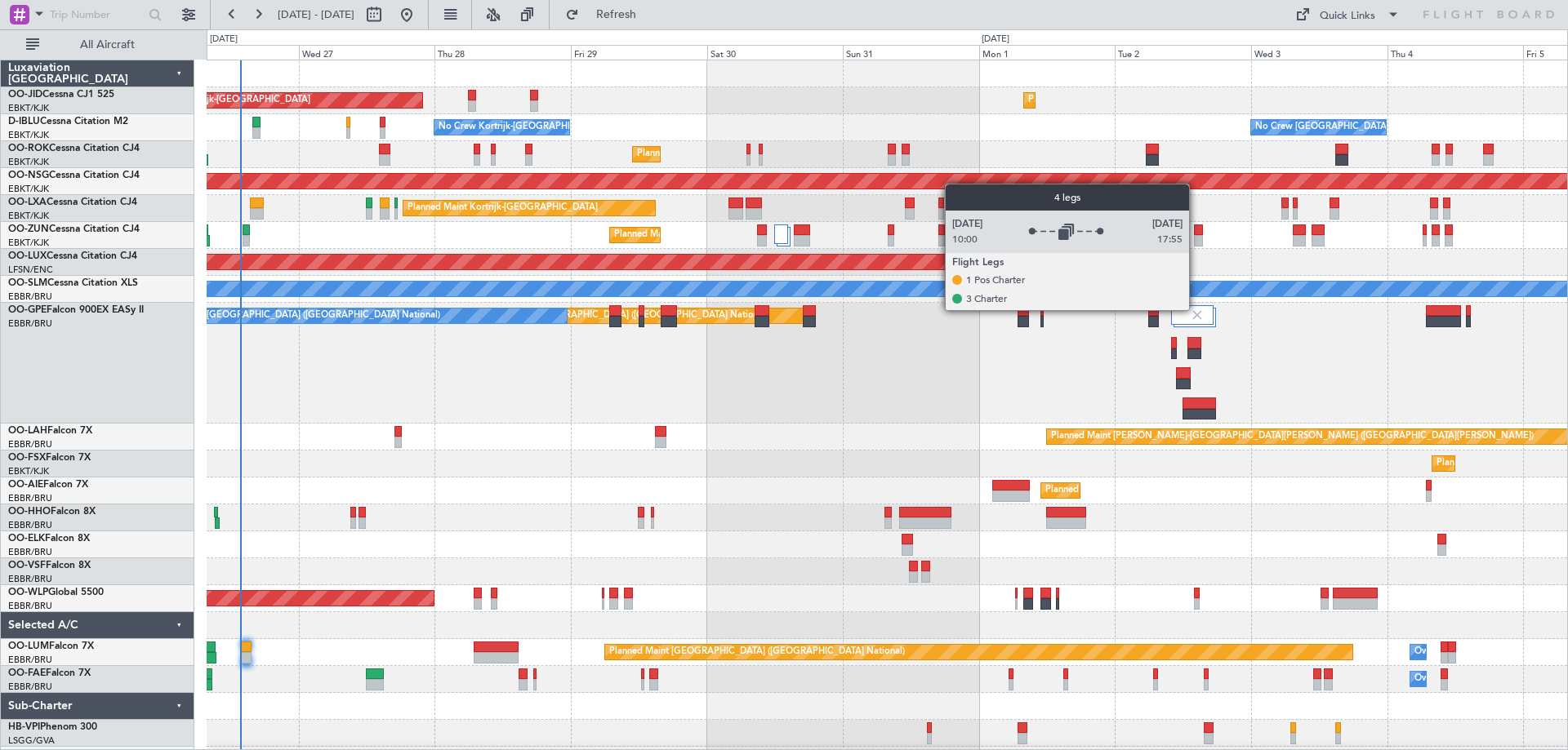
click at [1196, 309] on img at bounding box center [1197, 315] width 15 height 15
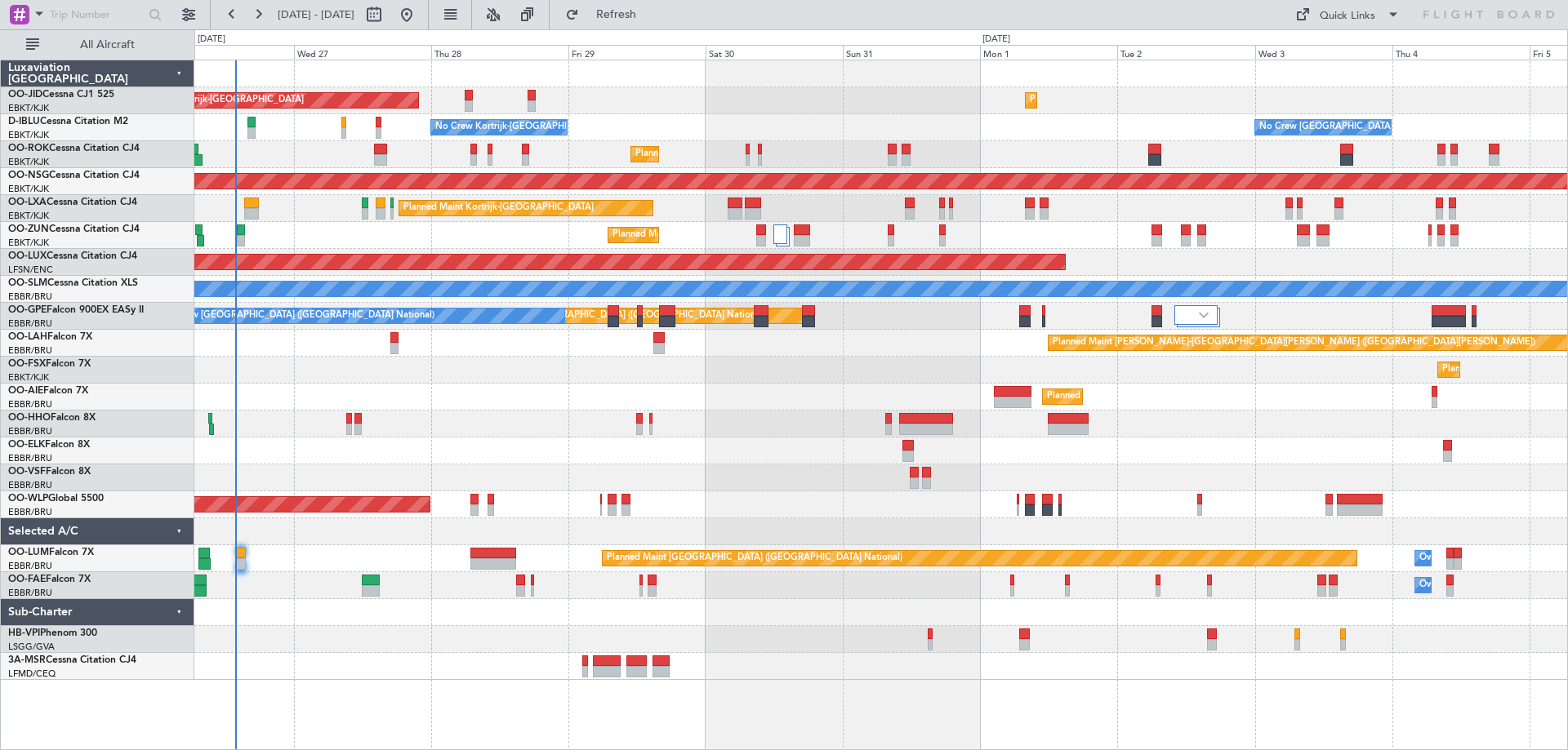
click at [330, 492] on div "AOG Maint Kortrijk-[GEOGRAPHIC_DATA] Planned Maint [GEOGRAPHIC_DATA]-[GEOGRAPHI…" at bounding box center [880, 370] width 1372 height 620
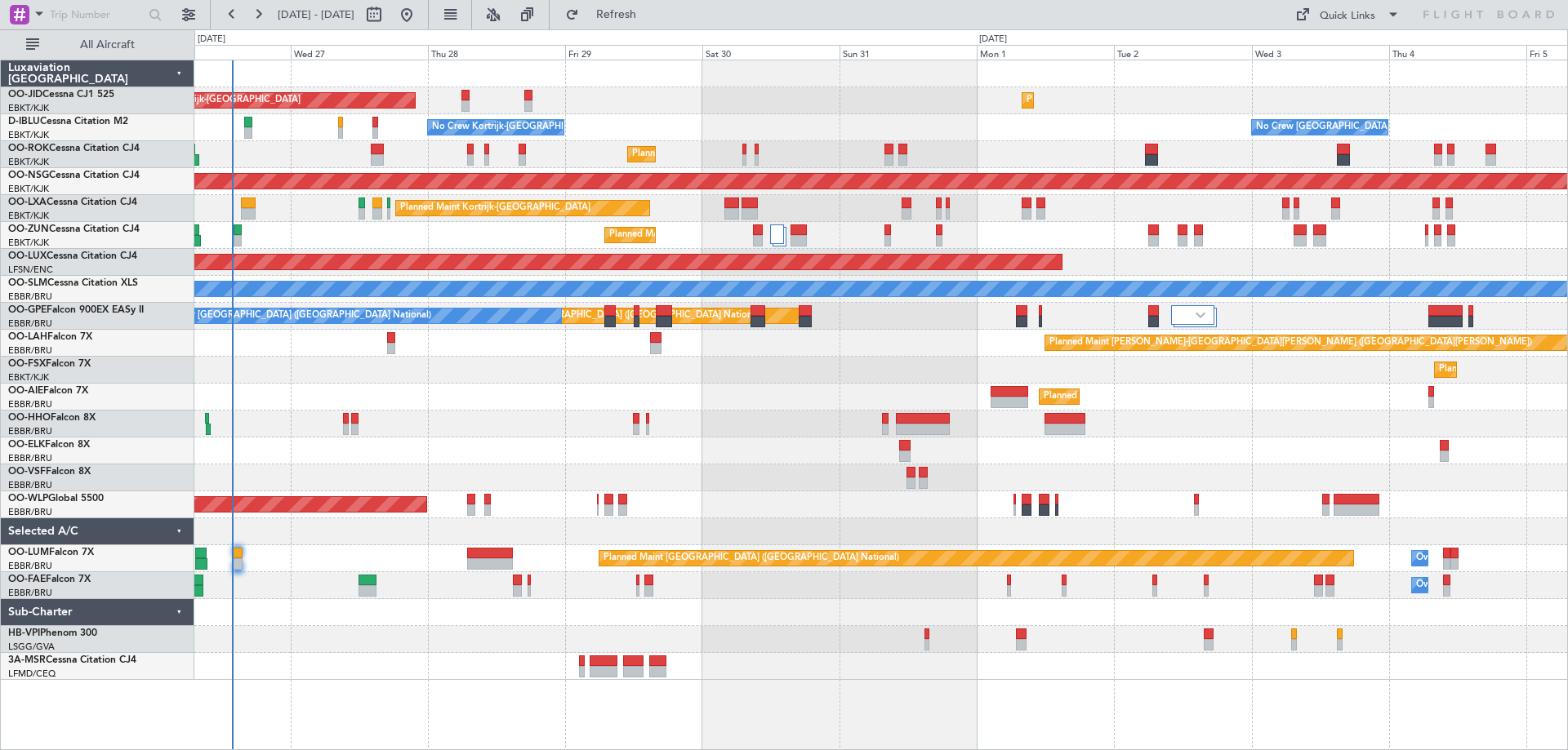
click at [931, 673] on div at bounding box center [880, 666] width 1372 height 27
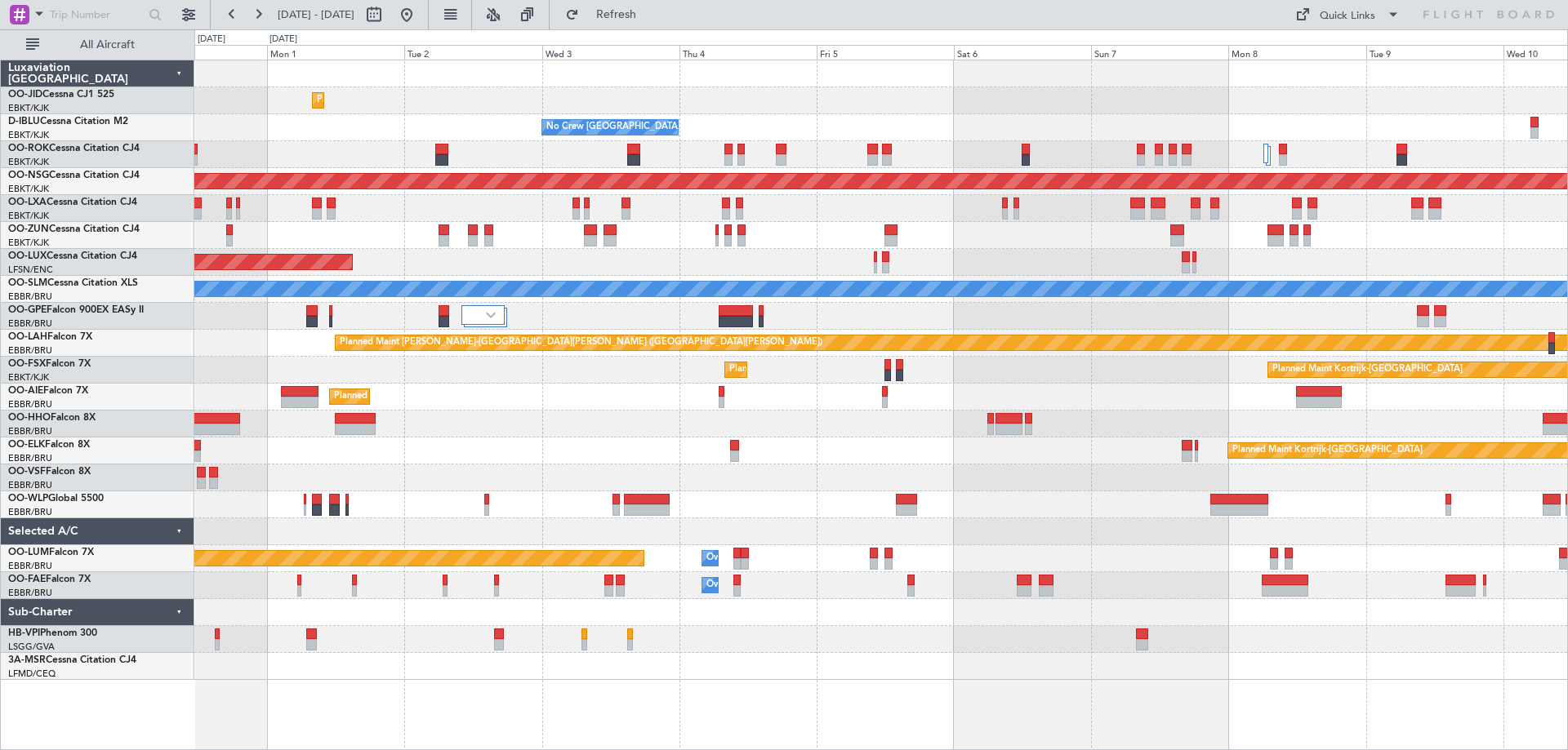
click at [539, 625] on div "Planned Maint Kortrijk-[GEOGRAPHIC_DATA] No Crew [GEOGRAPHIC_DATA] (Brussels Na…" at bounding box center [880, 370] width 1372 height 620
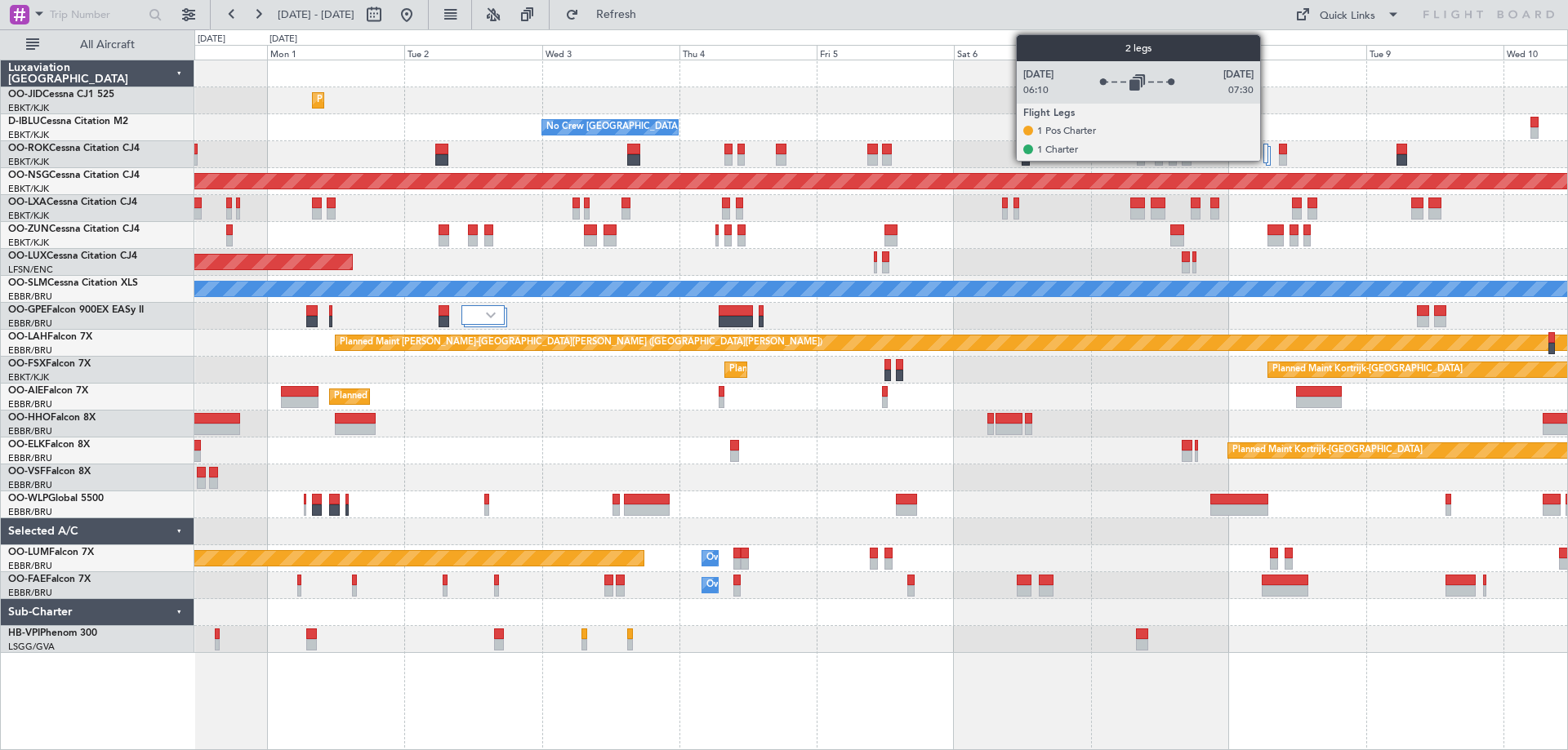
click at [1267, 156] on div at bounding box center [1266, 153] width 6 height 19
click at [1268, 152] on div at bounding box center [1266, 153] width 6 height 19
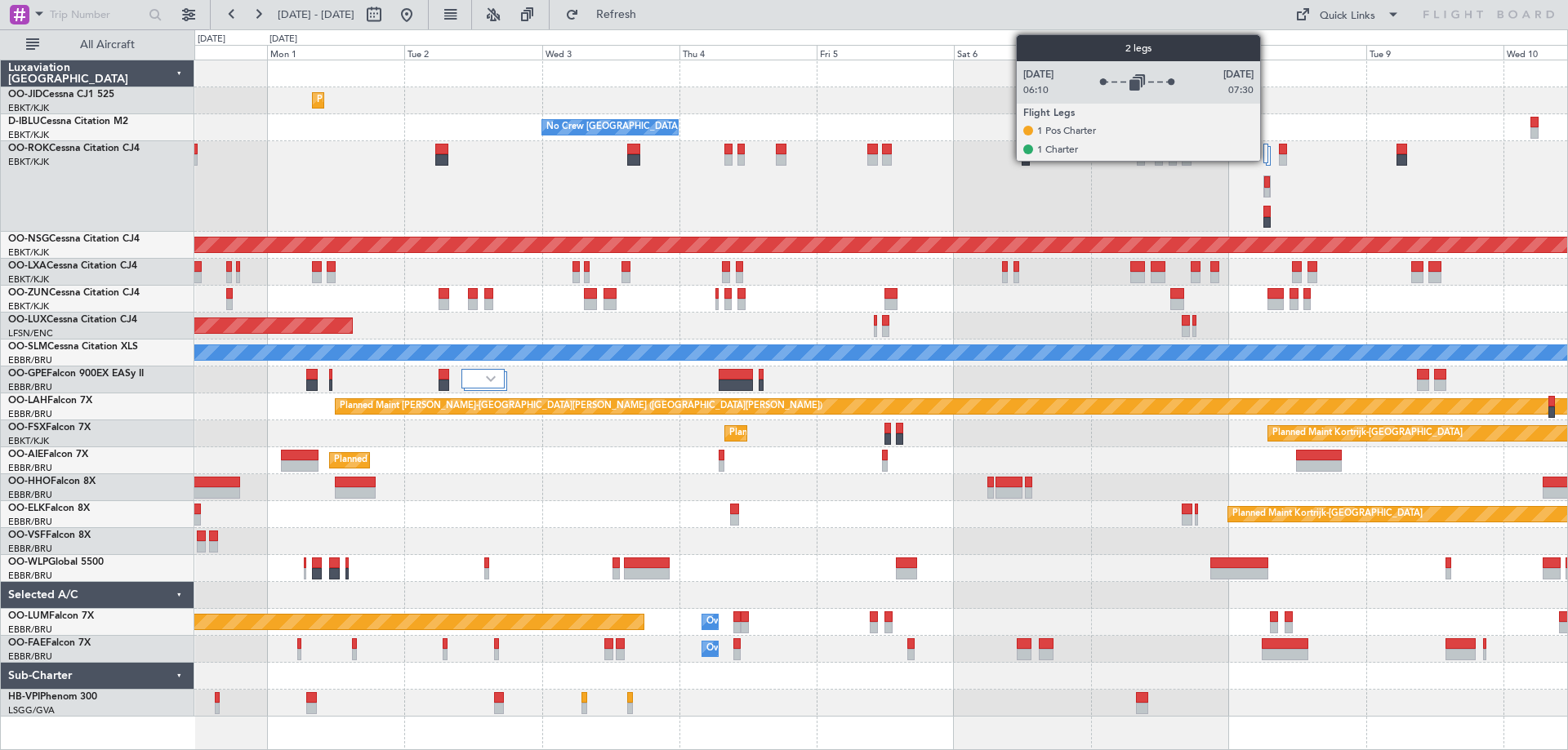
click at [1267, 157] on div at bounding box center [1266, 153] width 6 height 19
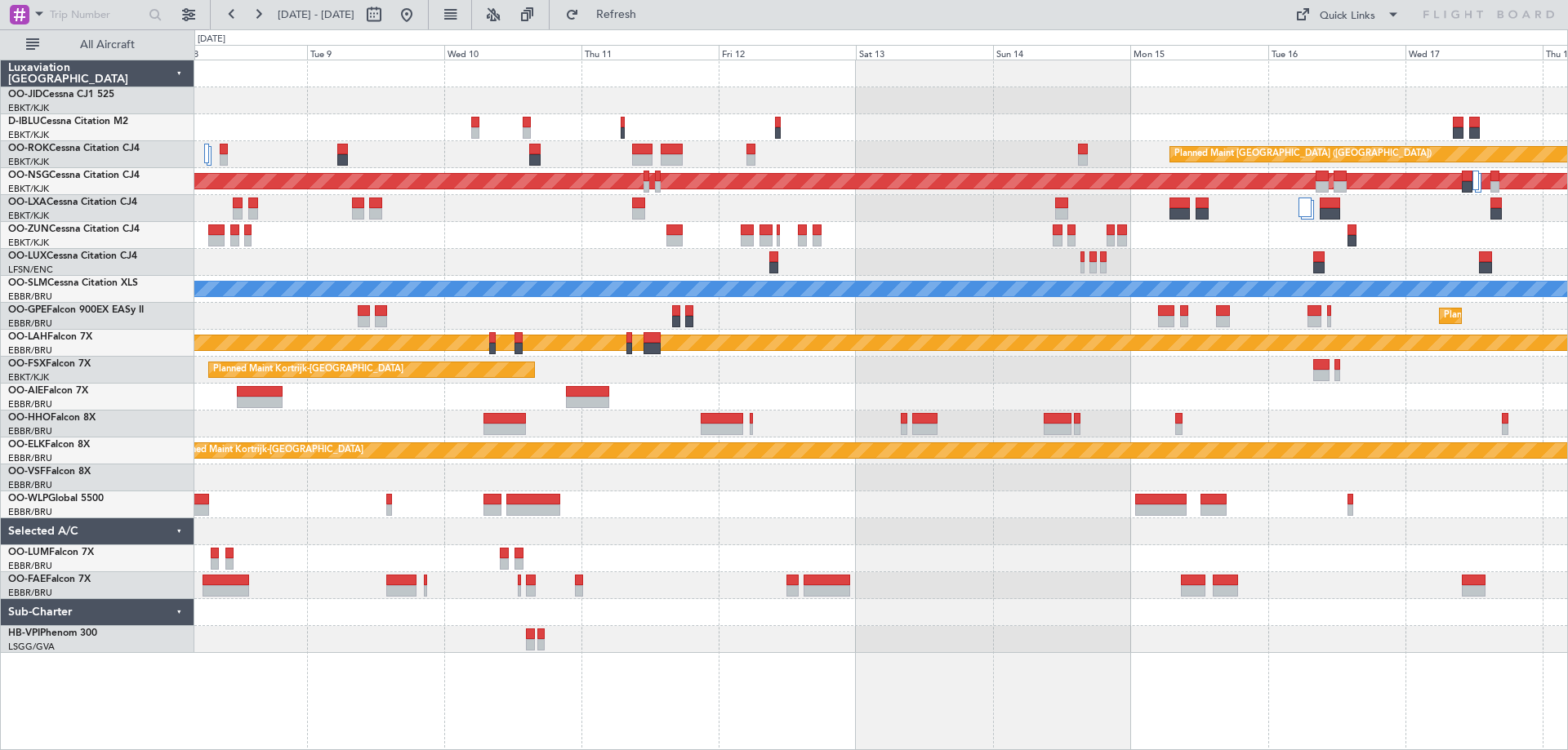
click at [399, 244] on div "Planned Maint [GEOGRAPHIC_DATA] ([GEOGRAPHIC_DATA]) Planned Maint [GEOGRAPHIC_D…" at bounding box center [880, 356] width 1372 height 592
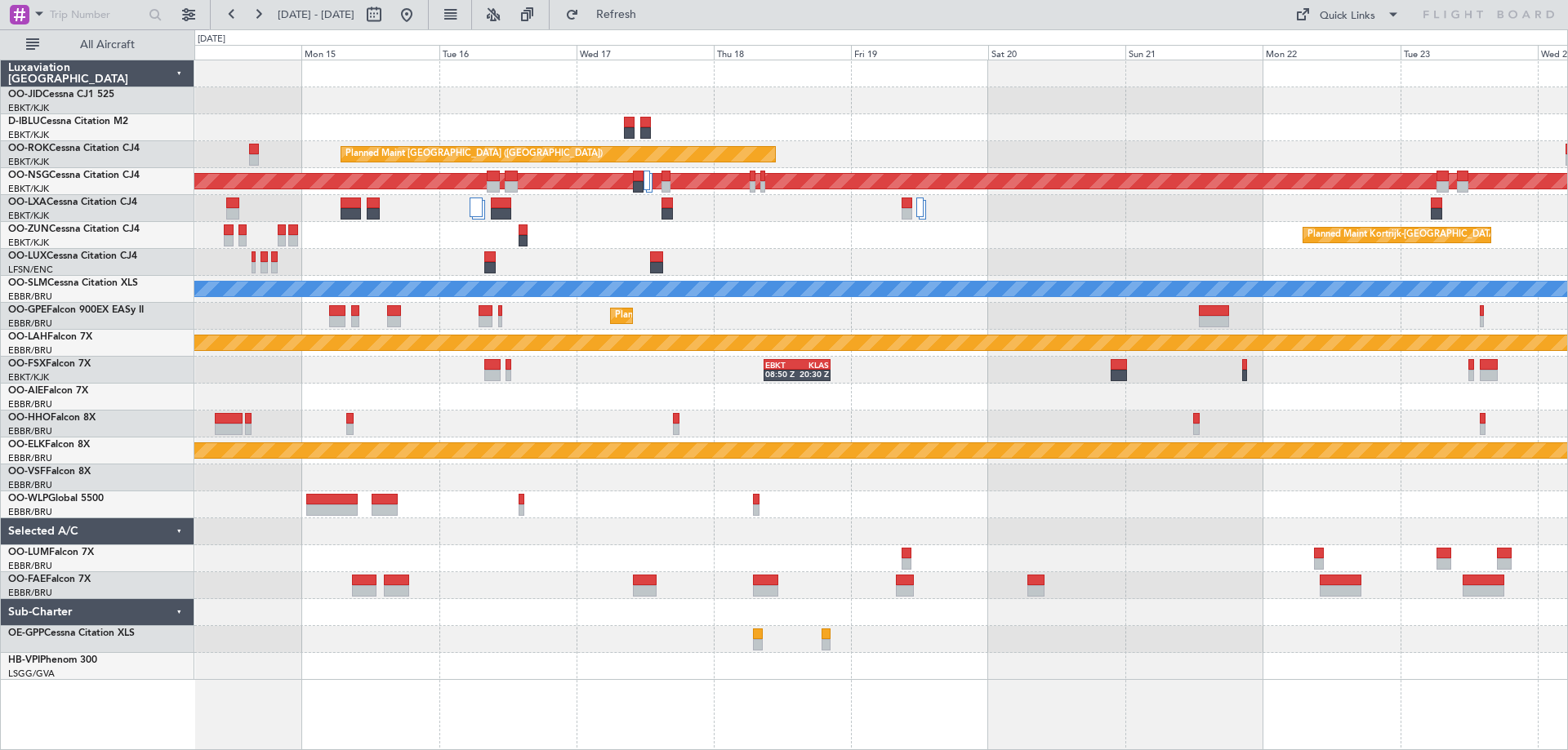
click at [619, 313] on div "Planned Maint Kortrijk-[GEOGRAPHIC_DATA] null [GEOGRAPHIC_DATA]-[GEOGRAPHIC_DAT…" at bounding box center [880, 370] width 1372 height 620
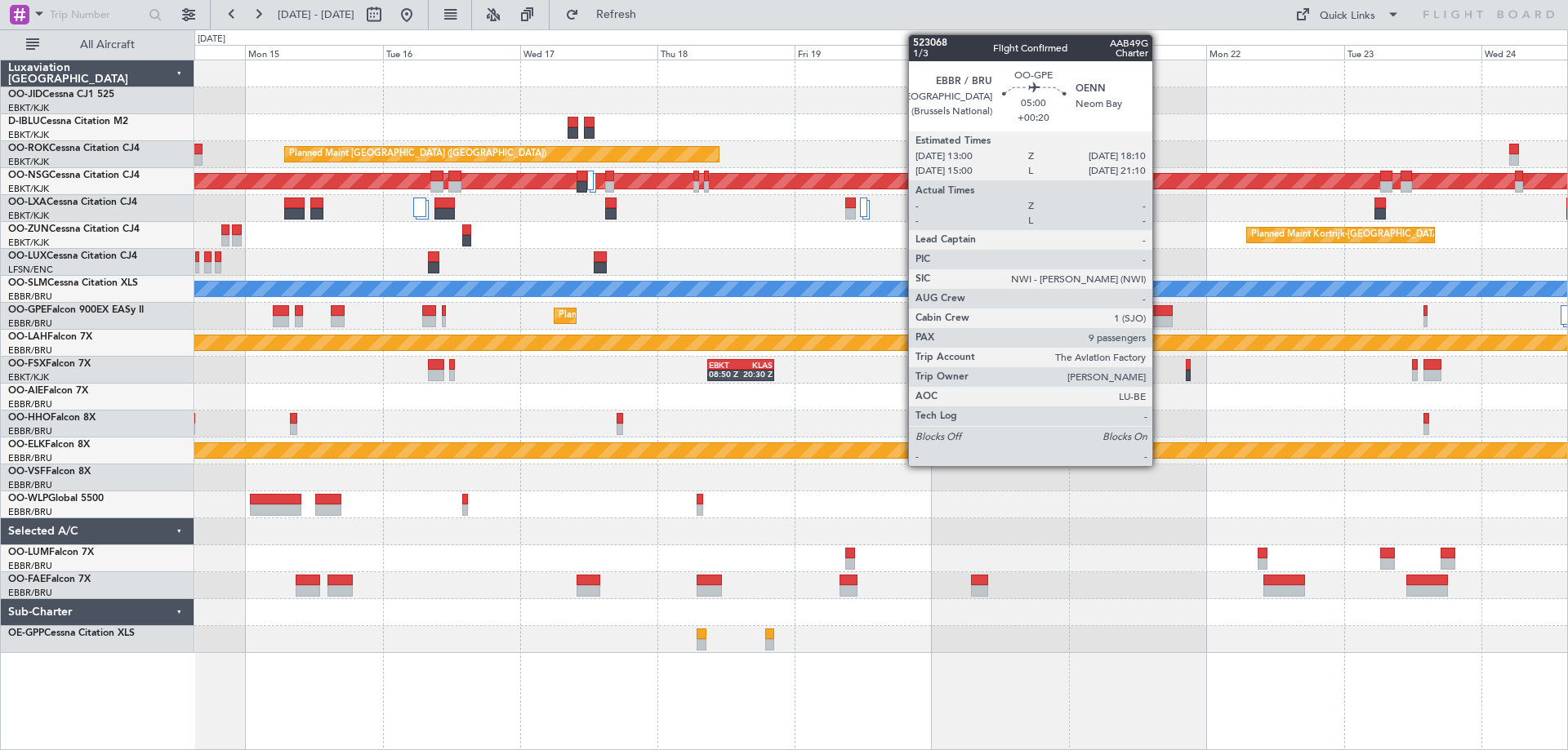
click at [1159, 315] on div at bounding box center [1157, 311] width 30 height 11
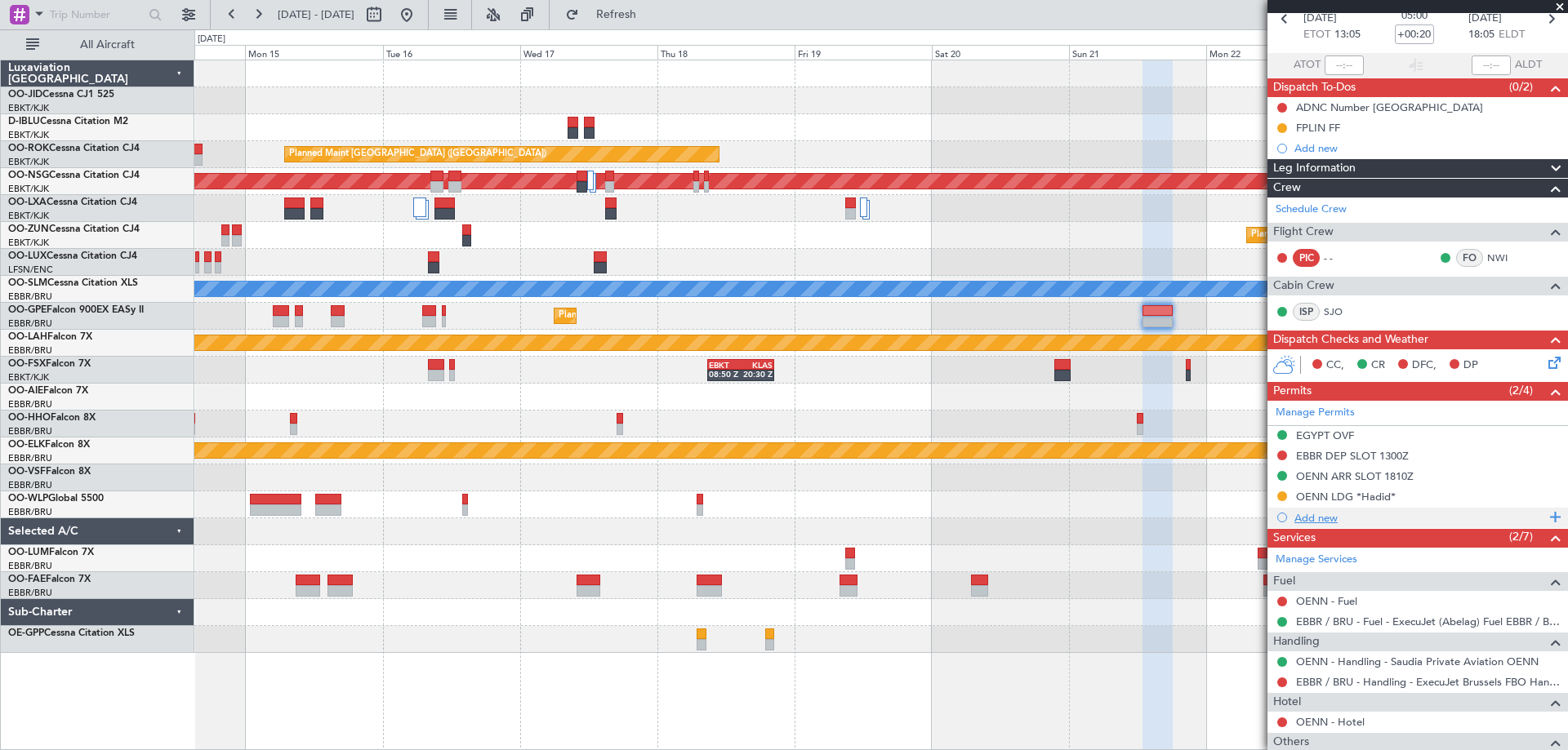
scroll to position [562, 0]
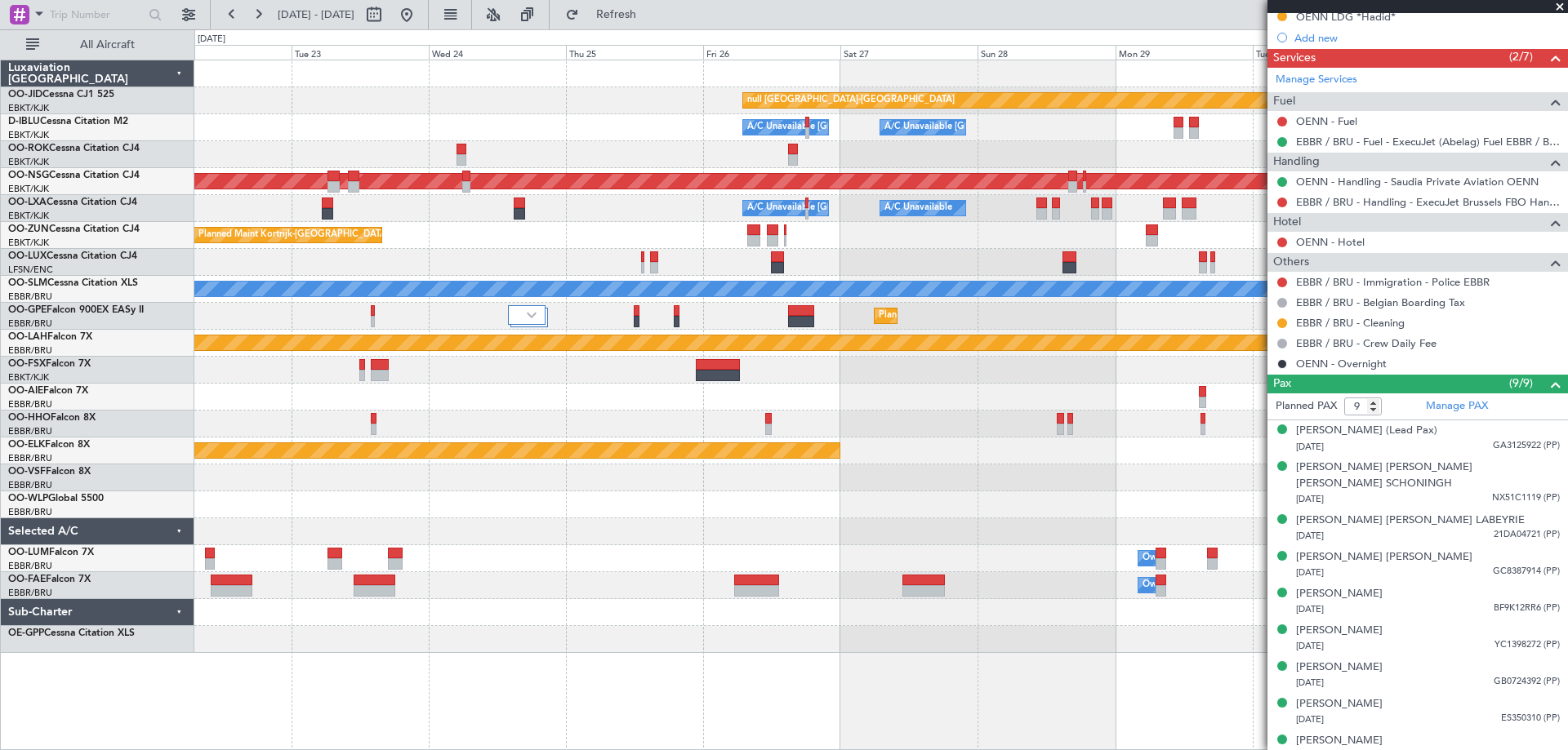
click at [33, 470] on div "Planned Maint Kortrijk-[GEOGRAPHIC_DATA] null [GEOGRAPHIC_DATA]-[GEOGRAPHIC_DAT…" at bounding box center [784, 389] width 1568 height 720
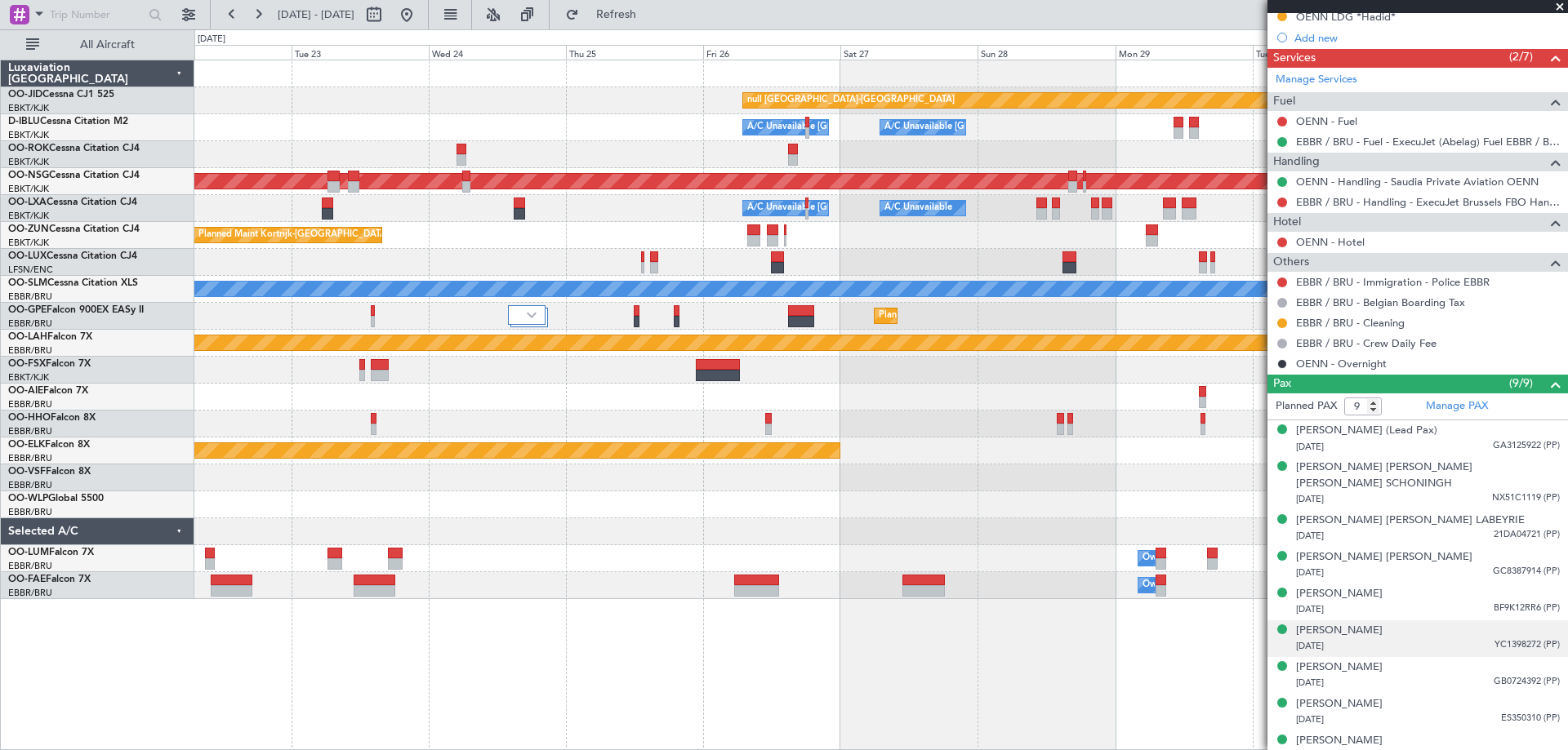
click at [1417, 623] on div "[PERSON_NAME] [DATE] YC1398272 (PP)" at bounding box center [1428, 638] width 264 height 32
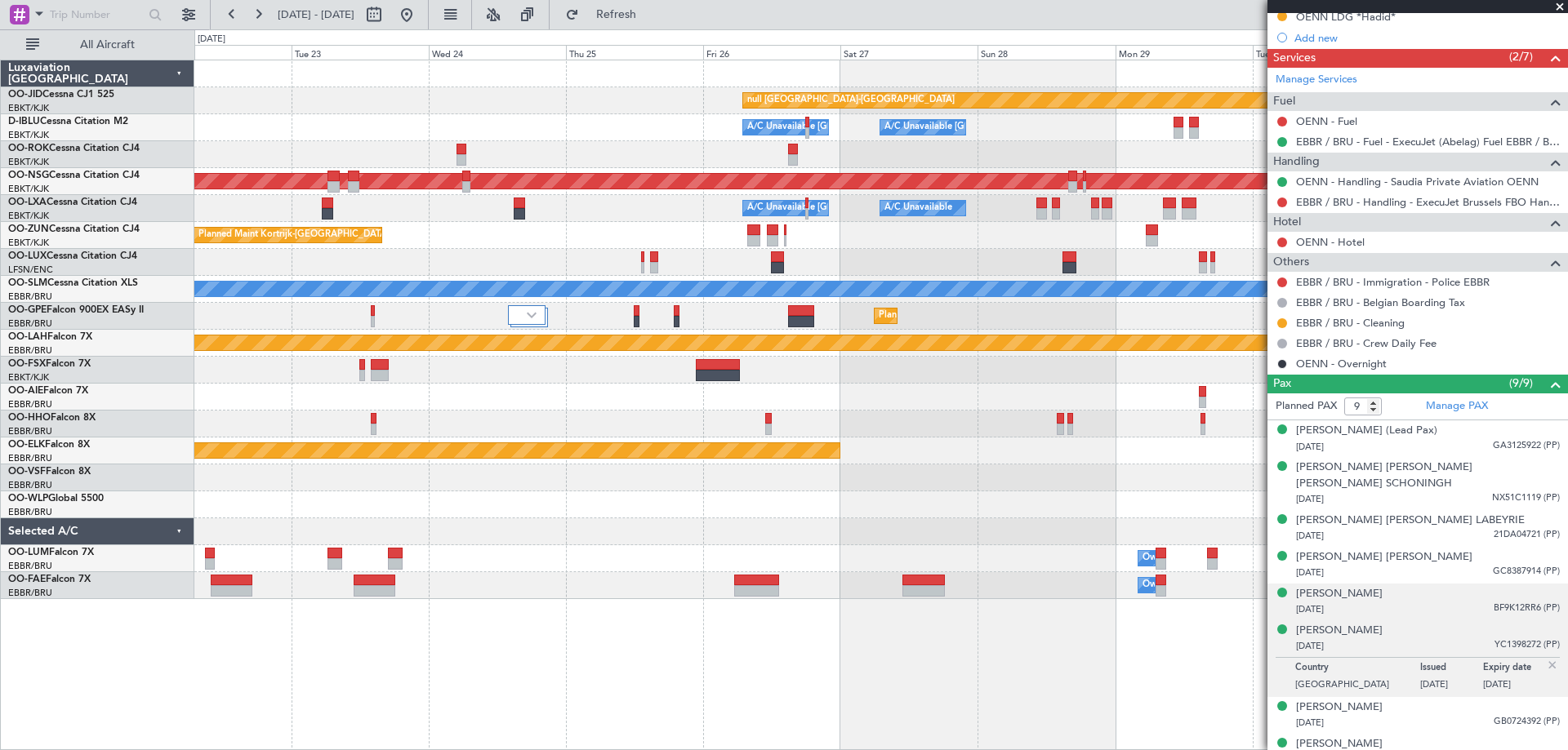
click at [1431, 601] on div "[DATE] BF9K12RR6 (PP)" at bounding box center [1428, 610] width 264 height 17
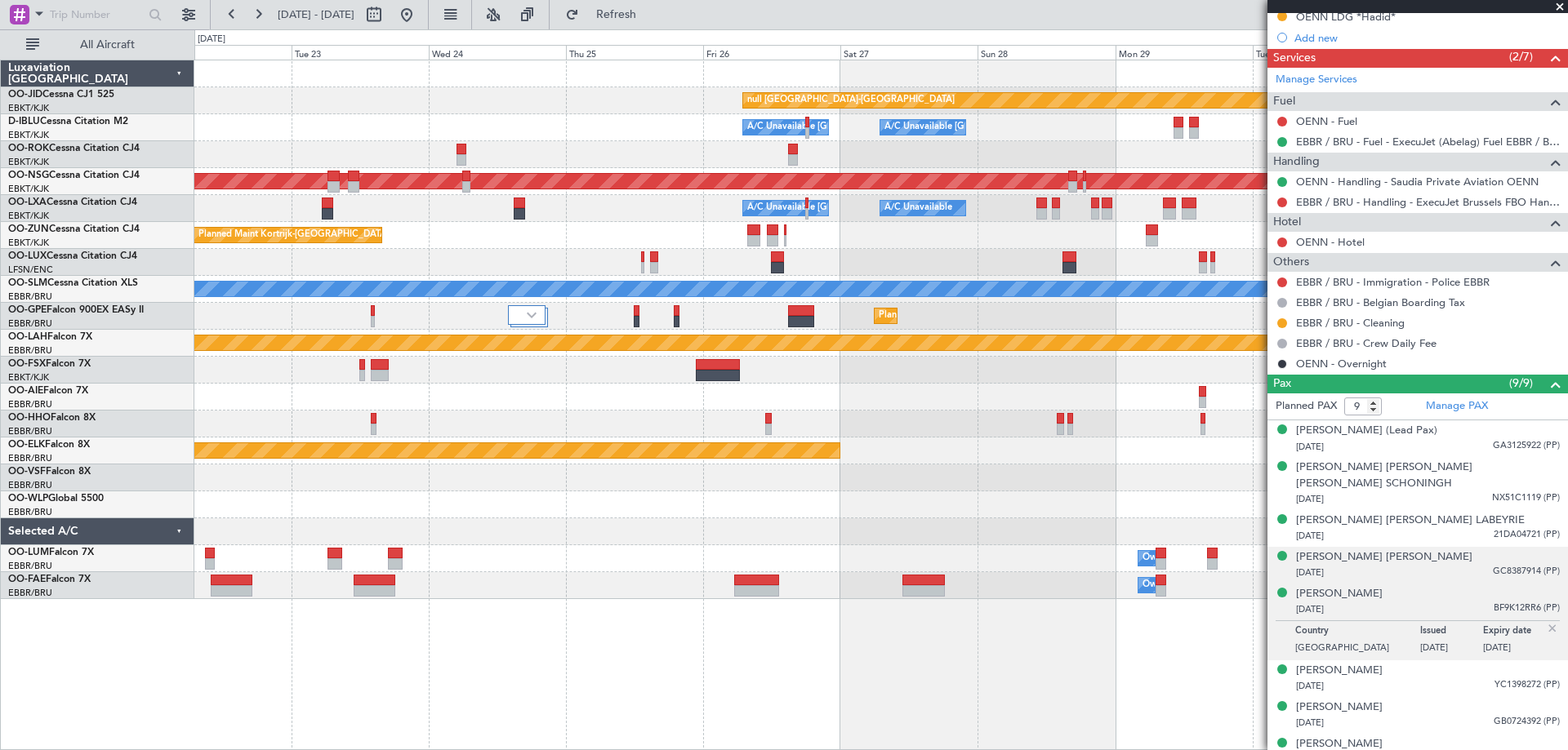
click at [1433, 549] on div "[PERSON_NAME] [PERSON_NAME] [DATE] GC8387914 (PP)" at bounding box center [1428, 565] width 264 height 32
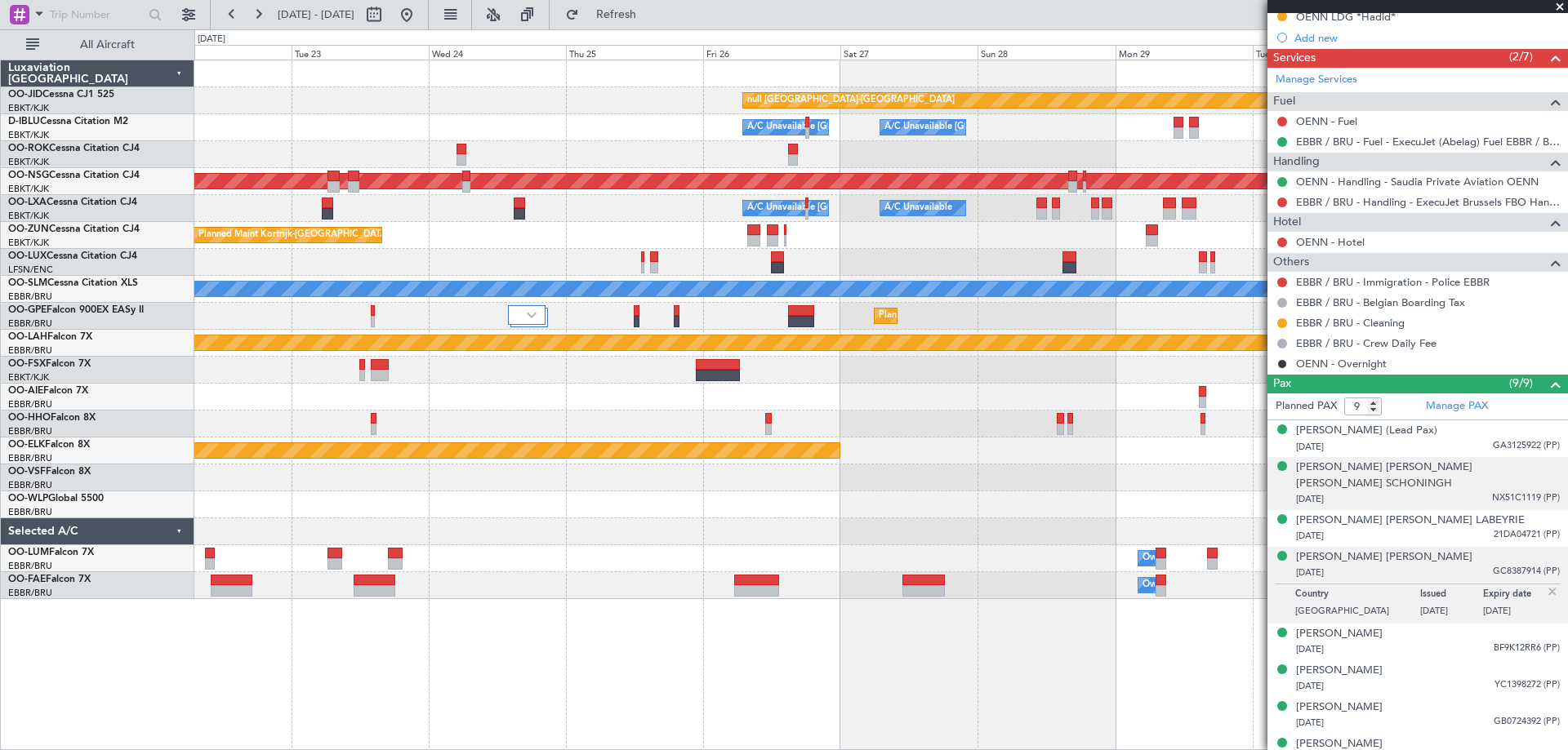
drag, startPoint x: 1454, startPoint y: 515, endPoint x: 1467, endPoint y: 484, distance: 33.6
click at [1455, 528] on div "[DATE] 21DA04721 (PP)" at bounding box center [1428, 536] width 264 height 17
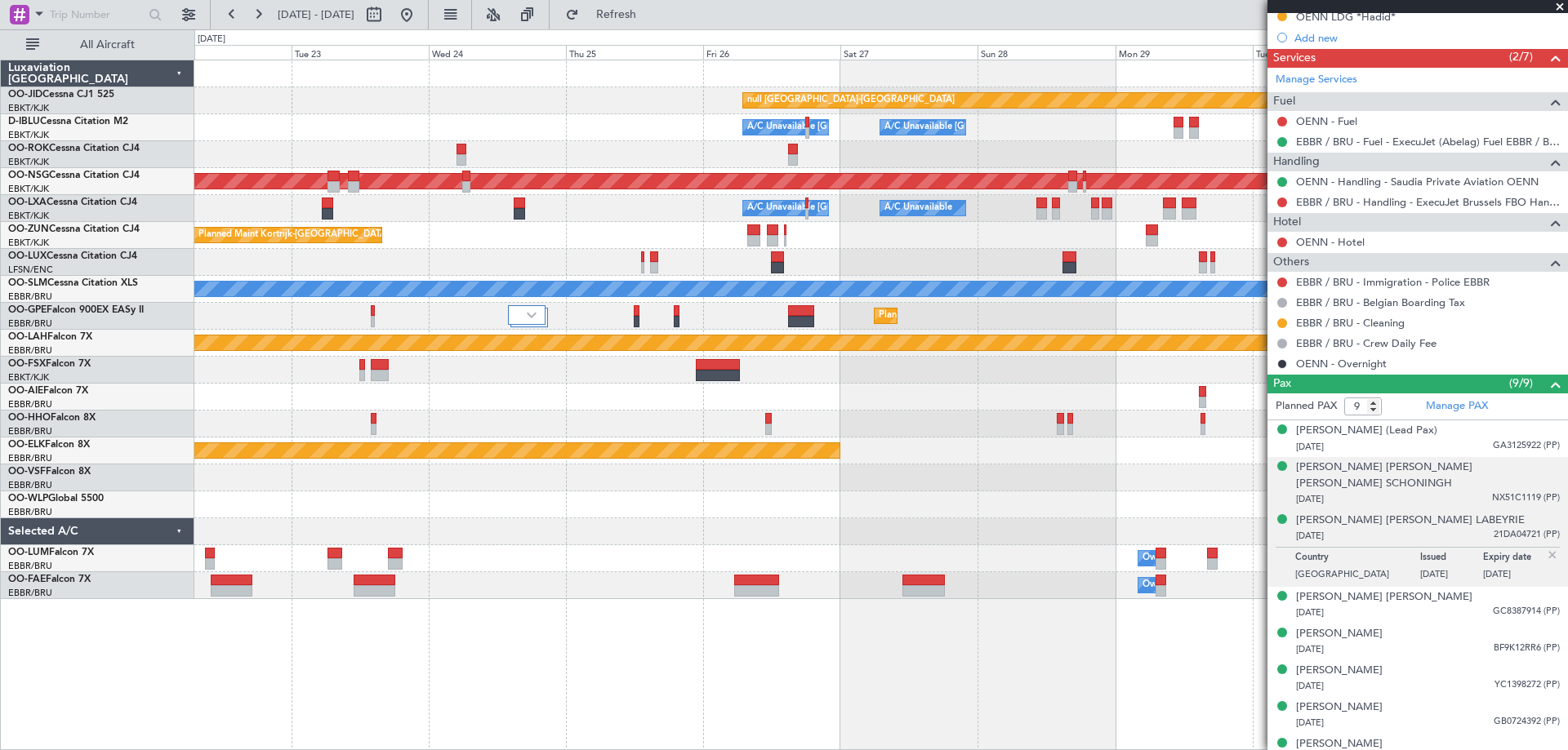
click at [1469, 492] on div "[DATE] NX51C1119 (PP)" at bounding box center [1428, 500] width 264 height 17
click at [603, 457] on div "Planned Maint Kortrijk-[GEOGRAPHIC_DATA] null [GEOGRAPHIC_DATA]-[GEOGRAPHIC_DAT…" at bounding box center [880, 329] width 1372 height 539
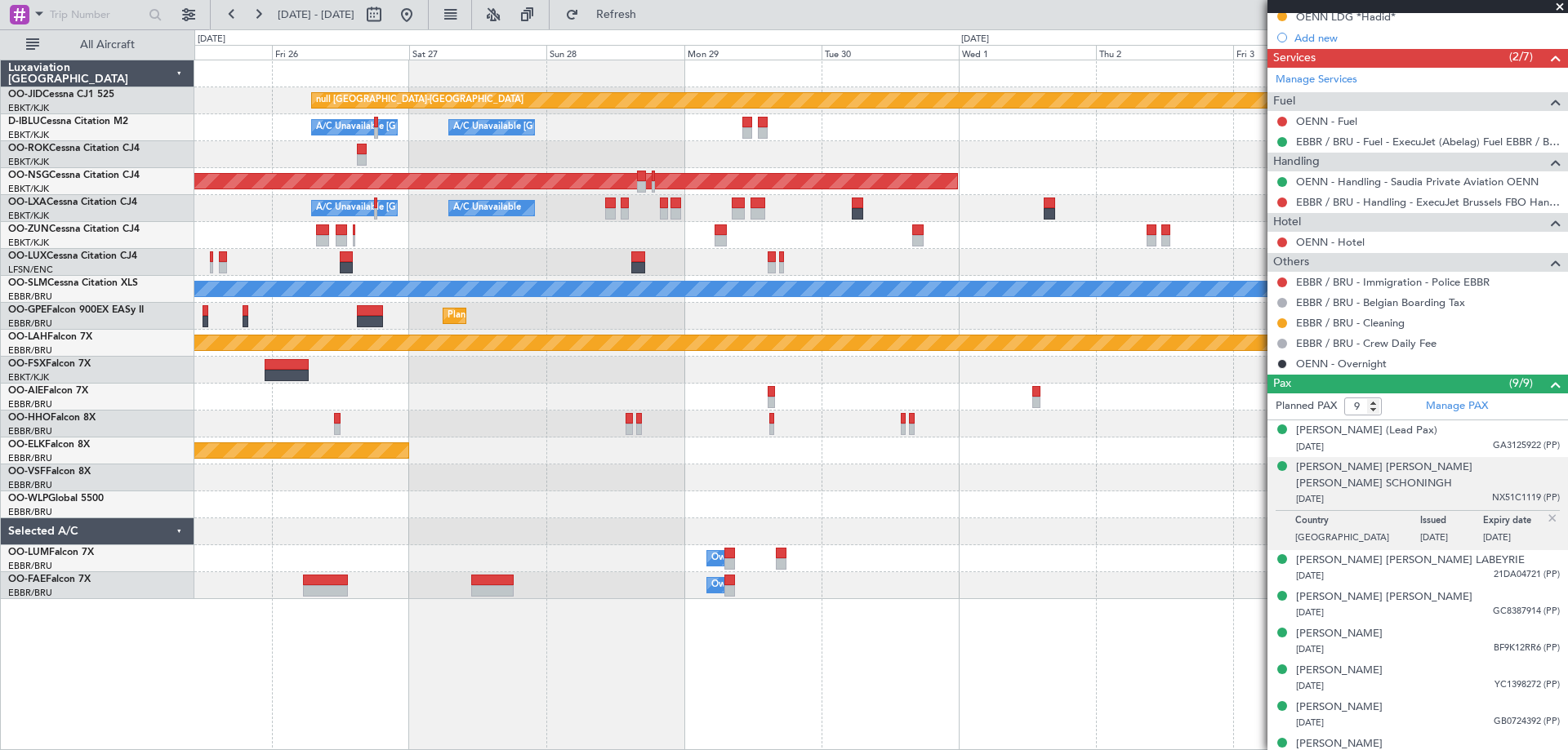
click at [464, 329] on div "Planned Maint Kortrijk-[GEOGRAPHIC_DATA] null [GEOGRAPHIC_DATA]-[GEOGRAPHIC_DAT…" at bounding box center [880, 329] width 1372 height 539
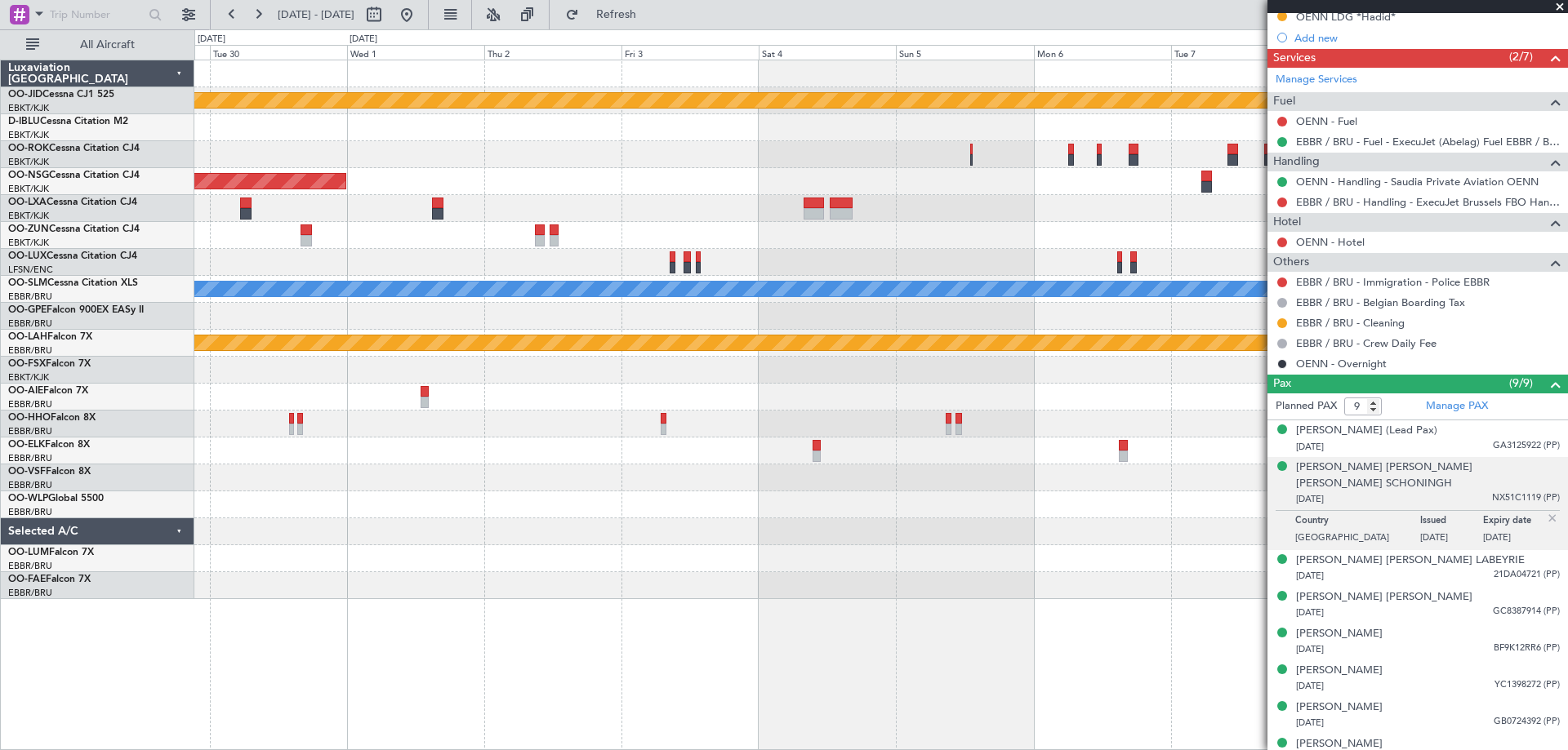
click at [511, 231] on div "null [GEOGRAPHIC_DATA]-[GEOGRAPHIC_DATA] A/C Unavailable [GEOGRAPHIC_DATA]-[GEO…" at bounding box center [880, 329] width 1372 height 539
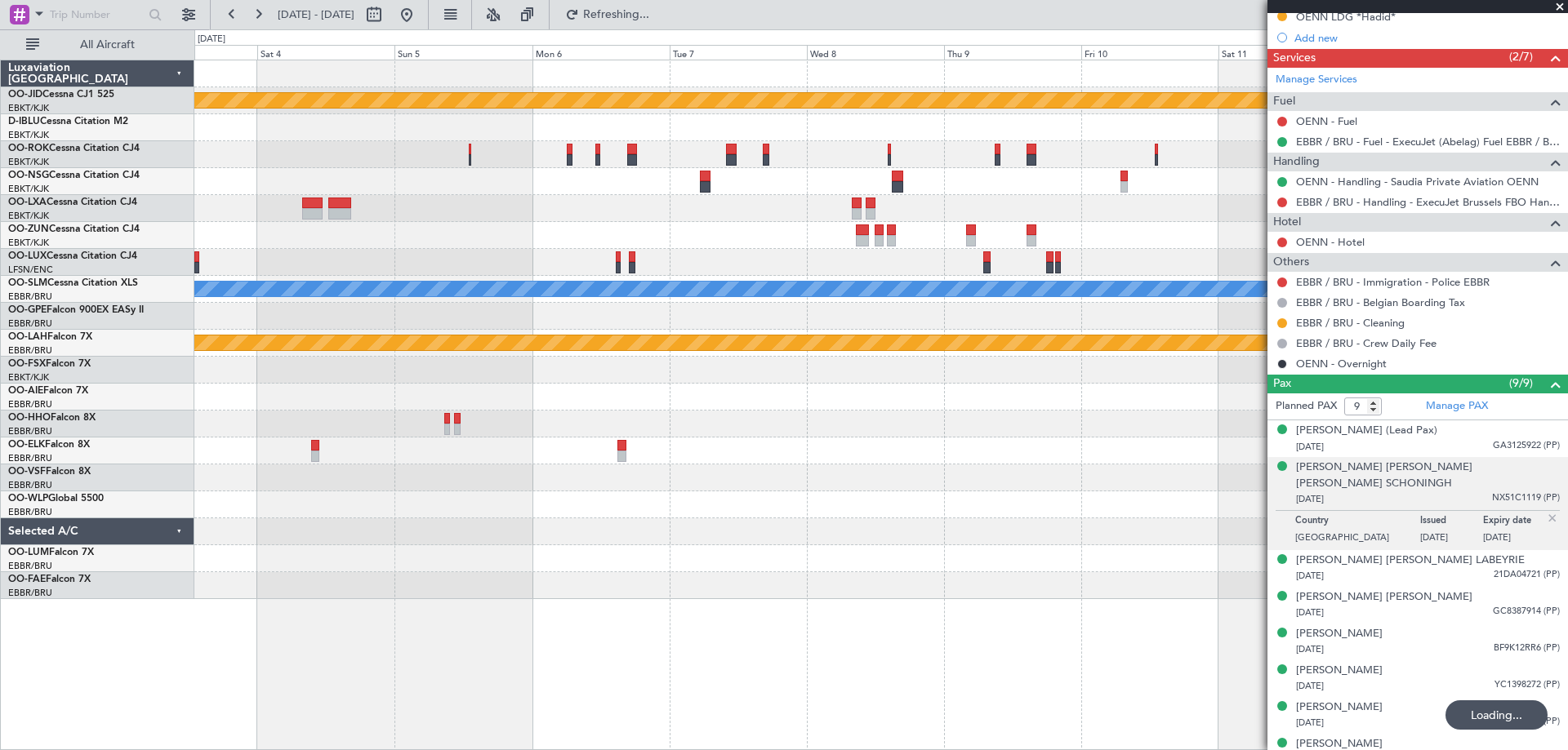
click at [588, 244] on div "null [GEOGRAPHIC_DATA]-[GEOGRAPHIC_DATA] Planned Maint [GEOGRAPHIC_DATA] ([GEOG…" at bounding box center [880, 329] width 1372 height 539
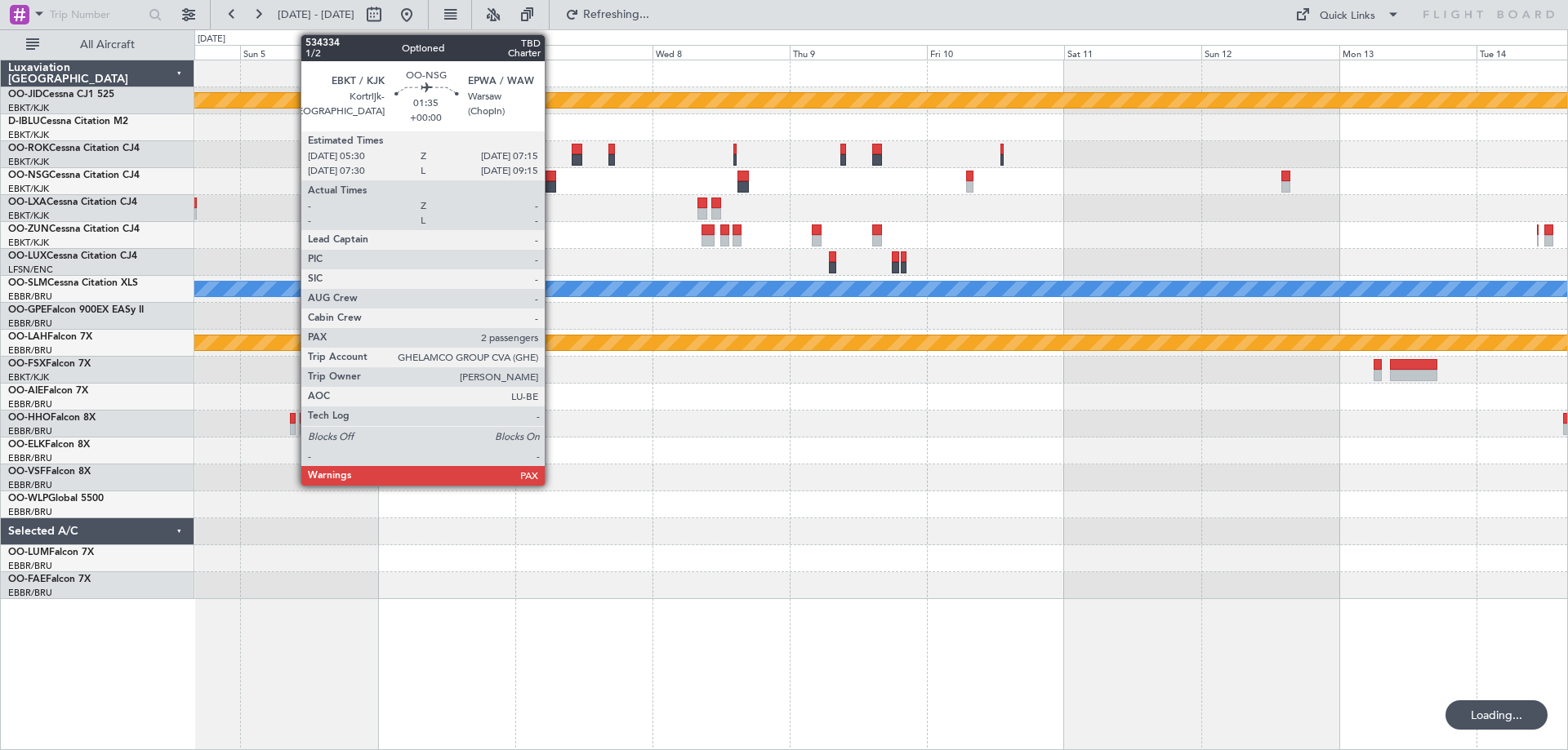
scroll to position [0, 0]
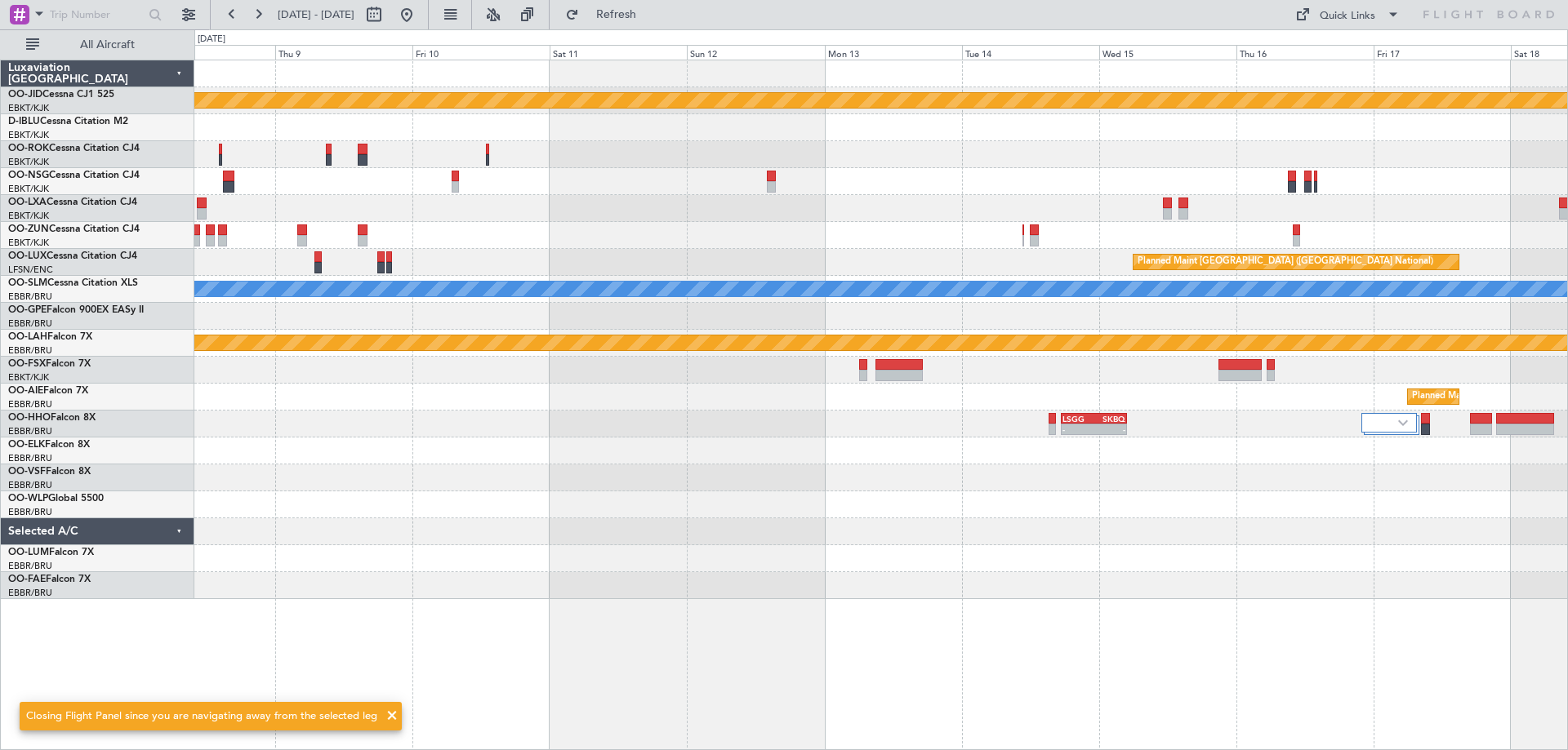
click at [436, 256] on div "null [GEOGRAPHIC_DATA]-[GEOGRAPHIC_DATA] Planned Maint [GEOGRAPHIC_DATA] ([GEOG…" at bounding box center [880, 329] width 1372 height 539
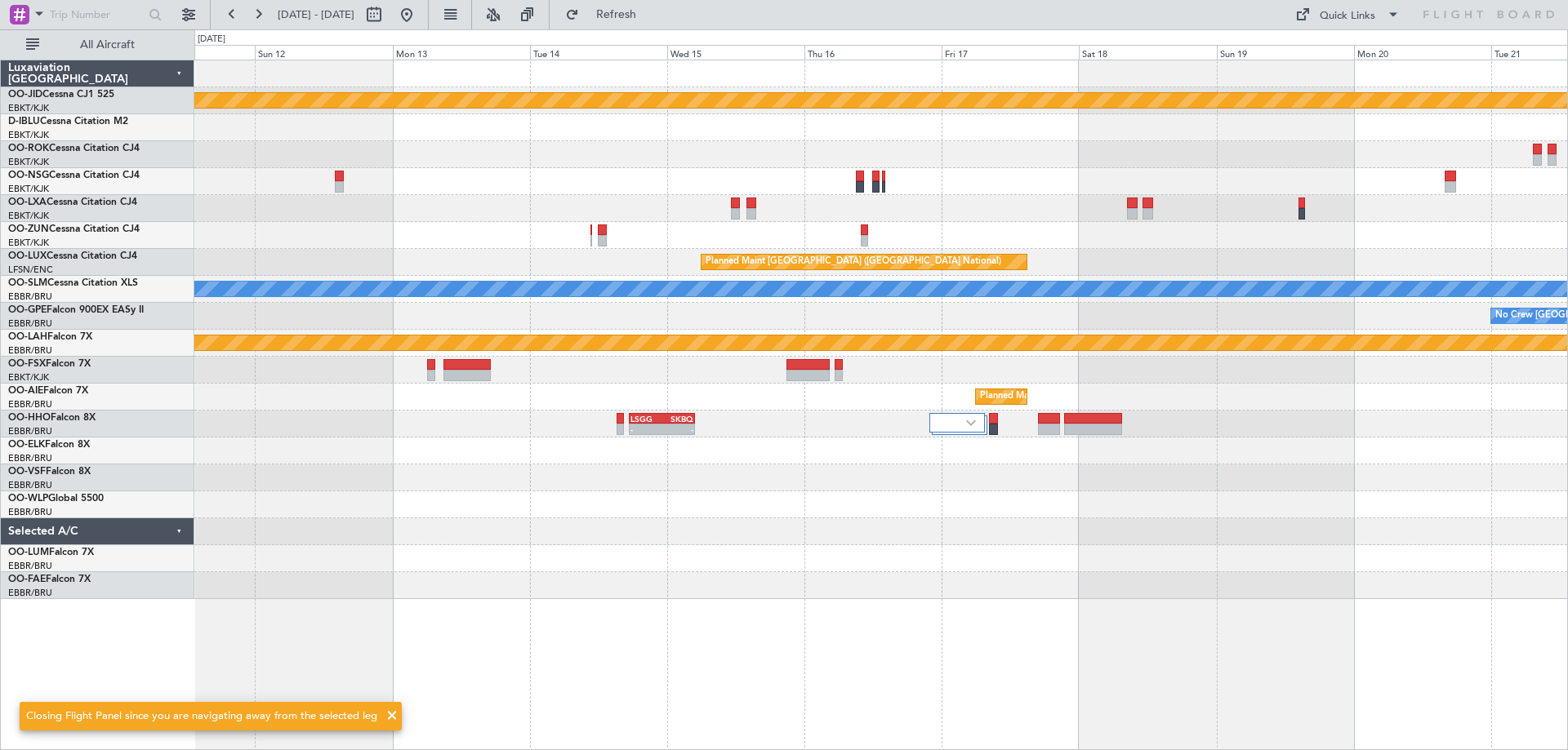
click at [606, 267] on div "null [GEOGRAPHIC_DATA]-[GEOGRAPHIC_DATA] Planned Maint [GEOGRAPHIC_DATA] ([GEOG…" at bounding box center [880, 329] width 1372 height 539
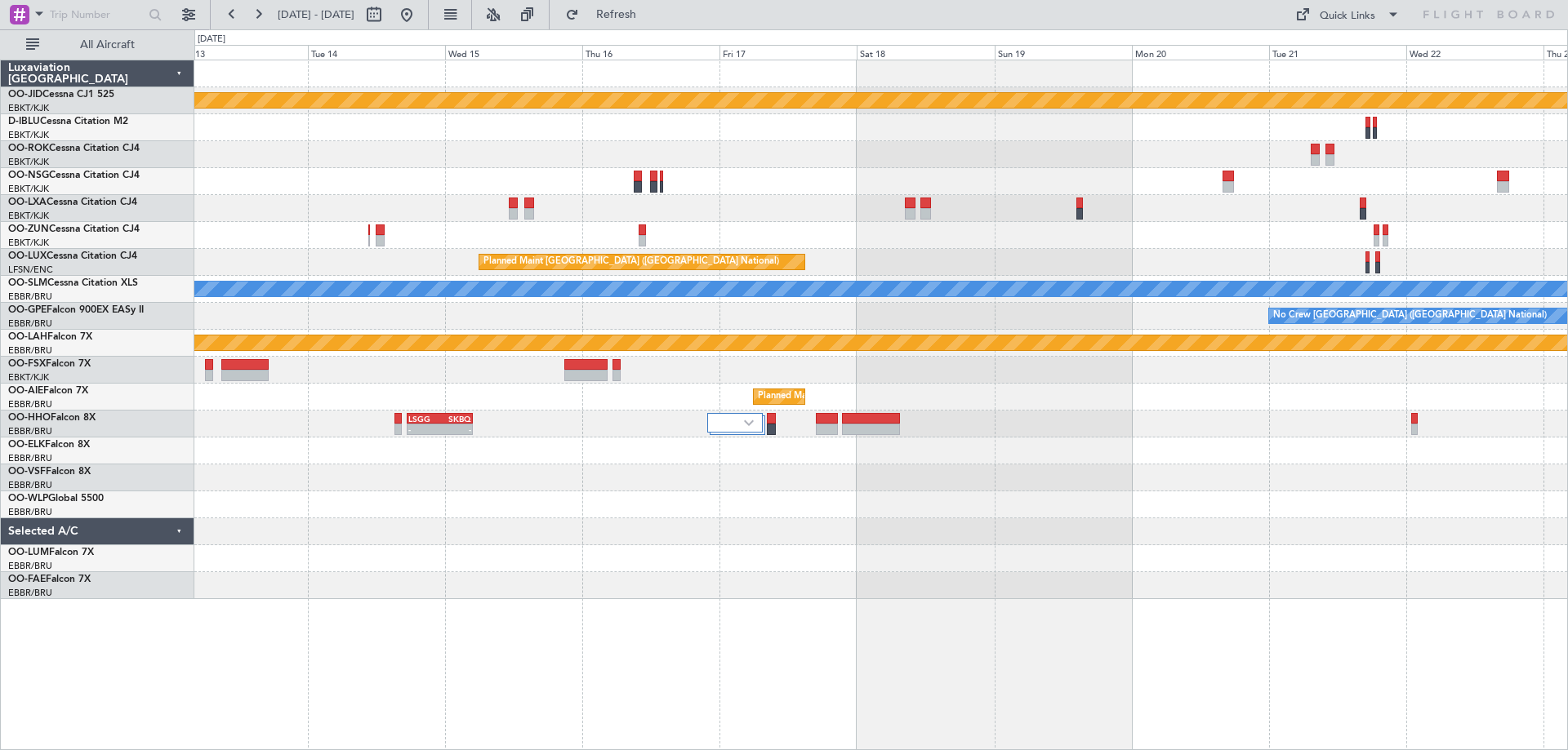
click at [1085, 244] on div at bounding box center [880, 235] width 1372 height 27
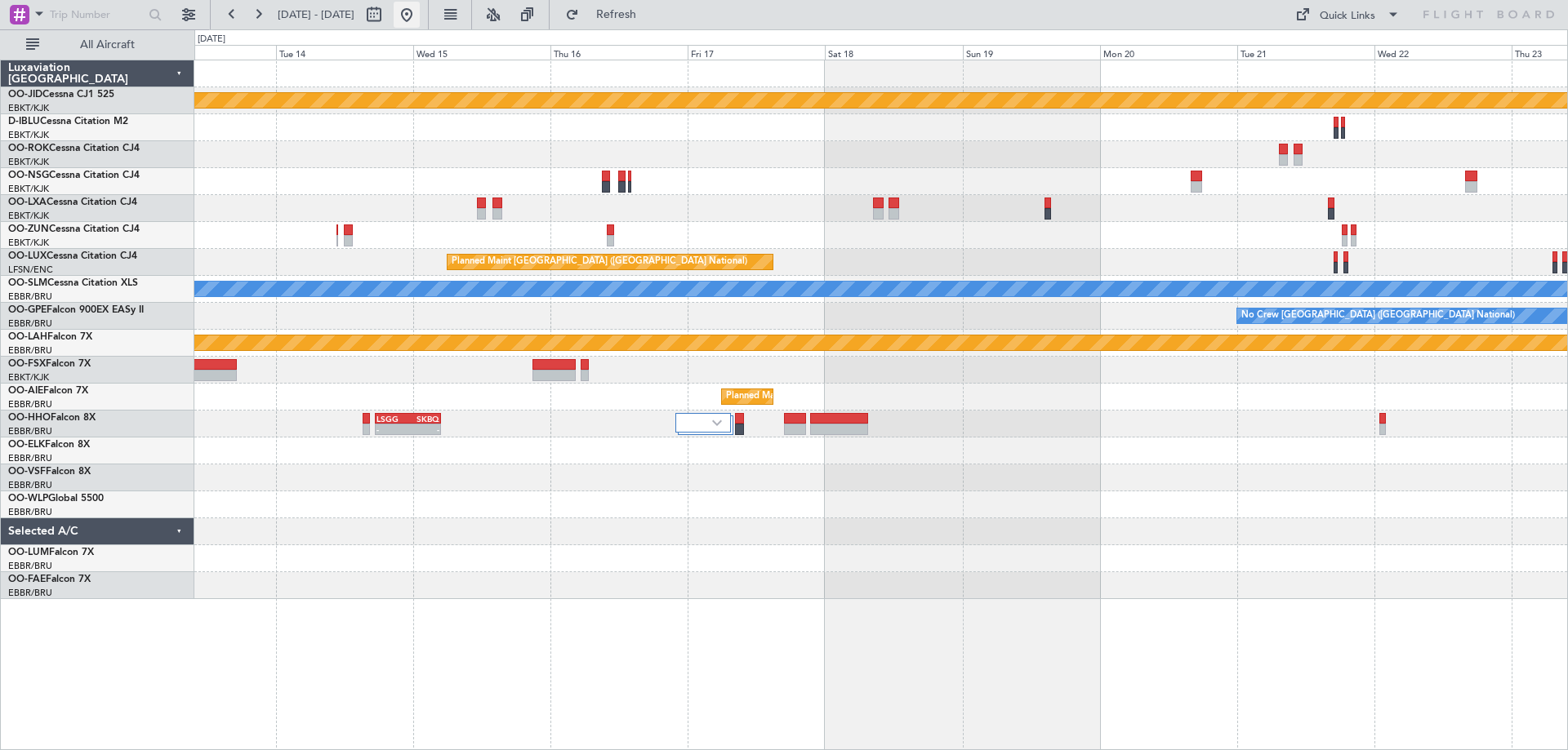
click at [420, 10] on button at bounding box center [406, 15] width 26 height 26
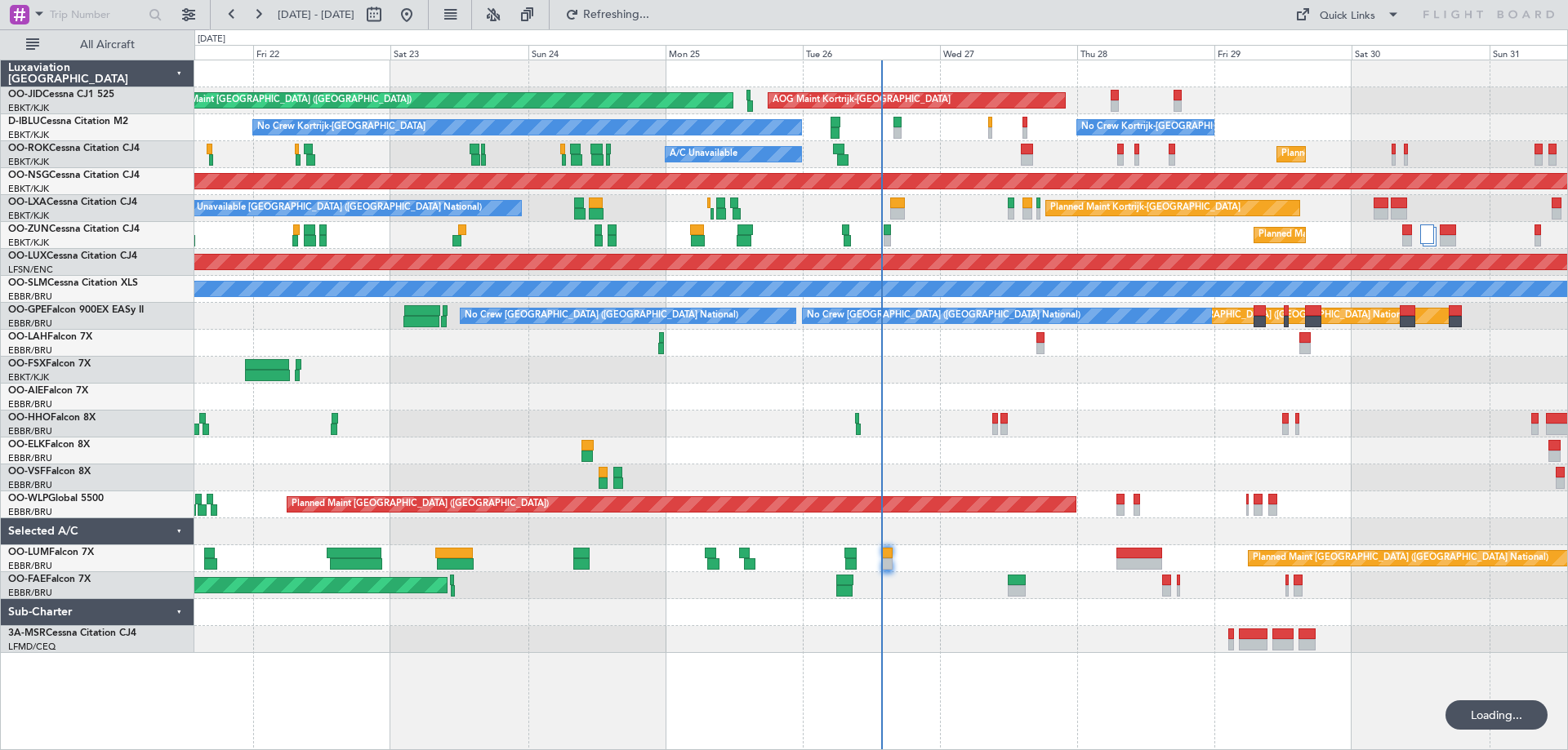
click at [599, 467] on div "Planned Maint [GEOGRAPHIC_DATA] ([GEOGRAPHIC_DATA]) AOG Maint [GEOGRAPHIC_DATA]…" at bounding box center [880, 356] width 1372 height 592
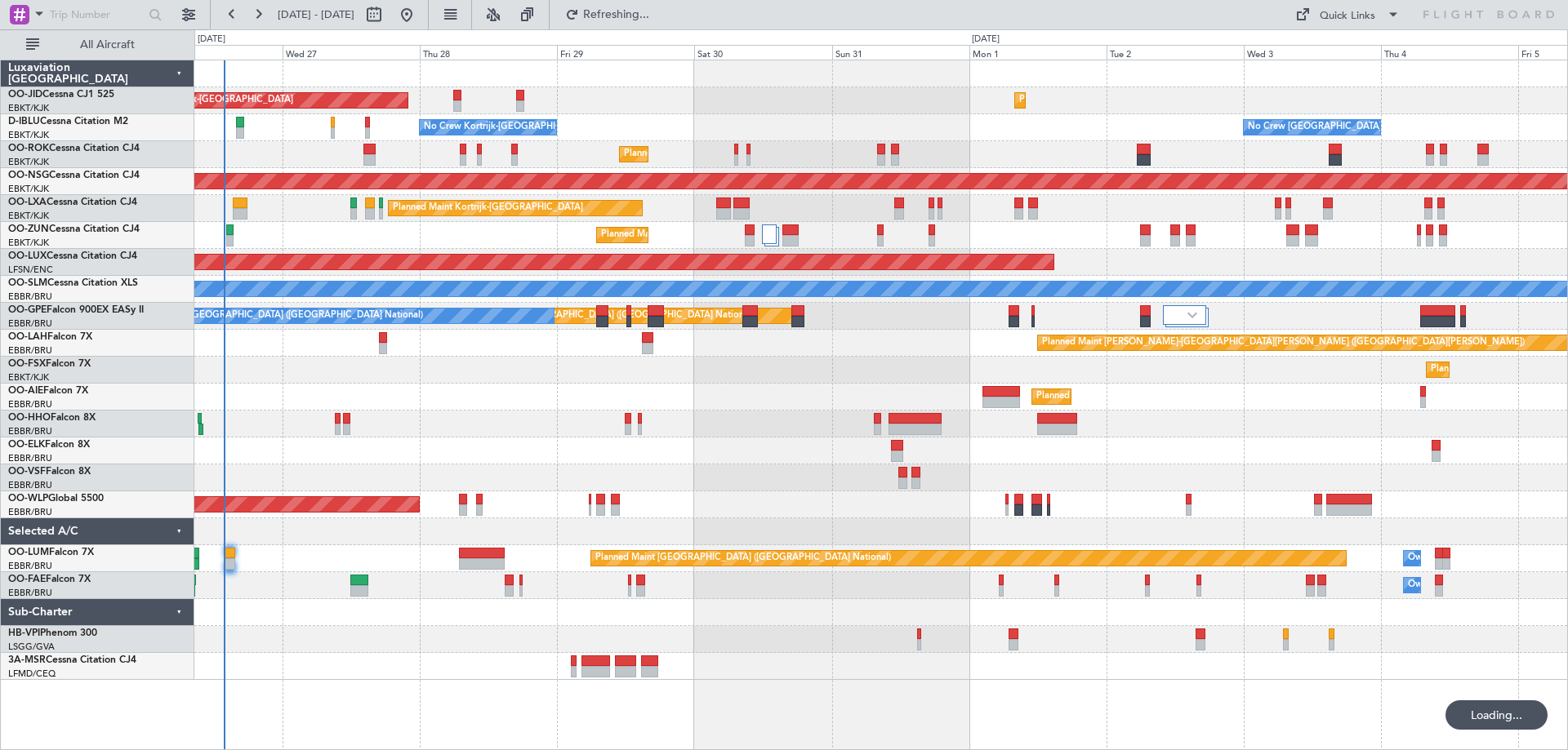
click at [411, 618] on div at bounding box center [880, 612] width 1372 height 27
click at [1089, 545] on div "Planned Maint [GEOGRAPHIC_DATA] ([GEOGRAPHIC_DATA] National) Owner [GEOGRAPHIC_…" at bounding box center [880, 558] width 1372 height 27
